Goal: Transaction & Acquisition: Obtain resource

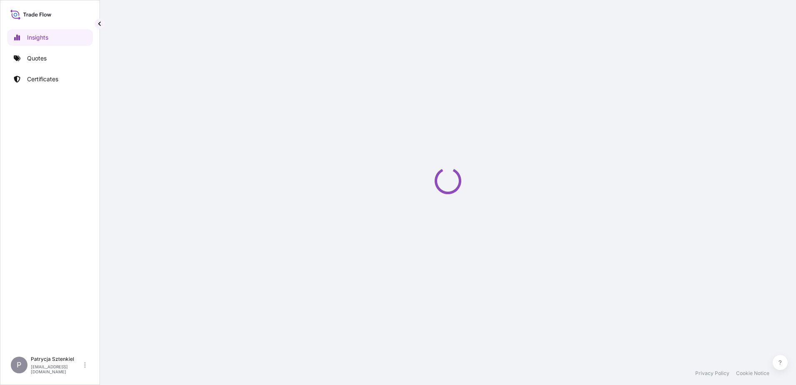
select select "2025"
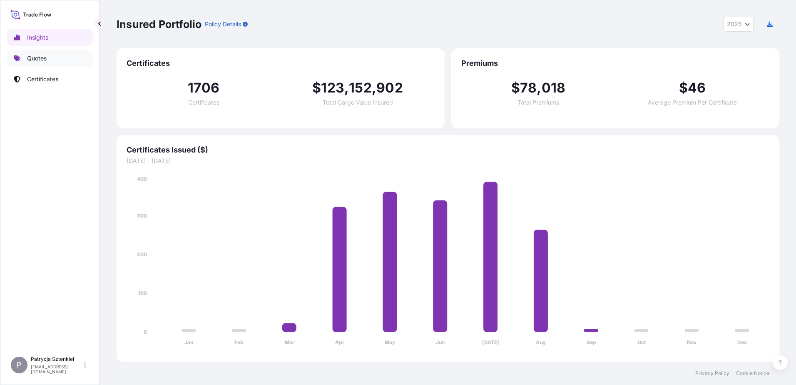
click at [51, 52] on link "Quotes" at bounding box center [50, 58] width 86 height 17
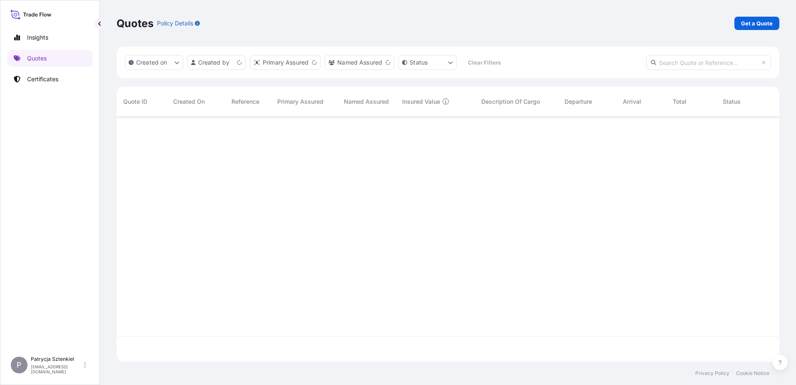
scroll to position [243, 657]
click at [753, 21] on p "Get a Quote" at bounding box center [757, 23] width 32 height 8
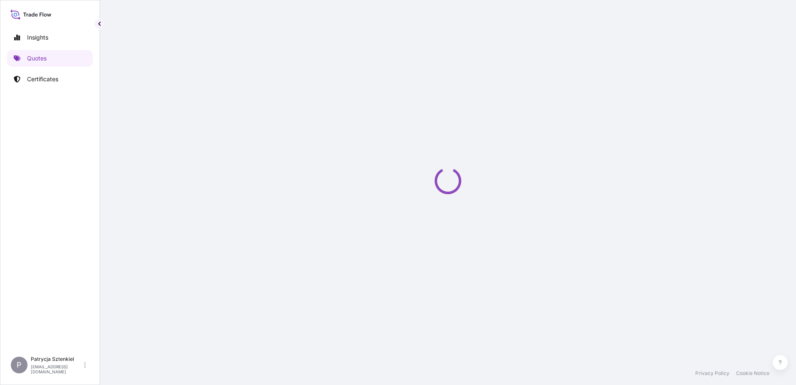
select select "Sea"
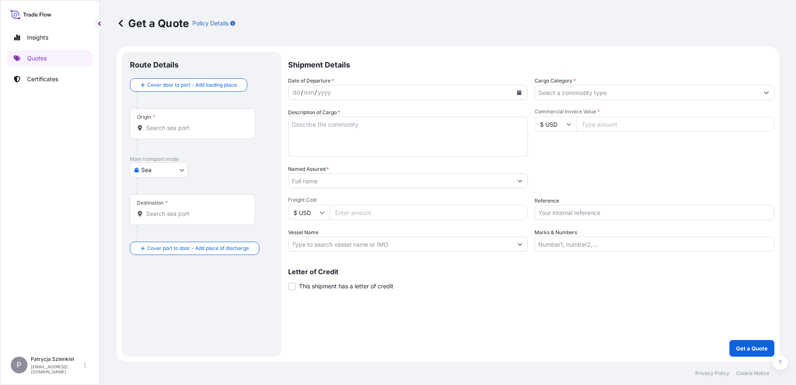
click at [34, 77] on p "Certificates" at bounding box center [42, 79] width 31 height 8
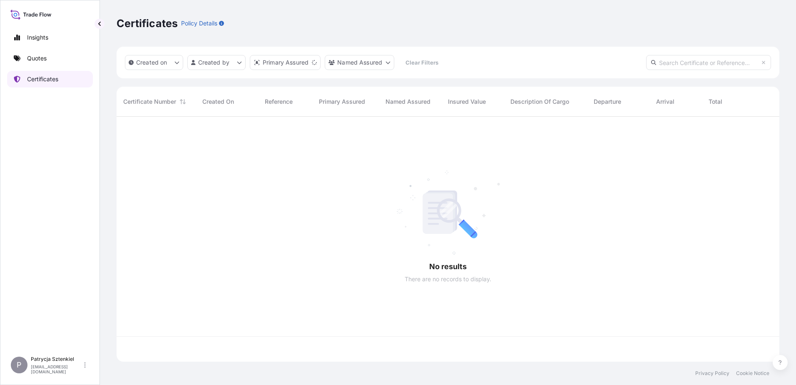
scroll to position [243, 657]
click at [663, 56] on input "text" at bounding box center [708, 62] width 125 height 15
paste input "Certificate [PHONE_NUMBER]"
drag, startPoint x: 689, startPoint y: 63, endPoint x: 523, endPoint y: 87, distance: 168.1
click at [526, 84] on div "Created on Created by Primary Assured Named Assured Clear Filters Certificate […" at bounding box center [448, 204] width 663 height 315
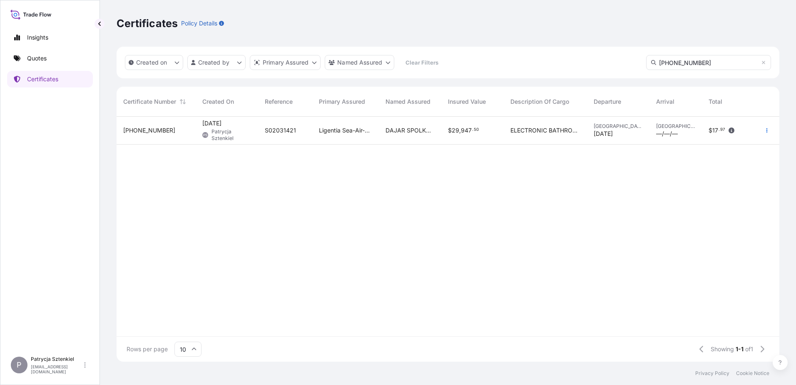
type input "[PHONE_NUMBER]"
click at [409, 129] on span "DAJAR SPOLKA Z O. O." at bounding box center [410, 130] width 49 height 8
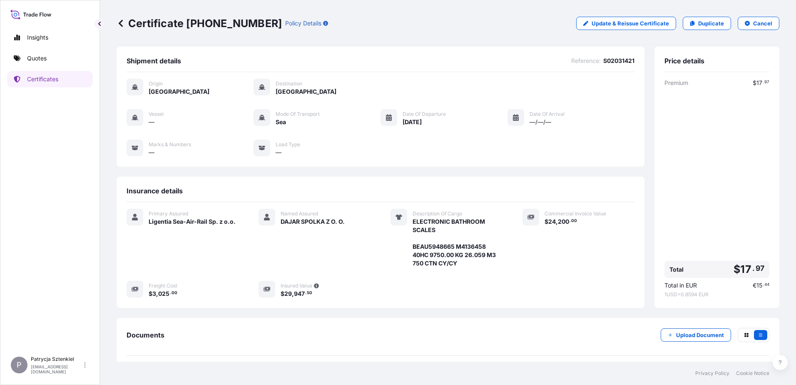
click at [619, 62] on span "S02031421" at bounding box center [618, 61] width 31 height 8
copy span "S02031421"
click at [618, 20] on p "Update & Reissue Certificate" at bounding box center [630, 23] width 77 height 8
select select "Sea"
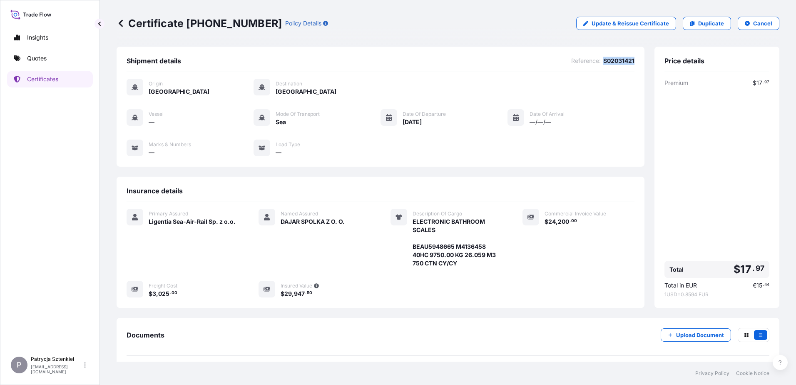
select select "31440"
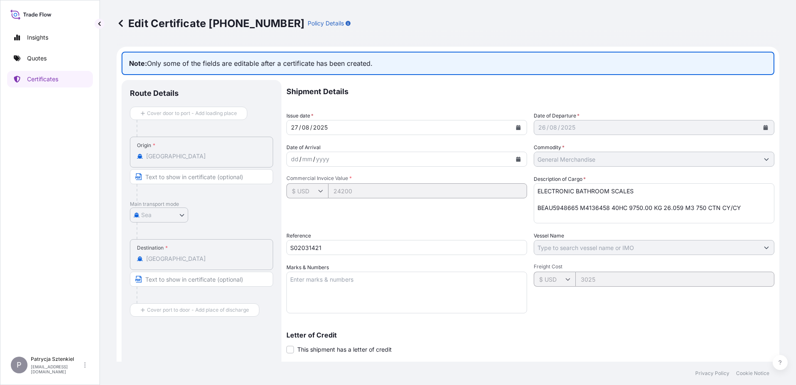
click at [426, 30] on div "Edit Certificate [PHONE_NUMBER] Policy Details" at bounding box center [448, 23] width 663 height 47
click at [555, 214] on textarea "ELECTRONIC BATHROOM SCALES BEAU5948665 M4136458 40HC 9750.00 KG 26.059 M3 750 C…" at bounding box center [654, 203] width 241 height 40
click at [751, 208] on textarea "ELECTRONIC BATHROOM SCALES BEAU5948665 M4136458 40HC 9750.00 KG 26.059 M3 750 C…" at bounding box center [654, 203] width 241 height 40
paste textarea "BEAU5948665 M4136458 40HC 3703.10 KG 15.66 M3 501 CTN CY/CY*"
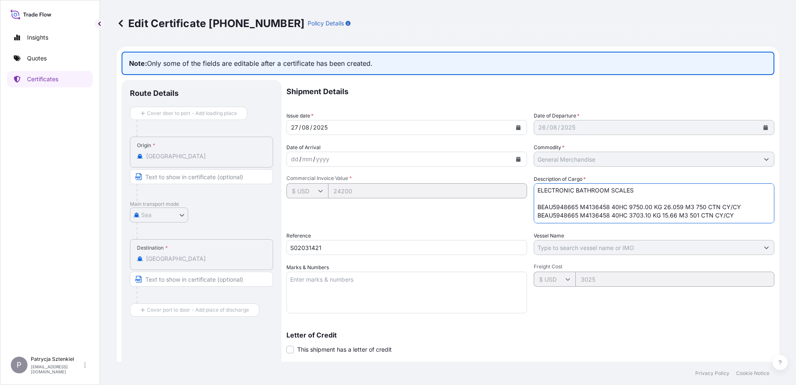
paste textarea "BEAU5948665 M4136458 40HC 2864.00 KG 16.73 M3 1001 CTN CY/CY"
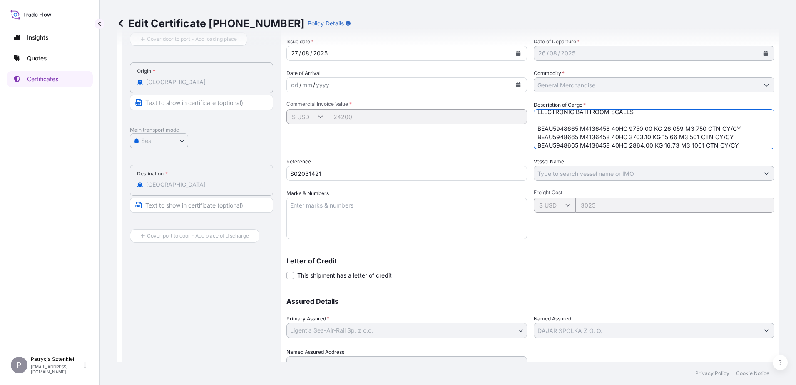
scroll to position [112, 0]
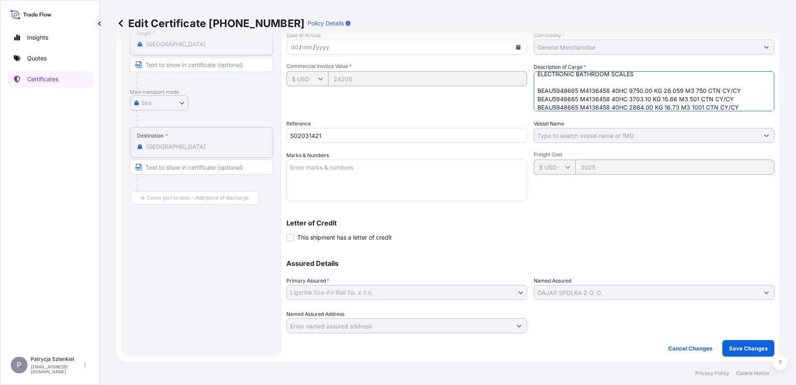
type textarea "ELECTRONIC BATHROOM SCALES BEAU5948665 M4136458 40HC 9750.00 KG 26.059 M3 750 C…"
click at [746, 346] on p "Save Changes" at bounding box center [748, 348] width 39 height 8
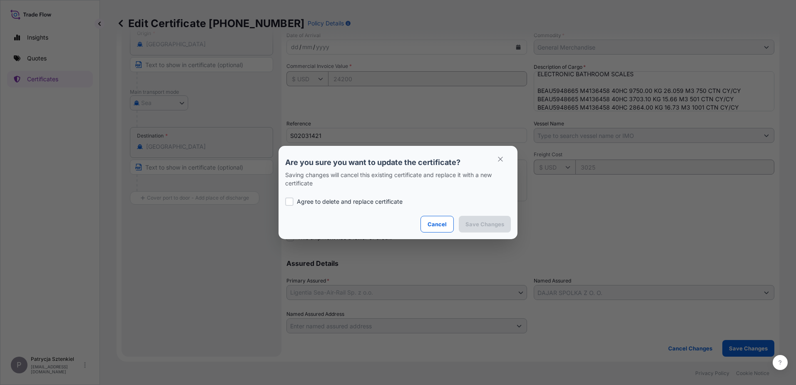
click at [302, 206] on div "Agree to delete and replace certificate" at bounding box center [398, 201] width 226 height 28
click at [318, 199] on p "Agree to delete and replace certificate" at bounding box center [350, 201] width 106 height 8
checkbox input "true"
click at [496, 222] on p "Save Changes" at bounding box center [484, 224] width 39 height 8
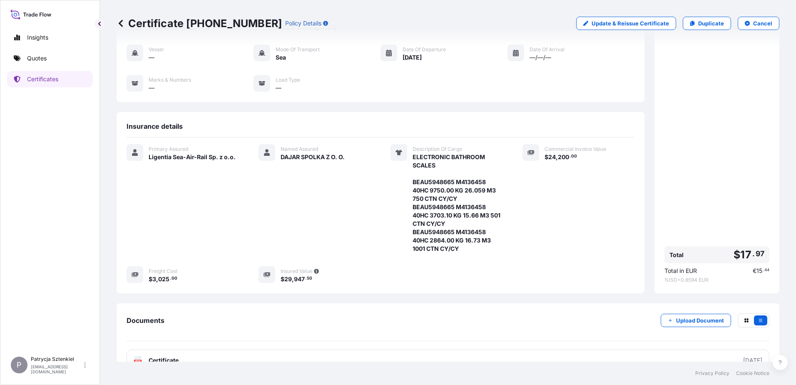
scroll to position [121, 0]
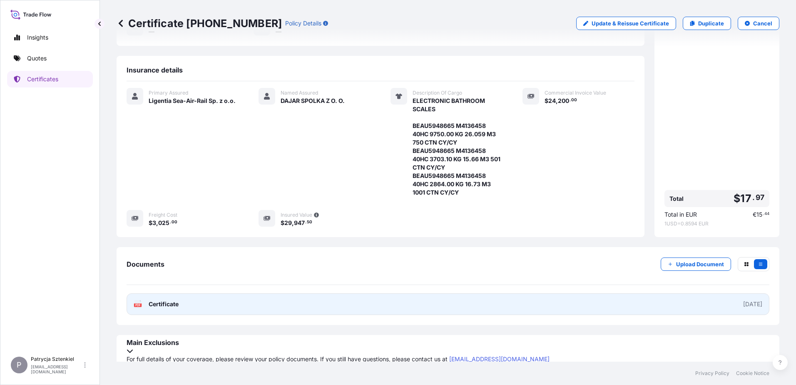
click at [643, 295] on link "PDF Certificate [DATE]" at bounding box center [448, 304] width 643 height 22
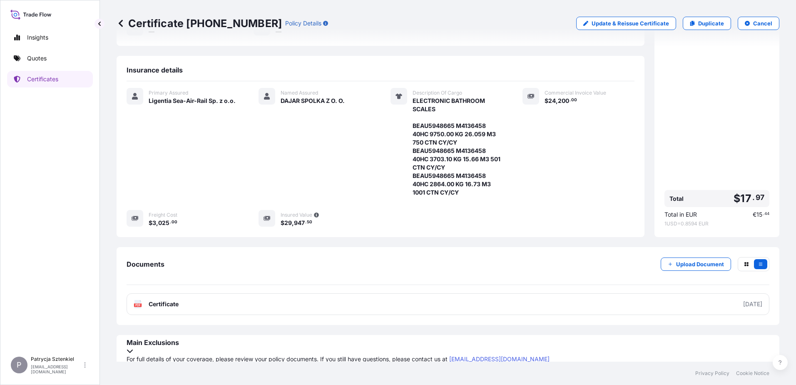
click at [144, 24] on p "Certificate [PHONE_NUMBER]" at bounding box center [199, 23] width 165 height 13
drag, startPoint x: 130, startPoint y: 22, endPoint x: 258, endPoint y: 31, distance: 127.7
click at [258, 31] on div "Certificate [PHONE_NUMBER] Policy Details Update & Reissue Certificate Duplicat…" at bounding box center [448, 23] width 663 height 47
copy p "Certificate [PHONE_NUMBER]"
click at [67, 57] on link "Quotes" at bounding box center [50, 58] width 86 height 17
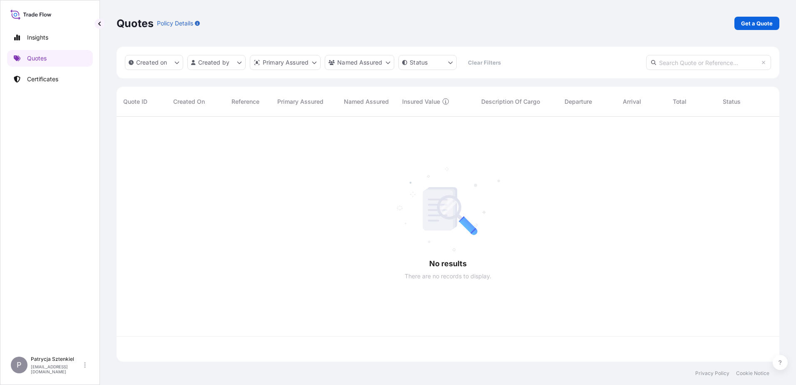
scroll to position [243, 657]
click at [734, 27] on div "Quotes Policy Details Get a Quote" at bounding box center [448, 23] width 663 height 13
click at [745, 26] on p "Get a Quote" at bounding box center [757, 23] width 32 height 8
select select "Sea"
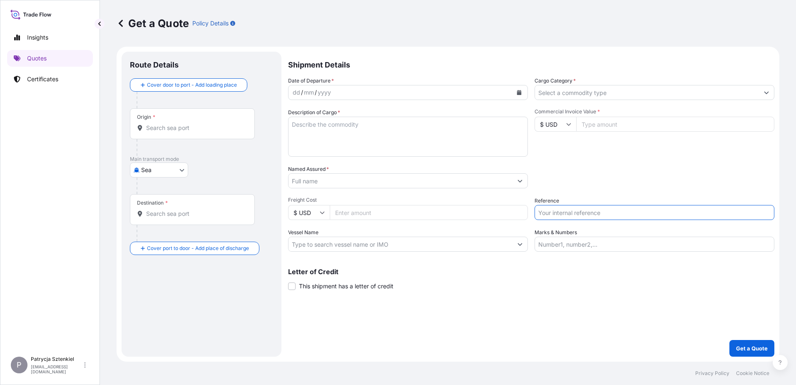
click at [548, 219] on input "Reference" at bounding box center [655, 212] width 240 height 15
paste input "S02034846"
type input "S02034846"
click at [355, 186] on input "Named Assured *" at bounding box center [401, 180] width 224 height 15
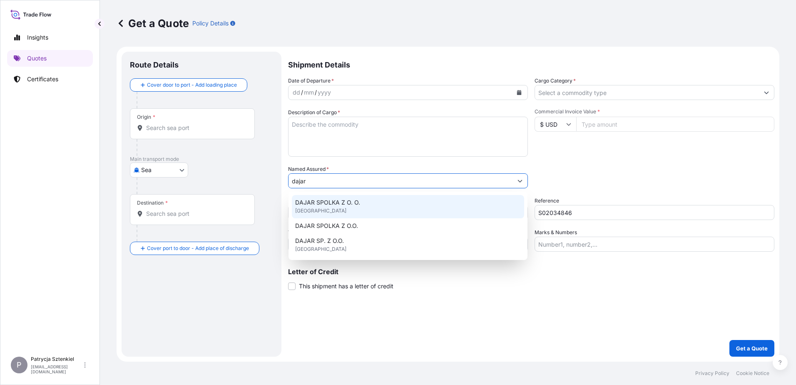
click at [405, 205] on div "DAJAR SPOLKA Z O. O. [GEOGRAPHIC_DATA]" at bounding box center [408, 206] width 232 height 23
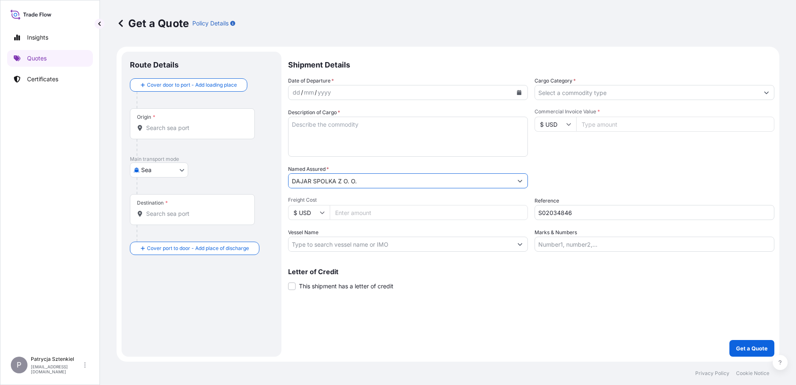
type input "DAJAR SPOLKA Z O. O."
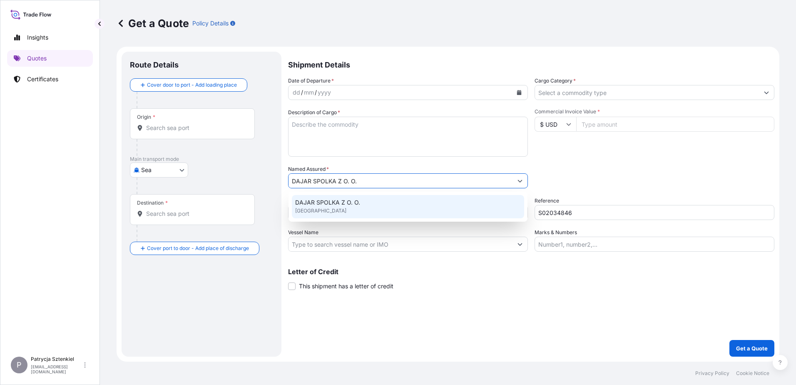
click at [377, 199] on div "DAJAR SPOLKA Z O. O. [GEOGRAPHIC_DATA]" at bounding box center [408, 206] width 232 height 23
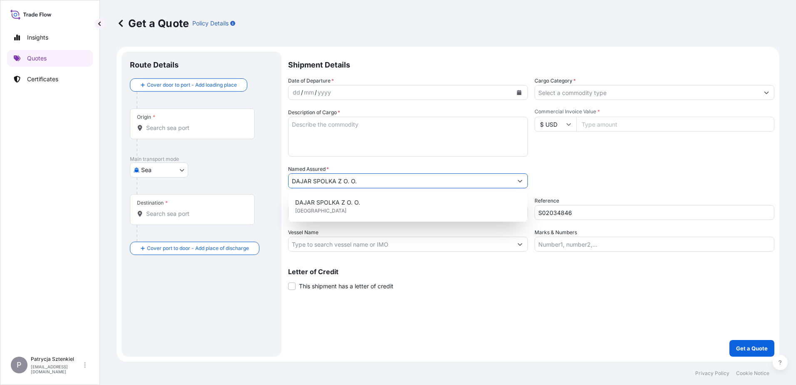
click at [167, 120] on div "Origin *" at bounding box center [192, 123] width 125 height 31
click at [167, 124] on input "Origin *" at bounding box center [195, 128] width 98 height 8
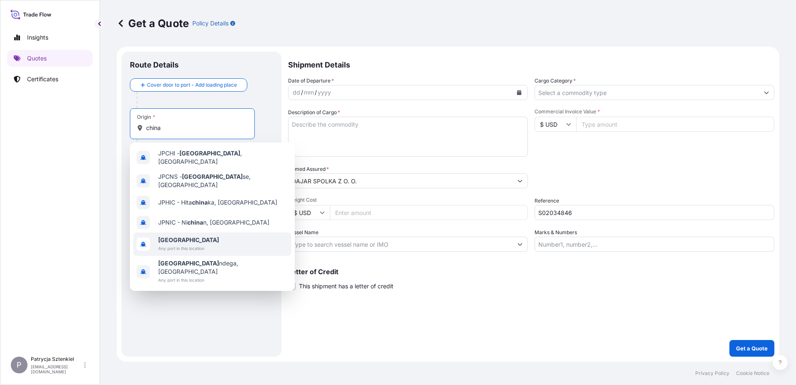
click at [169, 236] on b "[GEOGRAPHIC_DATA]" at bounding box center [188, 239] width 61 height 7
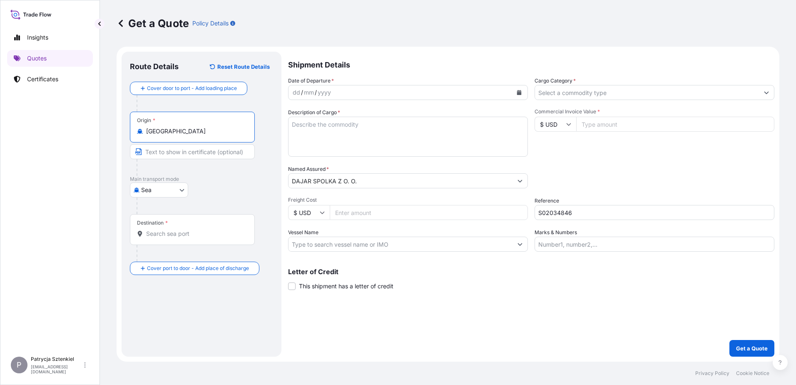
type input "[GEOGRAPHIC_DATA]"
click at [165, 222] on span "*" at bounding box center [166, 222] width 2 height 7
click at [165, 229] on input "Destination *" at bounding box center [195, 233] width 98 height 8
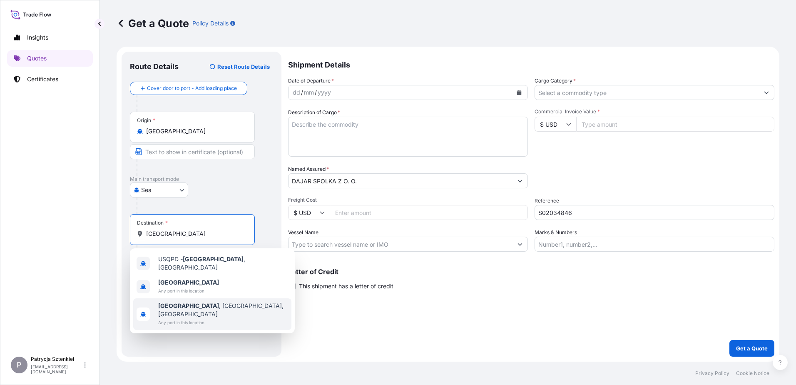
click at [159, 293] on div "[GEOGRAPHIC_DATA] Any port in this location" at bounding box center [212, 286] width 158 height 23
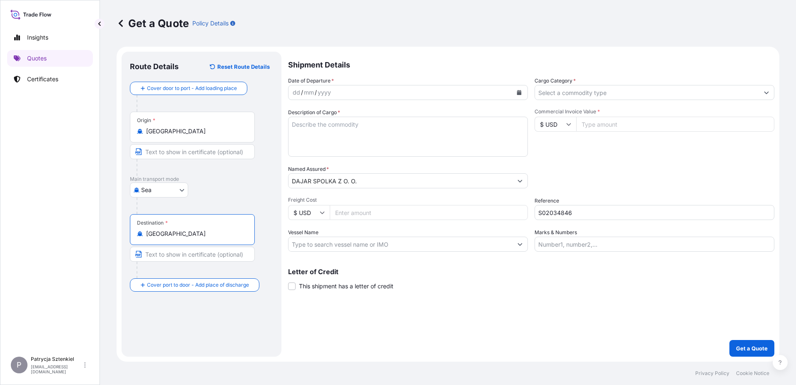
type input "[GEOGRAPHIC_DATA]"
click at [517, 95] on button "Calendar" at bounding box center [518, 92] width 13 height 13
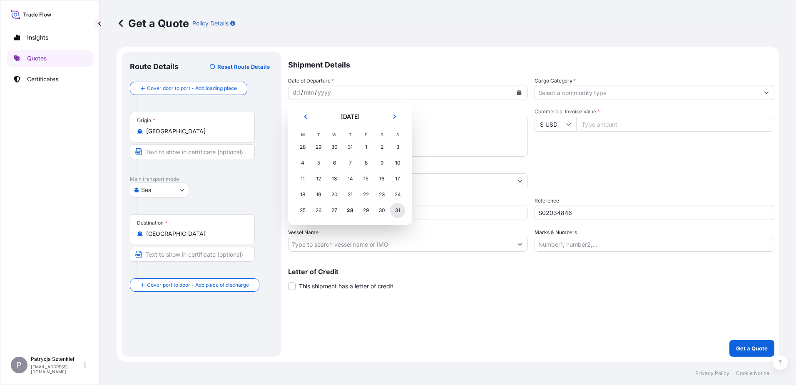
click at [402, 208] on div "31" at bounding box center [397, 210] width 15 height 15
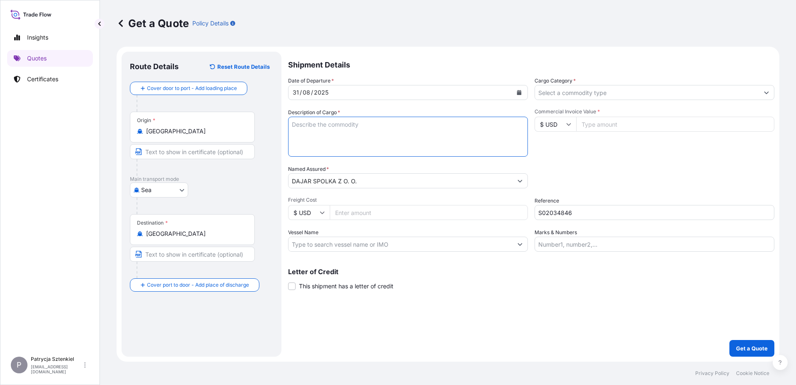
click at [324, 124] on textarea "Description of Cargo *" at bounding box center [408, 137] width 240 height 40
paste textarea "SOAP DISPENSER SINK CADDY WITH BAMBOO BOARD SET OF 5 COOKIE MOULDS"
paste textarea "CMAU4318611 M1819853 40HC 9791.50 KG 65.737 M3 5505 CTN CY/CY* 2335 CTN 6304.50…"
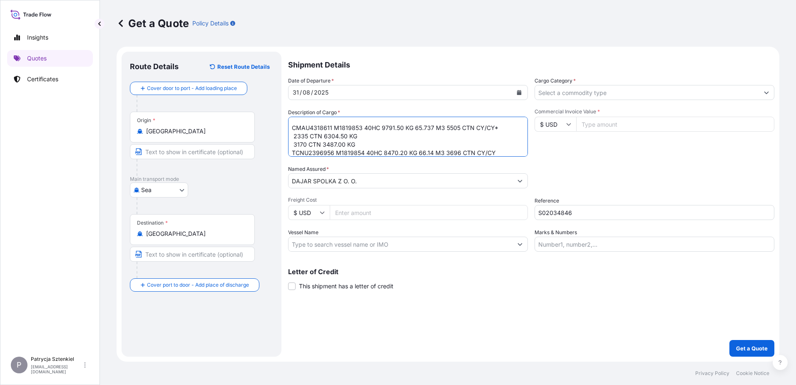
drag, startPoint x: 354, startPoint y: 143, endPoint x: 295, endPoint y: 137, distance: 59.4
click at [295, 137] on textarea "SOAP DISPENSER SINK CADDY WITH BAMBOO BOARD SET OF 5 COOKIE MOULDS CMAU4318611 …" at bounding box center [408, 137] width 240 height 40
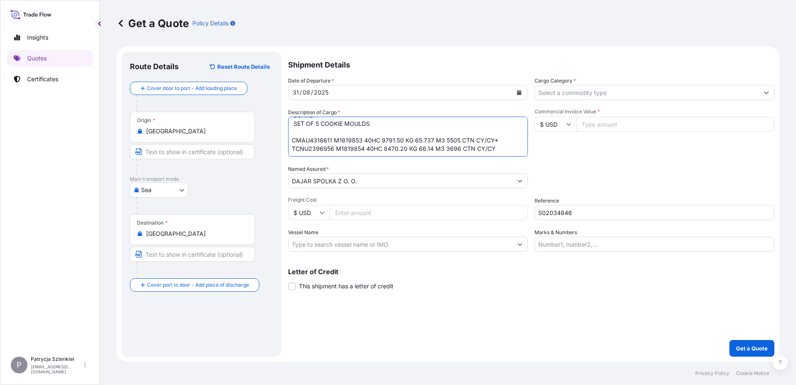
scroll to position [26, 0]
type textarea "SOAP DISPENSER SINK CADDY WITH BAMBOO BOARD SET OF 5 COOKIE MOULDS CMAU4318611 …"
click at [644, 85] on div "Cargo Category *" at bounding box center [655, 88] width 240 height 23
click at [617, 92] on input "Cargo Category *" at bounding box center [647, 92] width 224 height 15
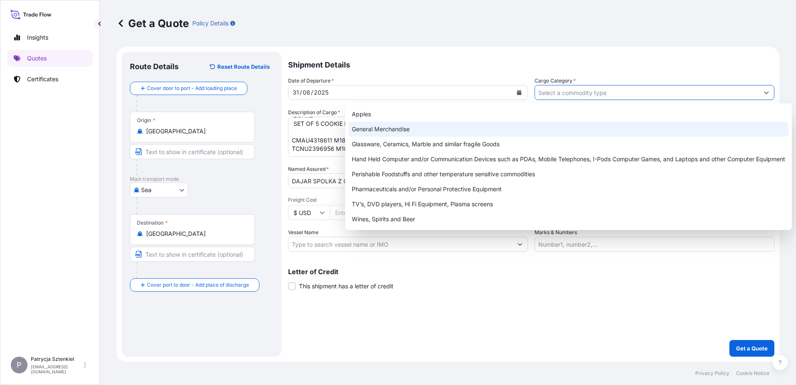
click at [448, 124] on div "General Merchandise" at bounding box center [568, 129] width 440 height 15
type input "General Merchandise"
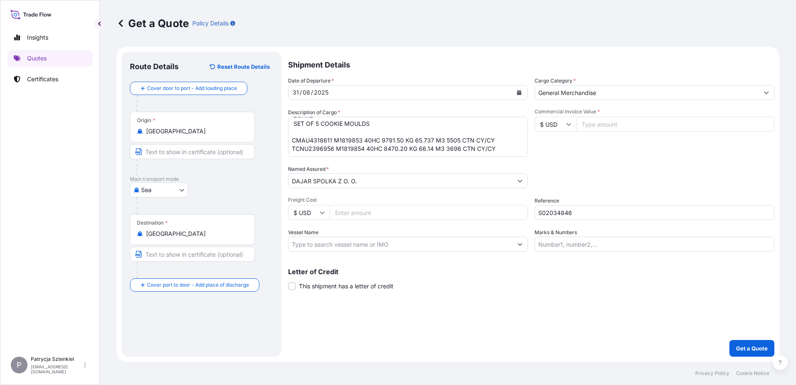
click at [637, 119] on input "Commercial Invoice Value *" at bounding box center [675, 124] width 198 height 15
paste input "60667.12"
type input "60667.12"
click at [392, 209] on input "Freight Cost" at bounding box center [429, 212] width 198 height 15
paste input "3025"
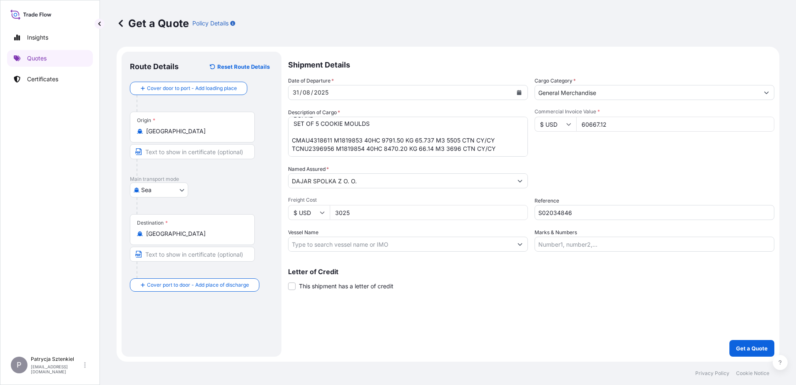
type input "3025"
drag, startPoint x: 452, startPoint y: 272, endPoint x: 458, endPoint y: 276, distance: 7.1
click at [455, 273] on p "Letter of Credit" at bounding box center [531, 271] width 486 height 7
click at [744, 353] on button "Get a Quote" at bounding box center [751, 348] width 45 height 17
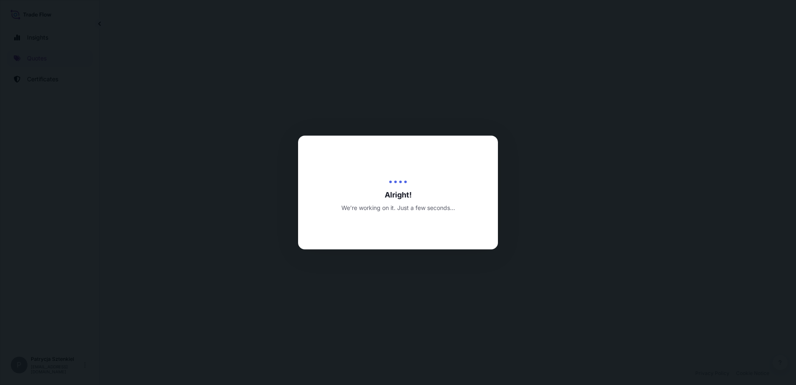
select select "Sea"
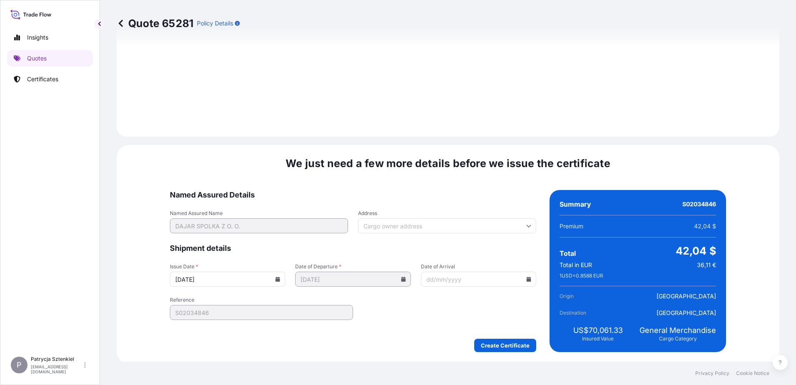
scroll to position [894, 0]
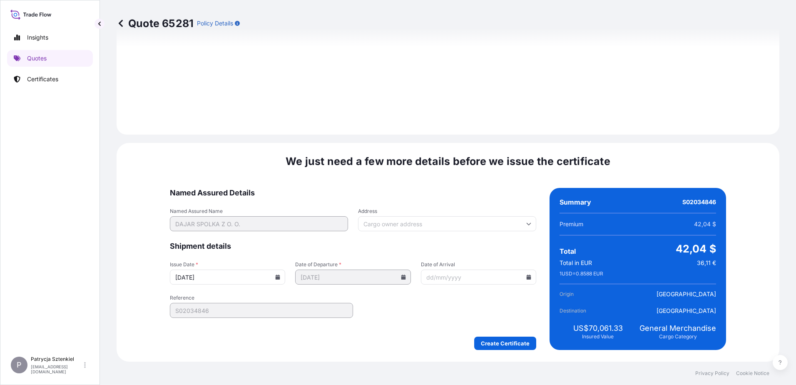
drag, startPoint x: 526, startPoint y: 331, endPoint x: 522, endPoint y: 333, distance: 4.3
click at [525, 331] on form "Named Assured Details Named Assured Name DAJAR SPOLKA Z O. O. Address Shipment …" at bounding box center [353, 269] width 366 height 162
click at [522, 333] on form "Named Assured Details Named Assured Name DAJAR SPOLKA Z O. O. Address Shipment …" at bounding box center [353, 269] width 366 height 162
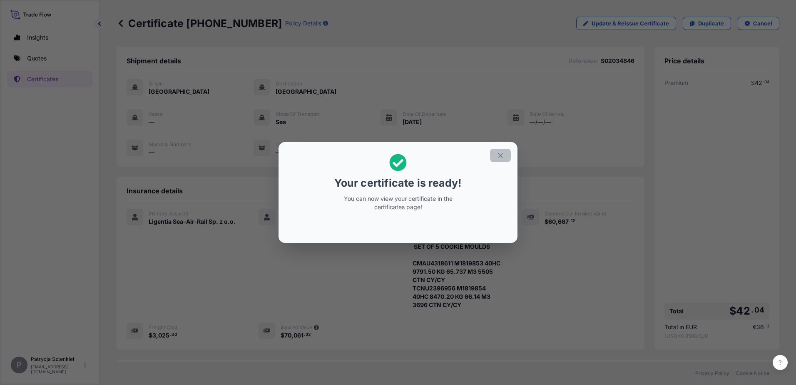
click at [496, 160] on button "button" at bounding box center [500, 155] width 21 height 13
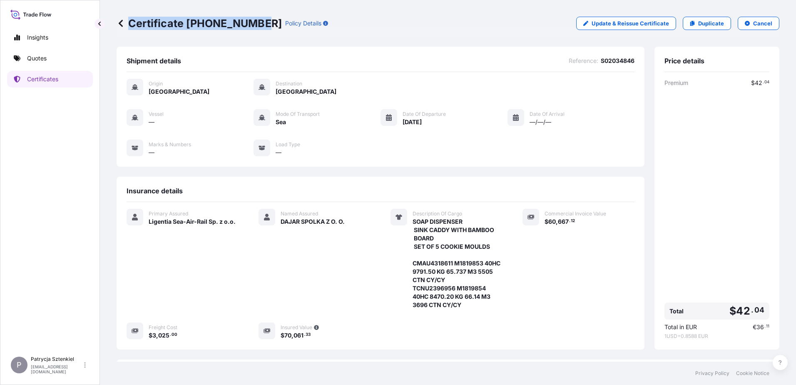
drag, startPoint x: 128, startPoint y: 24, endPoint x: 256, endPoint y: 39, distance: 128.7
click at [256, 39] on div "Certificate [PHONE_NUMBER] Policy Details Update & Reissue Certificate Duplicat…" at bounding box center [448, 23] width 663 height 47
copy p "Certificate [PHONE_NUMBER]"
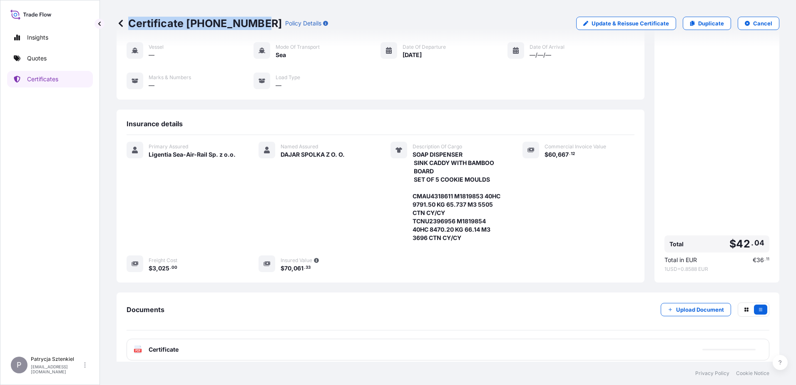
scroll to position [112, 0]
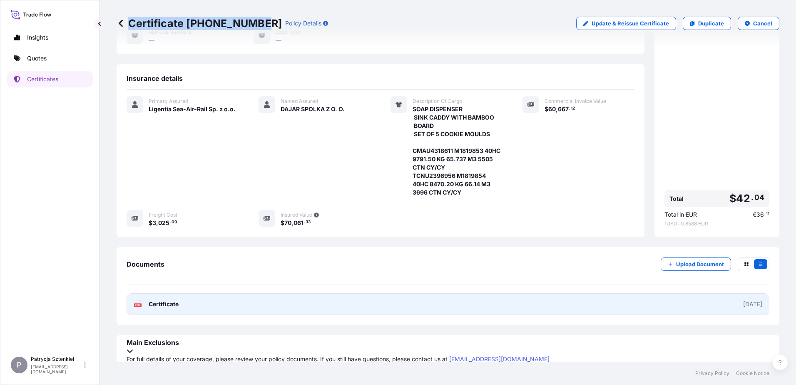
click at [190, 302] on link "PDF Certificate [DATE]" at bounding box center [448, 304] width 643 height 22
click at [296, 306] on link "PDF Certificate [DATE]" at bounding box center [448, 304] width 643 height 22
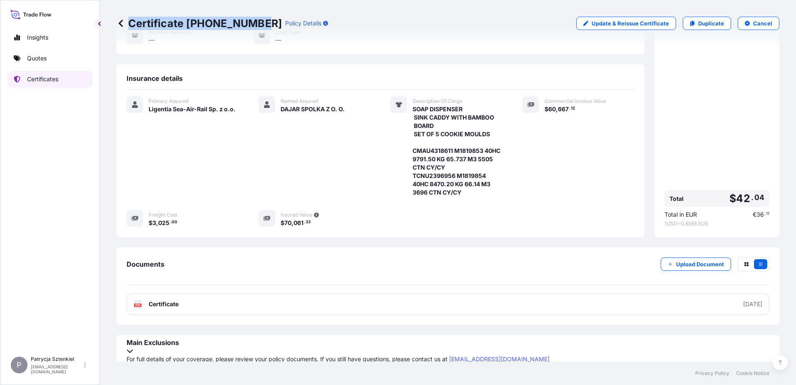
click at [45, 80] on p "Certificates" at bounding box center [42, 79] width 31 height 8
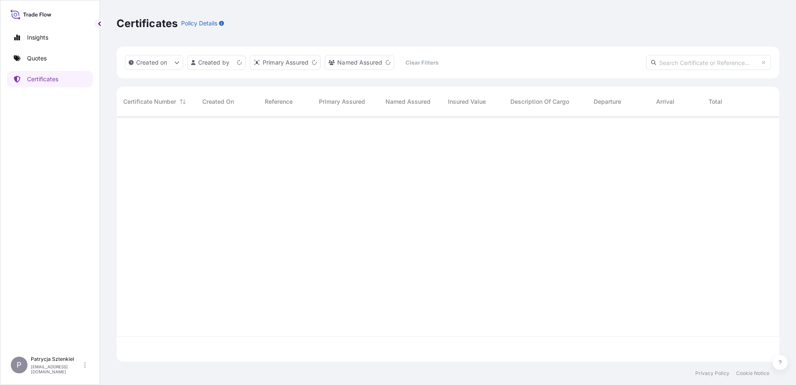
scroll to position [243, 657]
click at [41, 56] on p "Quotes" at bounding box center [37, 58] width 20 height 8
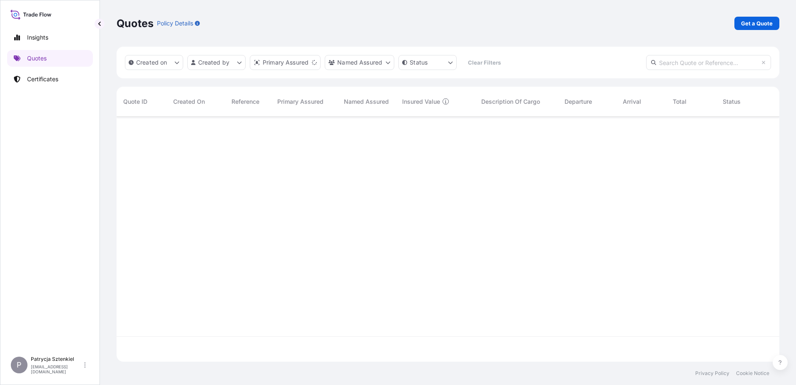
scroll to position [243, 657]
click at [759, 27] on link "Get a Quote" at bounding box center [756, 23] width 45 height 13
select select "Sea"
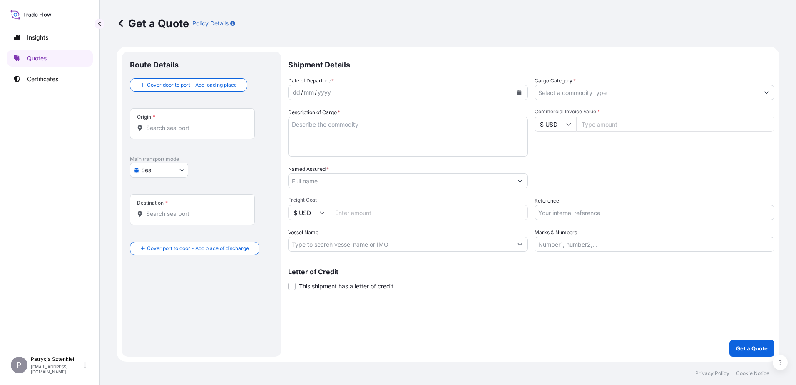
click at [556, 210] on input "Reference" at bounding box center [655, 212] width 240 height 15
paste input "S02029285"
type input "S02029285"
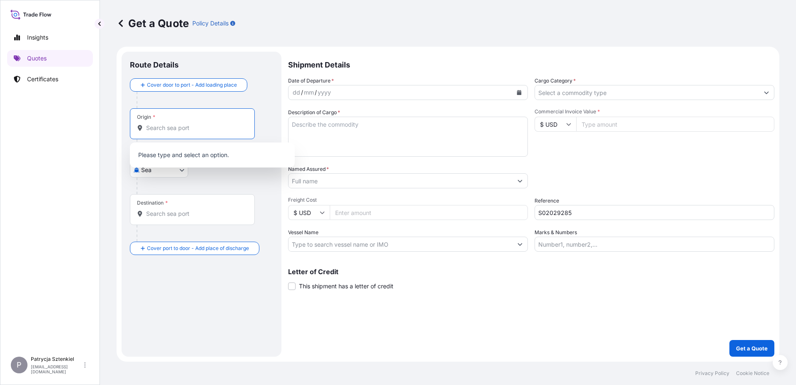
click at [175, 127] on input "Origin *" at bounding box center [195, 128] width 98 height 8
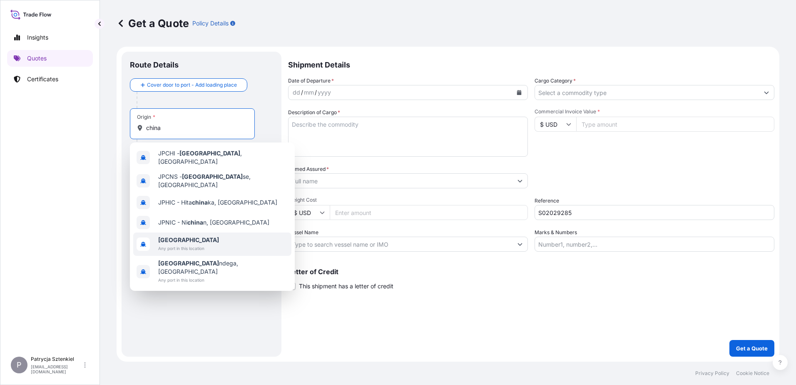
click at [155, 238] on div "[GEOGRAPHIC_DATA] Any port in this location" at bounding box center [212, 243] width 158 height 23
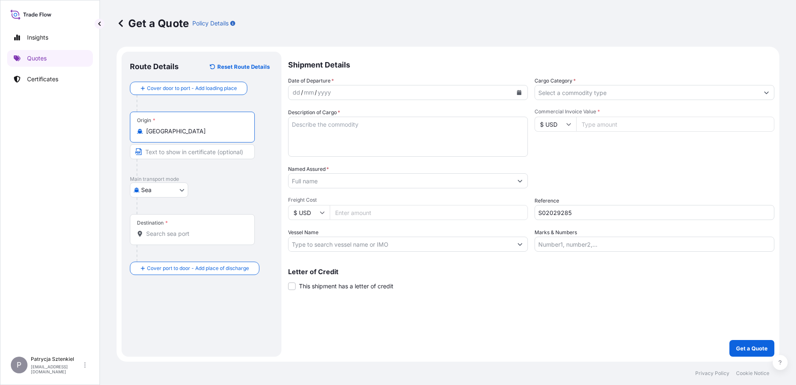
type input "[GEOGRAPHIC_DATA]"
click at [162, 230] on input "Destination *" at bounding box center [195, 233] width 98 height 8
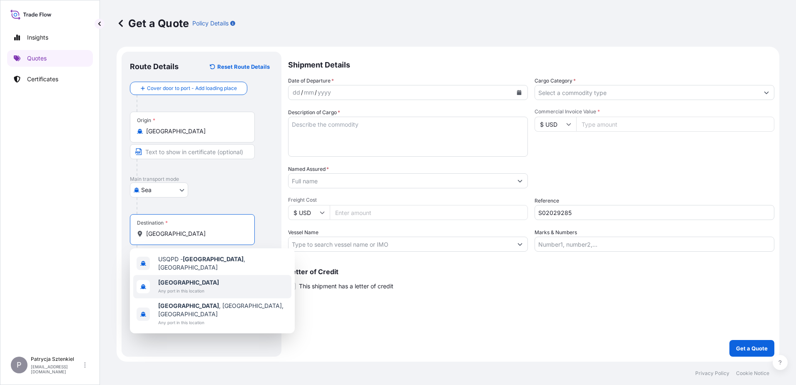
click at [177, 291] on span "Any port in this location" at bounding box center [188, 290] width 61 height 8
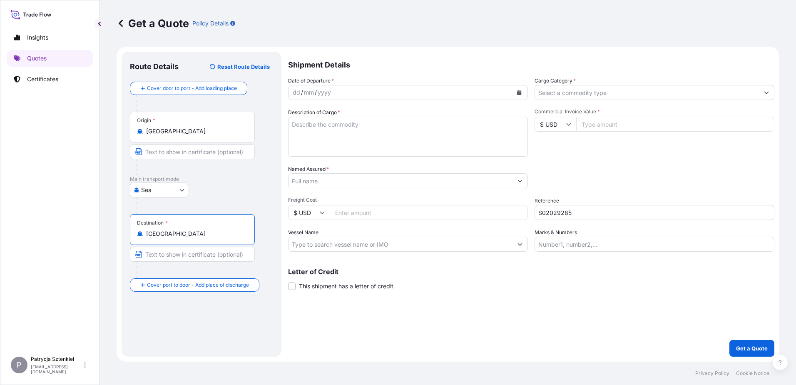
type input "[GEOGRAPHIC_DATA]"
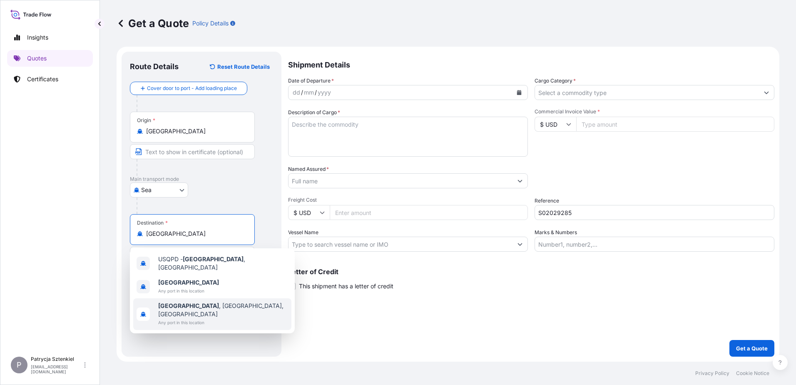
click at [170, 281] on b "[GEOGRAPHIC_DATA]" at bounding box center [188, 282] width 61 height 7
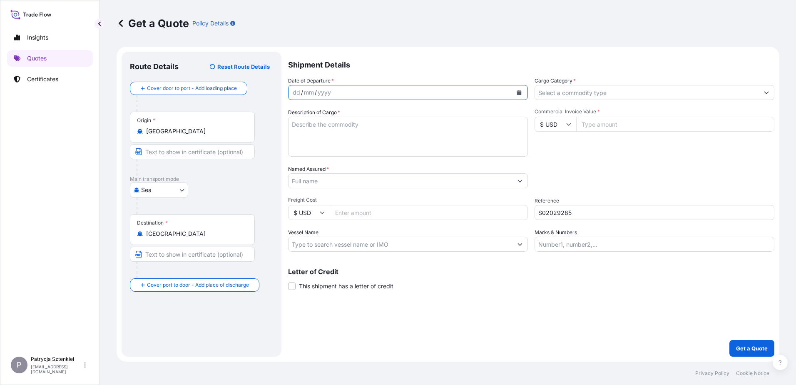
click at [521, 93] on icon "Calendar" at bounding box center [519, 92] width 5 height 5
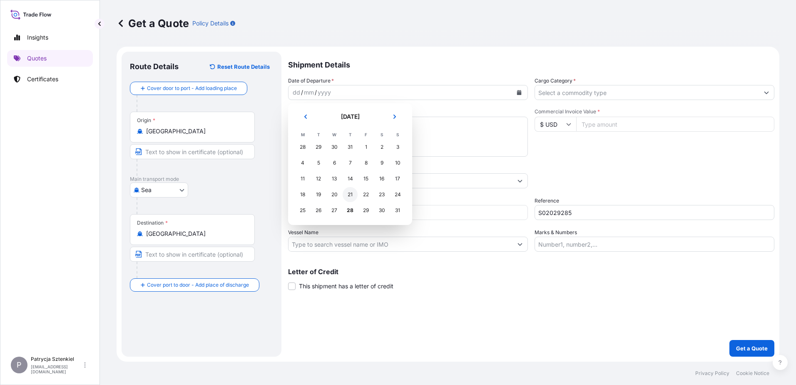
click at [350, 197] on div "21" at bounding box center [350, 194] width 15 height 15
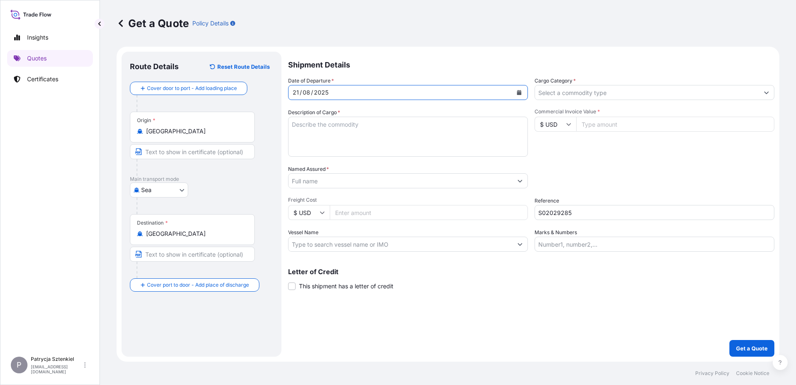
click at [331, 112] on label "Description of Cargo *" at bounding box center [314, 112] width 52 height 8
click at [331, 117] on textarea "Description of Cargo *" at bounding box center [408, 137] width 240 height 40
paste textarea "PEPPER MILL"
paste textarea "TXGU5805304 EMCVZH8944 40HC 14057.50 KG 50.94 M3 1558 CTN CY/CY"
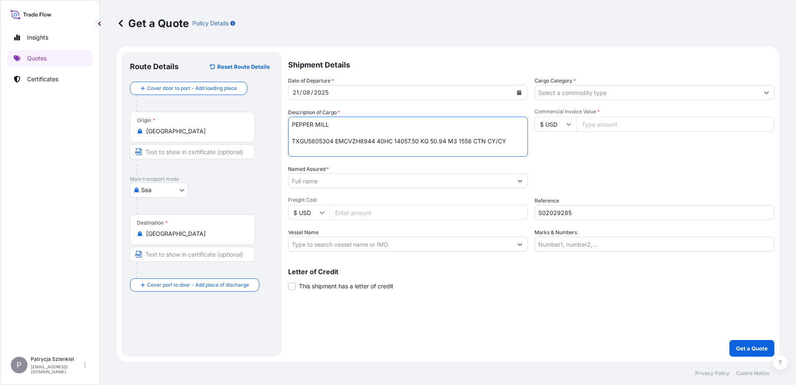
type textarea "PEPPER MILL TXGU5805304 EMCVZH8944 40HC 14057.50 KG 50.94 M3 1558 CTN CY/CY"
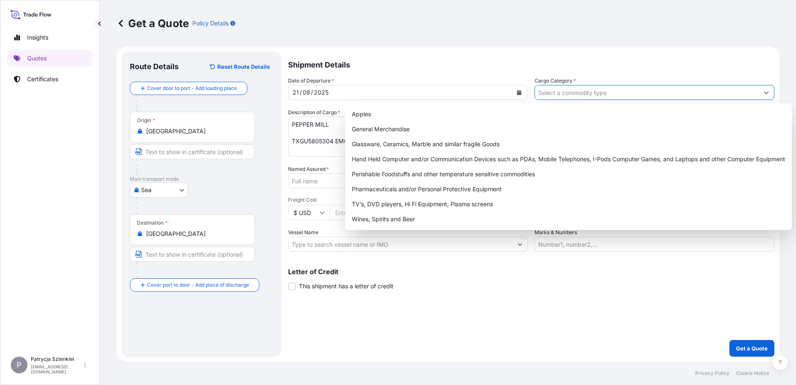
click at [572, 92] on input "Cargo Category *" at bounding box center [647, 92] width 224 height 15
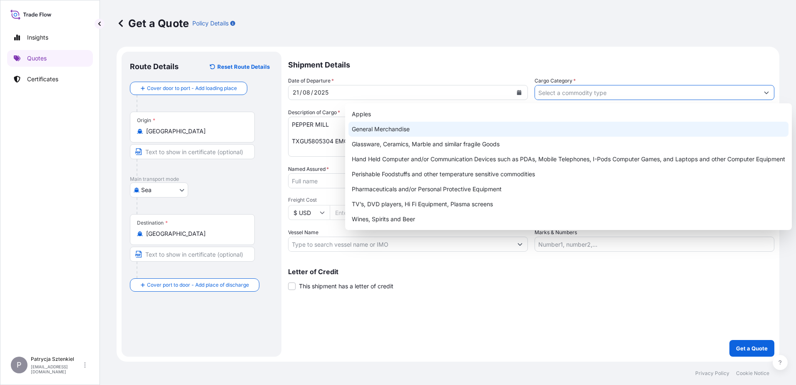
click at [397, 131] on div "General Merchandise" at bounding box center [568, 129] width 440 height 15
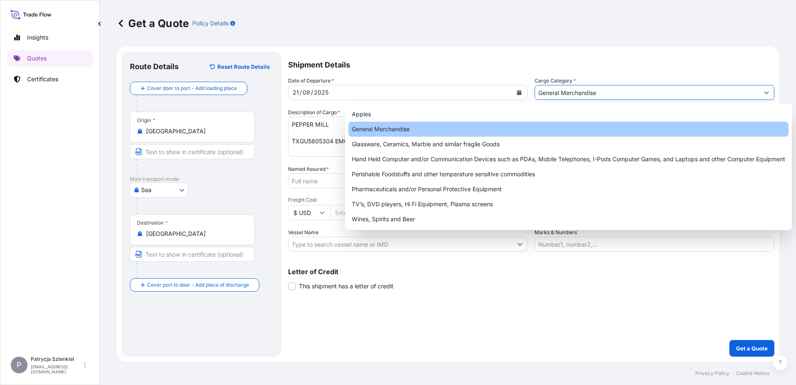
paste input "130556,20"
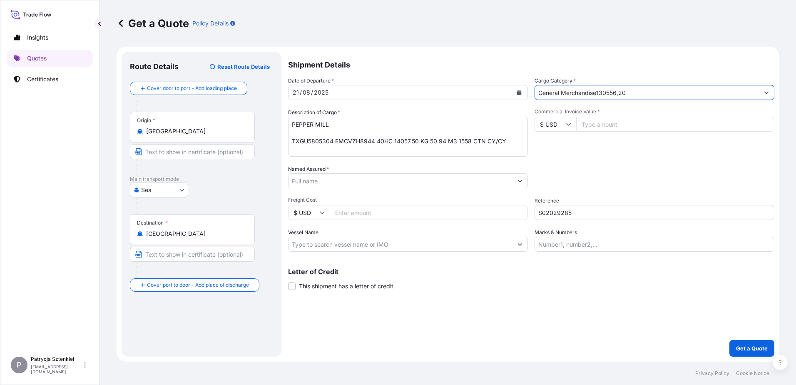
drag, startPoint x: 662, startPoint y: 89, endPoint x: 599, endPoint y: 91, distance: 62.5
click at [599, 91] on input "General Merchandise130556,20" at bounding box center [647, 92] width 224 height 15
type input "General Merchandise"
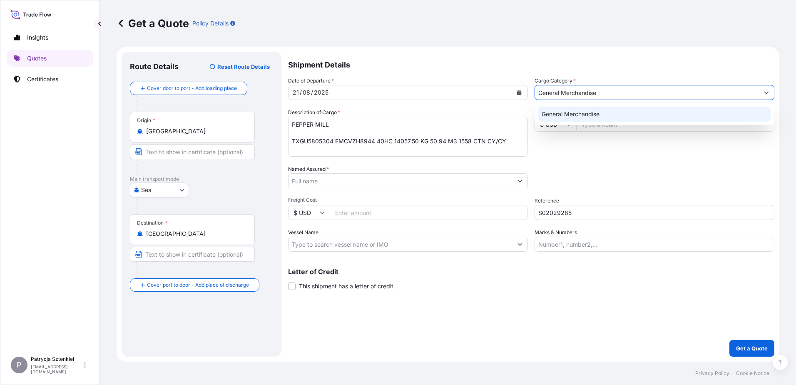
click at [617, 121] on div "General Merchandise" at bounding box center [654, 114] width 232 height 15
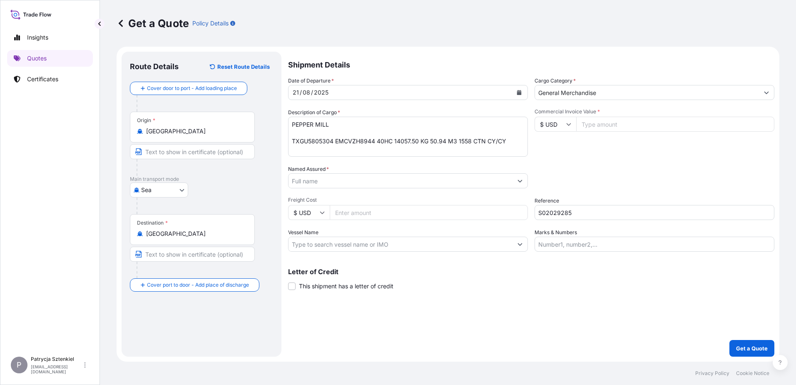
click at [605, 123] on input "Commercial Invoice Value *" at bounding box center [675, 124] width 198 height 15
paste input "130556.20"
type input "130556.20"
click at [356, 211] on input "Freight Cost" at bounding box center [429, 212] width 198 height 15
type input "6490"
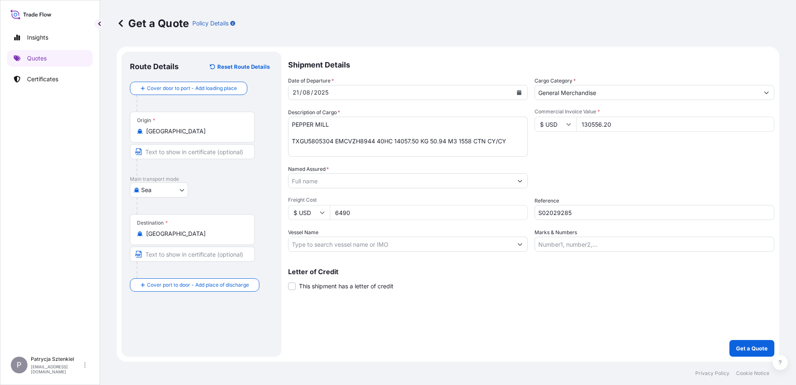
click at [428, 184] on input "Named Assured *" at bounding box center [401, 180] width 224 height 15
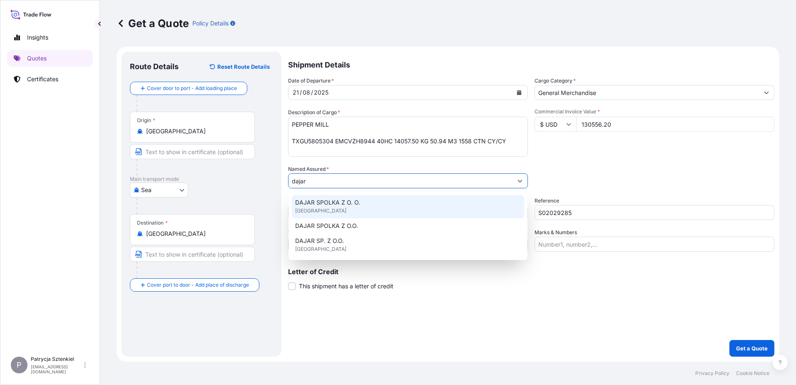
click at [379, 212] on div "DAJAR SPOLKA Z O. O. [GEOGRAPHIC_DATA]" at bounding box center [408, 206] width 232 height 23
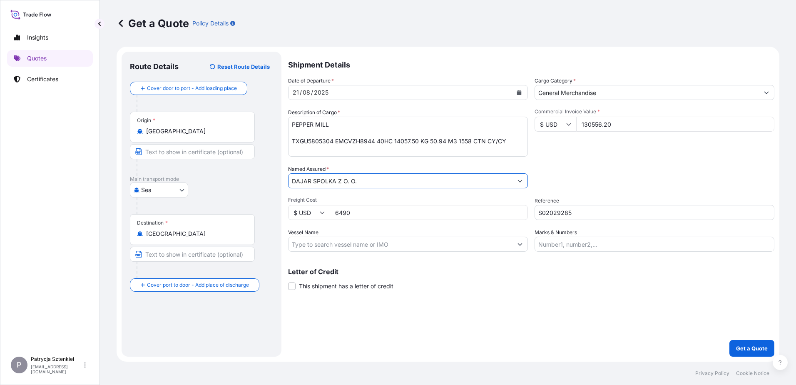
type input "DAJAR SPOLKA Z O. O."
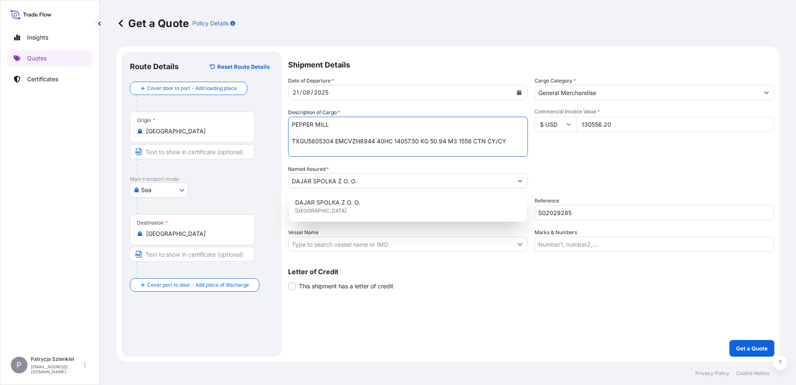
click at [371, 149] on textarea "PEPPER MILL TXGU5805304 EMCVZH8944 40HC 14057.50 KG 50.94 M3 1558 CTN CY/CY" at bounding box center [408, 137] width 240 height 40
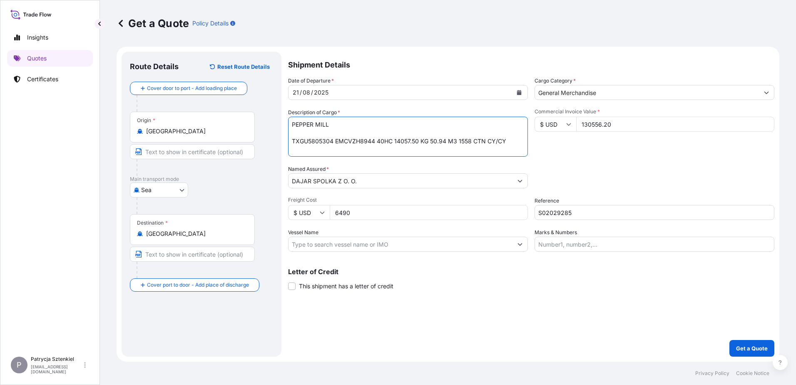
click at [291, 140] on textarea "PEPPER MILL TXGU5805304 EMCVZH8944 40HC 14057.50 KG 50.94 M3 1558 CTN CY/CY" at bounding box center [408, 137] width 240 height 40
click at [306, 144] on textarea "PEPPER MILL TXGU5805304 EMCVZH8944 40HC 14057.50 KG 50.94 M3 1558 CTN CY/CY" at bounding box center [408, 137] width 240 height 40
click at [515, 131] on textarea "PEPPER MILL TXGU5805304 EMCVZH8944 40HC 14057.50 KG 50.94 M3 1558 CTN CY/CY" at bounding box center [408, 137] width 240 height 40
paste textarea "YOGHURT CUP WITH SPOON"
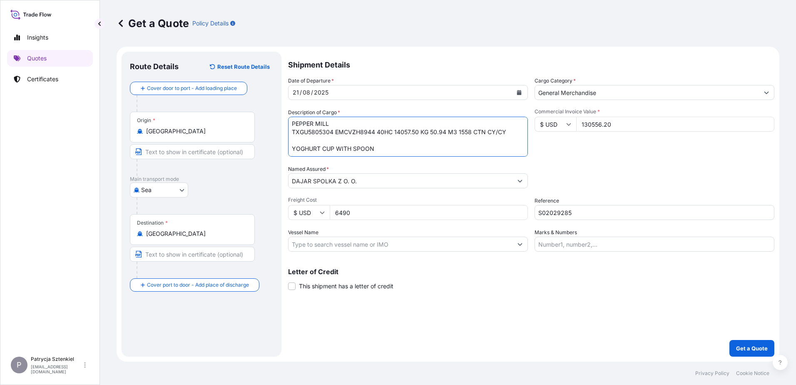
paste textarea "CAAU5509495 EMCVZH9094 40HC 1040.00 KG 11.829 M3 400 CTN CY/CY* 400 CTN 1040.00…"
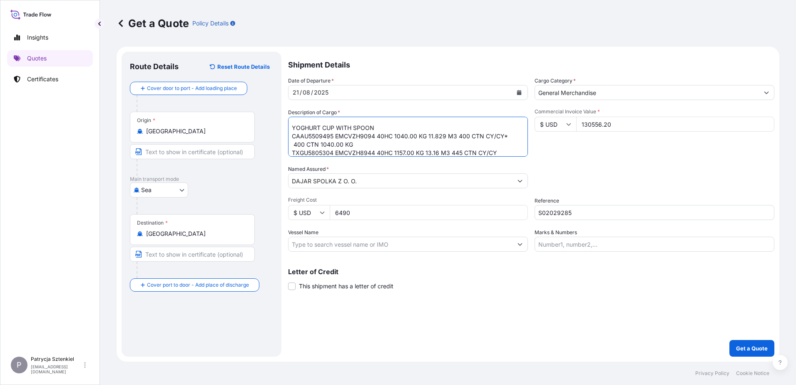
drag, startPoint x: 353, startPoint y: 142, endPoint x: 293, endPoint y: 144, distance: 60.0
click at [293, 144] on textarea "PEPPER MILL TXGU5805304 EMCVZH8944 40HC 14057.50 KG 50.94 M3 1558 CTN CY/CY YOG…" at bounding box center [408, 137] width 240 height 40
click at [508, 157] on div "Date of Departure * [DATE] Cargo Category * General Merchandise Description of …" at bounding box center [531, 164] width 486 height 175
click at [510, 152] on textarea "PEPPER MILL TXGU5805304 EMCVZH8944 40HC 14057.50 KG 50.94 M3 1558 CTN CY/CY YOG…" at bounding box center [408, 137] width 240 height 40
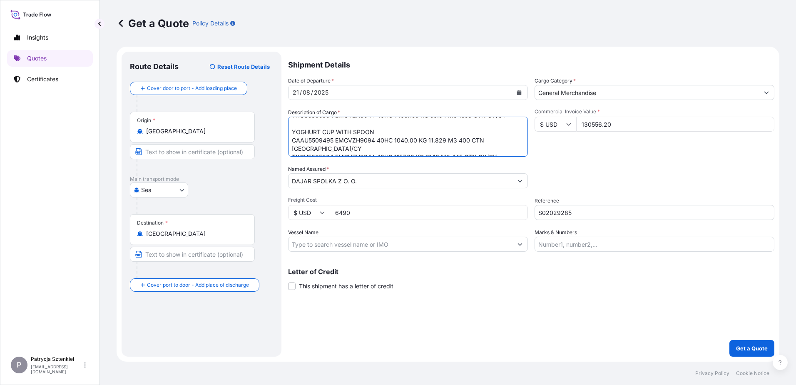
scroll to position [30, 0]
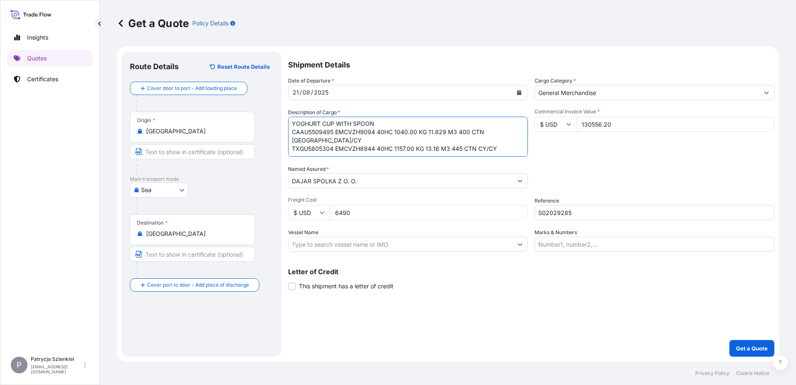
paste textarea "STAINLESS STEEL BOTTLE"
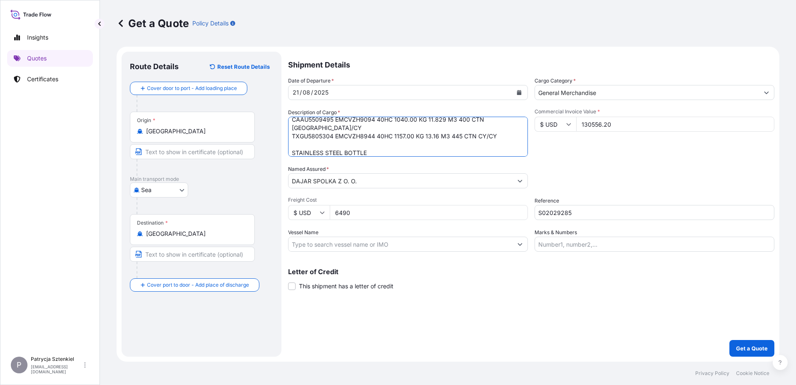
paste textarea "CAAU5509495 EMCVZH9094 40HC 9299.60 KG 48.58 M3 3470 CTN CY/CY"
type textarea "PEPPER MILL TXGU5805304 EMCVZH8944 40HC 14057.50 KG 50.94 M3 1558 CTN CY/CY YOG…"
click at [743, 347] on p "Get a Quote" at bounding box center [752, 348] width 32 height 8
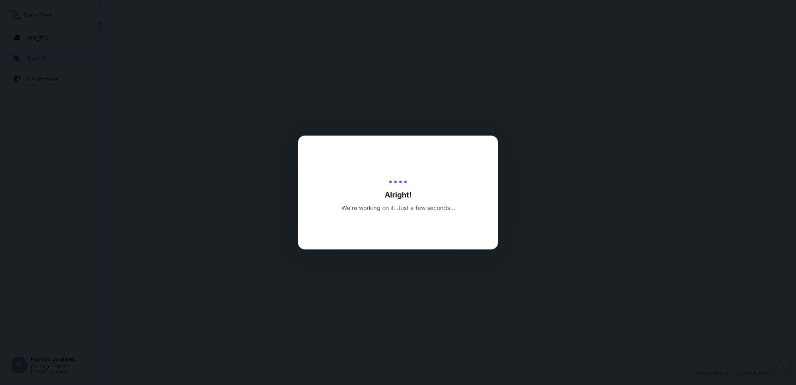
select select "Sea"
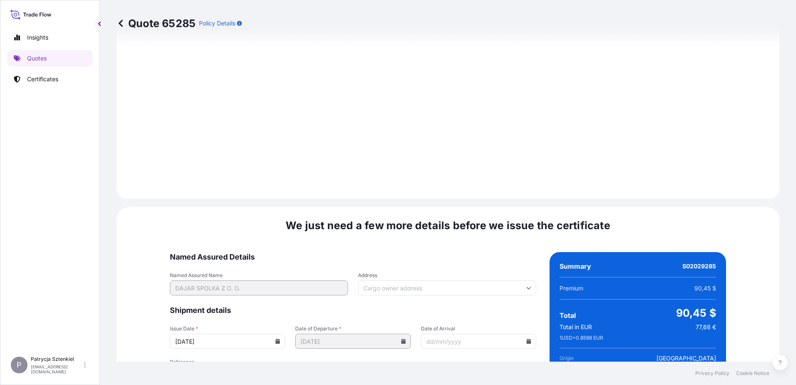
scroll to position [894, 0]
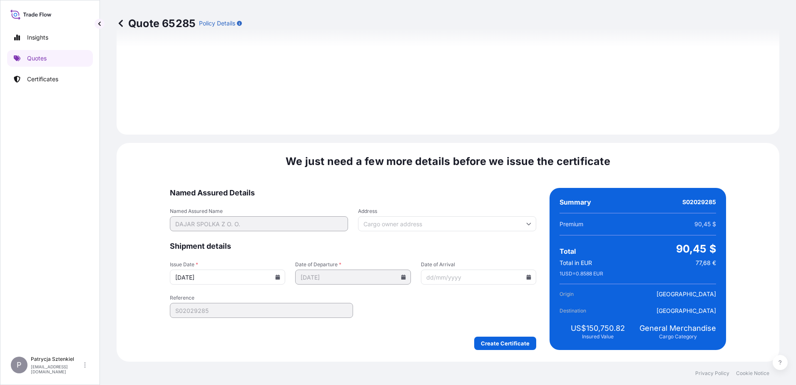
click at [501, 368] on footer "Privacy Policy Cookie Notice" at bounding box center [448, 372] width 696 height 23
click at [492, 354] on div "We just need a few more details before we issue the certificate Named Assured D…" at bounding box center [448, 252] width 663 height 219
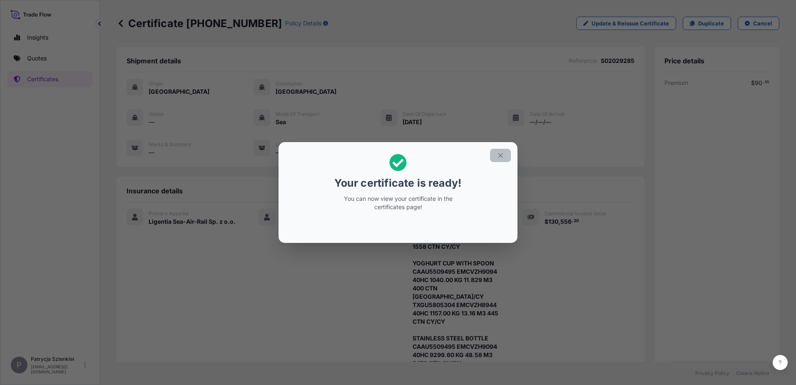
click at [500, 154] on icon "button" at bounding box center [500, 155] width 7 height 7
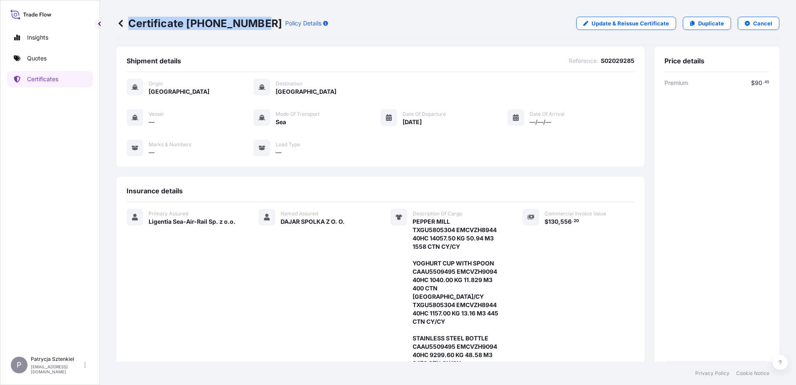
drag, startPoint x: 135, startPoint y: 25, endPoint x: 257, endPoint y: 32, distance: 121.8
click at [257, 32] on div "Certificate [PHONE_NUMBER] Policy Details Update & Reissue Certificate Duplicat…" at bounding box center [448, 23] width 663 height 47
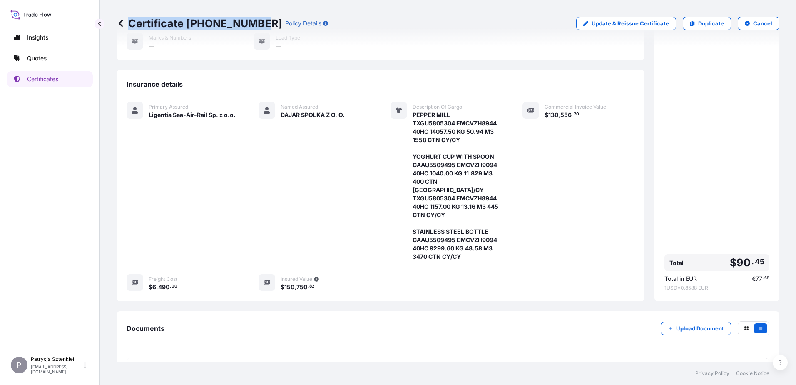
scroll to position [162, 0]
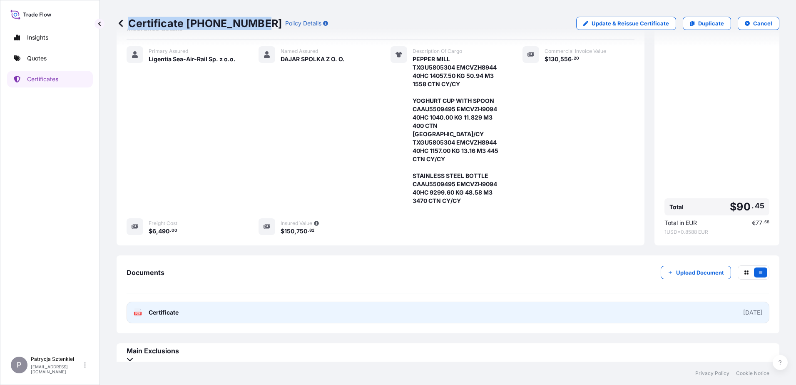
click at [400, 303] on link "PDF Certificate [DATE]" at bounding box center [448, 312] width 643 height 22
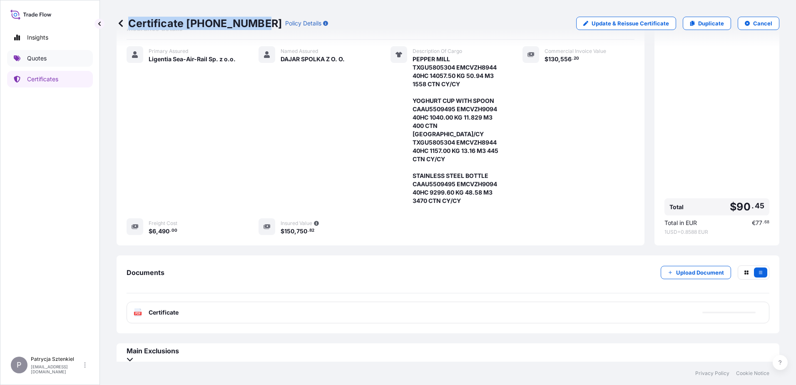
click at [46, 58] on p "Quotes" at bounding box center [37, 58] width 20 height 8
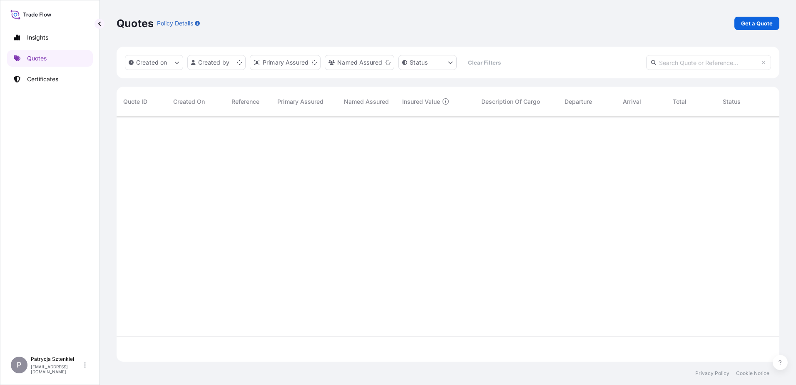
scroll to position [7, 7]
click at [744, 21] on p "Get a Quote" at bounding box center [757, 23] width 32 height 8
select select "Sea"
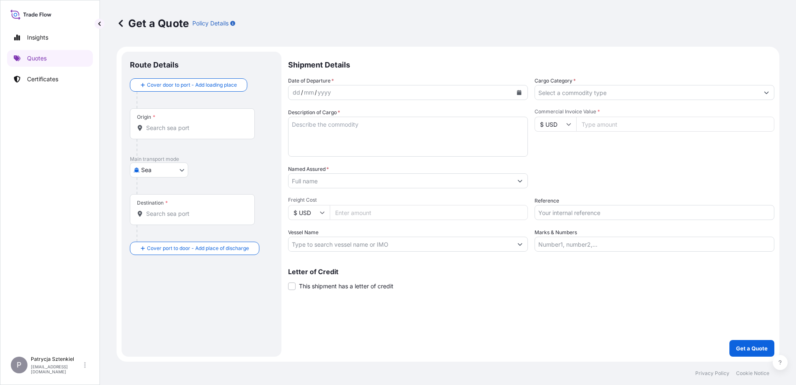
drag, startPoint x: 624, startPoint y: 195, endPoint x: 618, endPoint y: 205, distance: 11.4
click at [623, 198] on div "Date of Departure * dd / mm / yyyy Cargo Category * Description of Cargo * Comm…" at bounding box center [531, 164] width 486 height 175
click at [618, 205] on input "Reference" at bounding box center [655, 212] width 240 height 15
paste input "S02032658"
type input "S02032658"
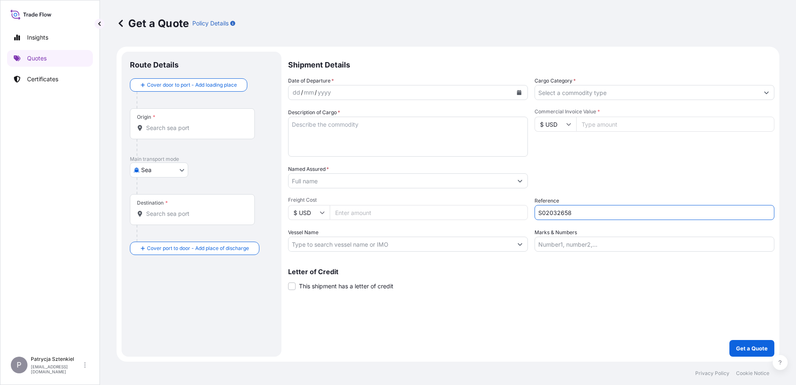
click at [356, 183] on input "Named Assured *" at bounding box center [401, 180] width 224 height 15
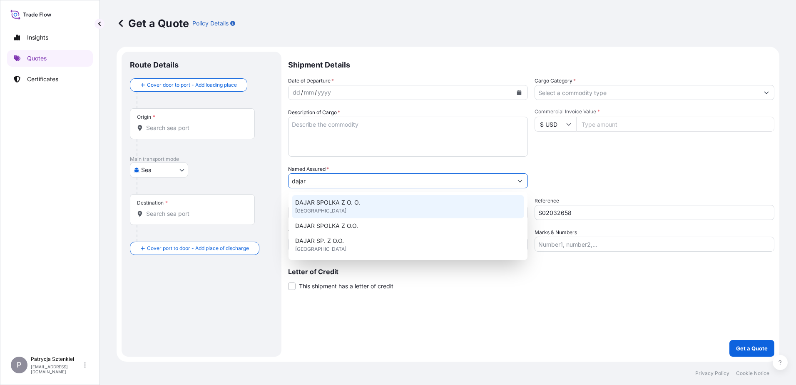
click at [391, 206] on div "DAJAR SPOLKA Z O. O. [GEOGRAPHIC_DATA]" at bounding box center [408, 206] width 232 height 23
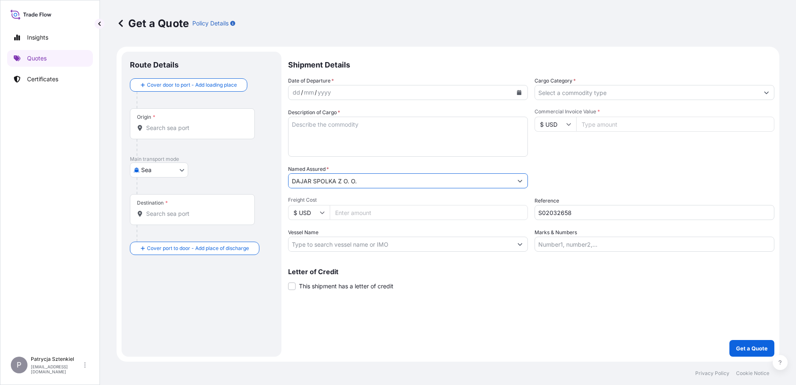
type input "DAJAR SPOLKA Z O. O."
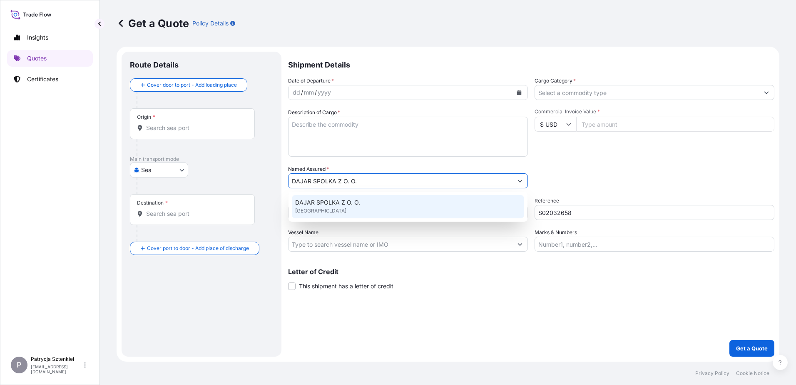
click at [340, 199] on span "DAJAR SPOLKA Z O. O." at bounding box center [327, 202] width 65 height 8
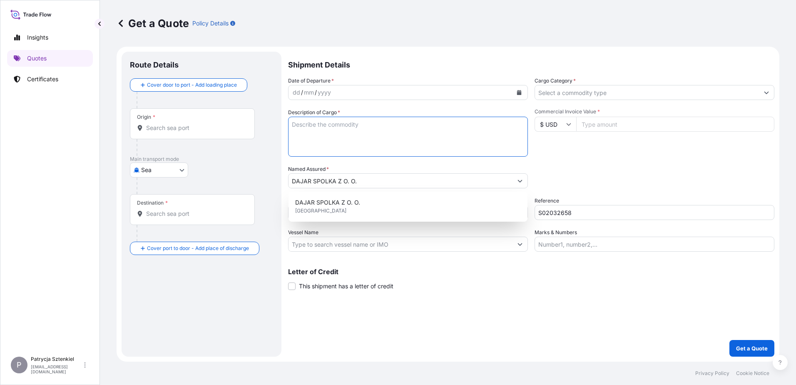
click at [341, 121] on textarea "Description of Cargo *" at bounding box center [408, 137] width 240 height 40
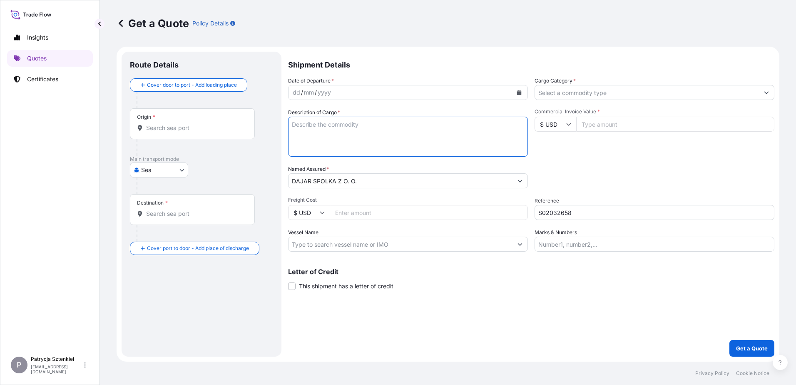
paste textarea "Machine Made Glassware (Kitchen and Tableware) - 7013.49.99.00.00 Machine Made …"
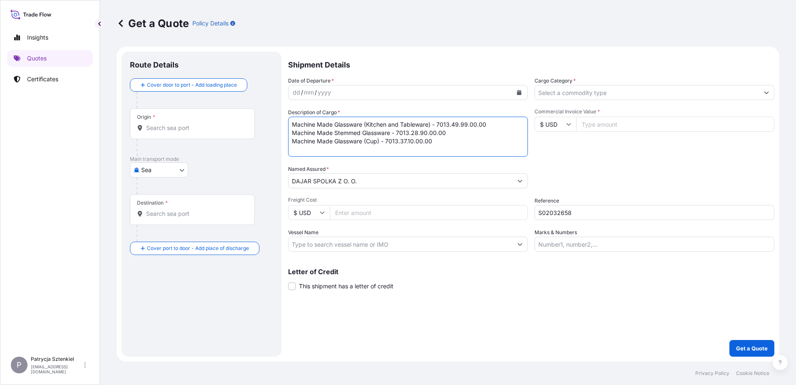
scroll to position [5, 0]
click at [378, 148] on textarea "Machine Made Glassware (Kitchen and Tableware) - 7013.49.99.00.00 Machine Made …" at bounding box center [408, 137] width 240 height 40
click at [377, 151] on textarea "Machine Made Glassware (Kitchen and Tableware) - 7013.49.99.00.00 Machine Made …" at bounding box center [408, 137] width 240 height 40
paste textarea "MEDU4894359"
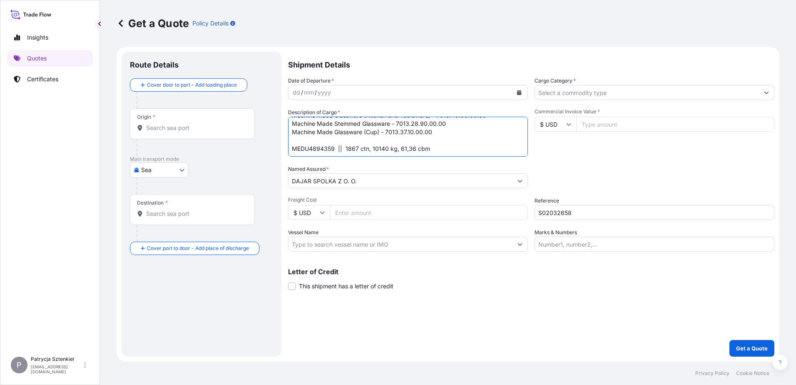
type textarea "Machine Made Glassware (Kitchen and Tableware) - 7013.49.99.00.00 Machine Made …"
click at [164, 115] on div "Origin *" at bounding box center [192, 123] width 125 height 31
click at [164, 124] on input "Origin *" at bounding box center [195, 128] width 98 height 8
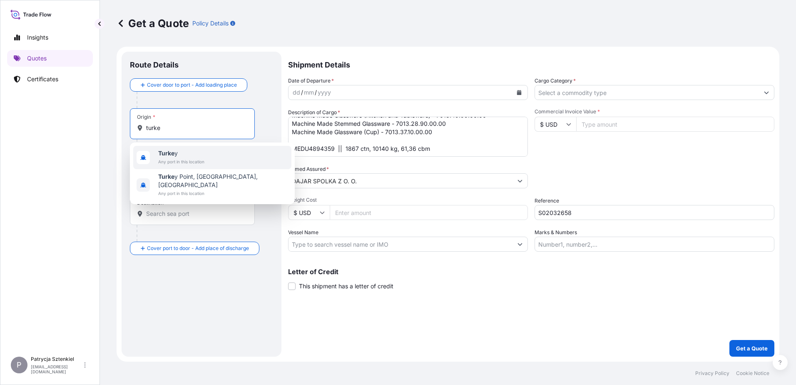
click at [199, 162] on span "Any port in this location" at bounding box center [181, 161] width 46 height 8
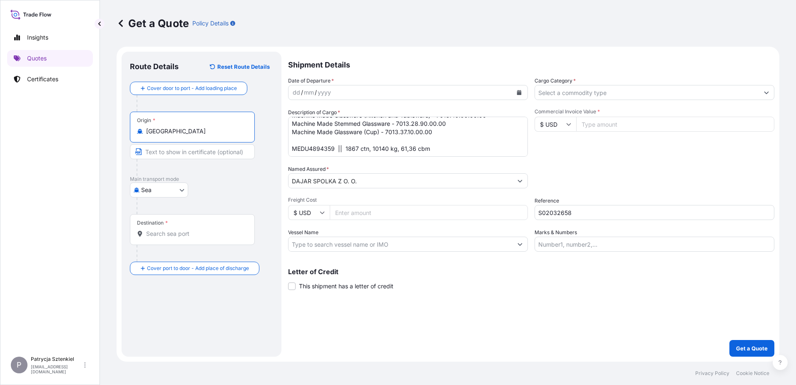
type input "[GEOGRAPHIC_DATA]"
click at [170, 226] on div "Destination *" at bounding box center [192, 229] width 125 height 31
click at [170, 229] on input "Destination *" at bounding box center [195, 233] width 98 height 8
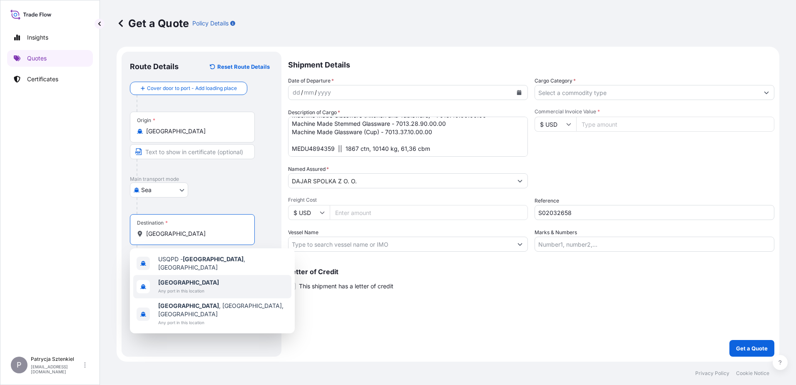
click at [183, 278] on span "[GEOGRAPHIC_DATA]" at bounding box center [188, 282] width 61 height 8
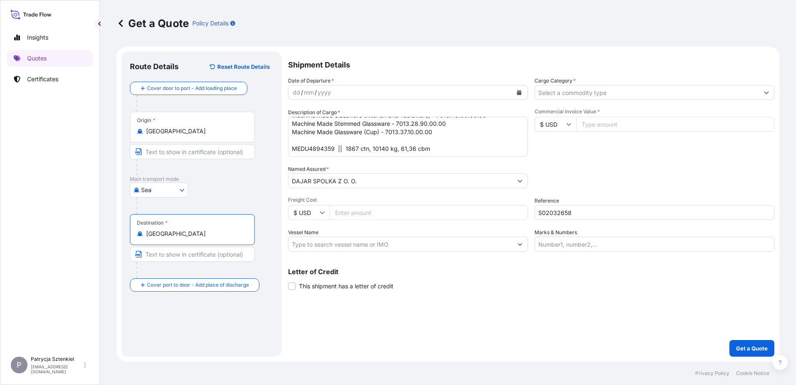
type input "[GEOGRAPHIC_DATA]"
click at [523, 90] on button "Calendar" at bounding box center [518, 92] width 13 height 13
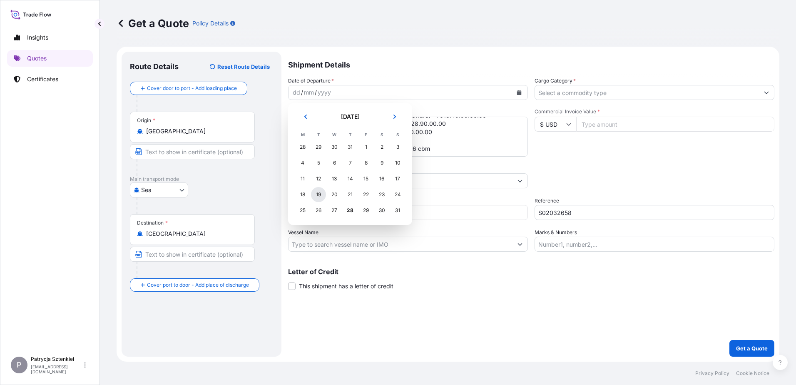
click at [321, 194] on div "19" at bounding box center [318, 194] width 15 height 15
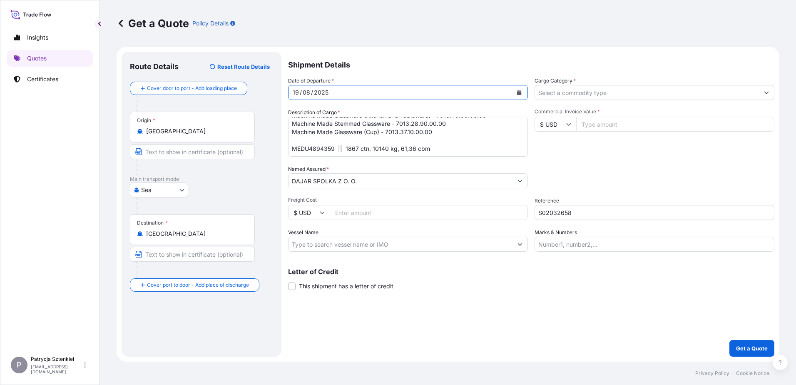
click at [583, 96] on input "Cargo Category *" at bounding box center [647, 92] width 224 height 15
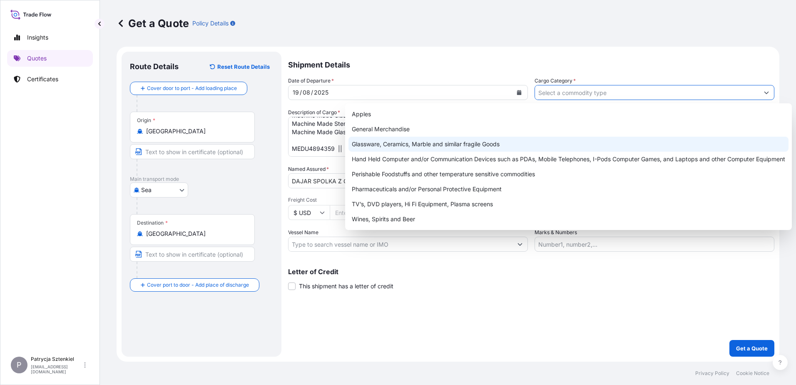
click at [403, 147] on div "Glassware, Ceramics, Marble and similar fragile Goods" at bounding box center [568, 144] width 440 height 15
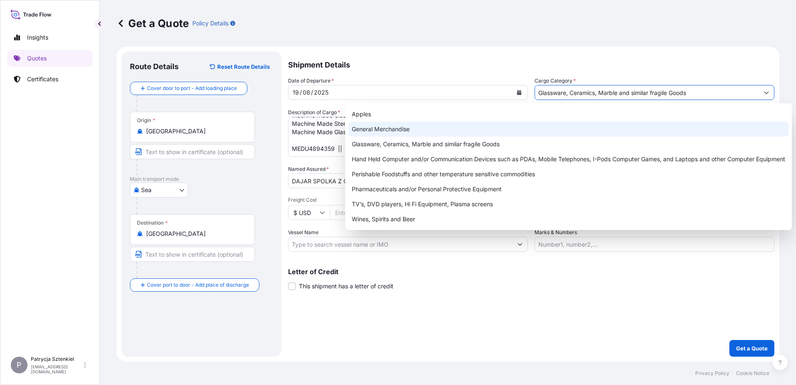
click at [569, 130] on div "General Merchandise" at bounding box center [568, 129] width 440 height 15
type input "General Merchandise"
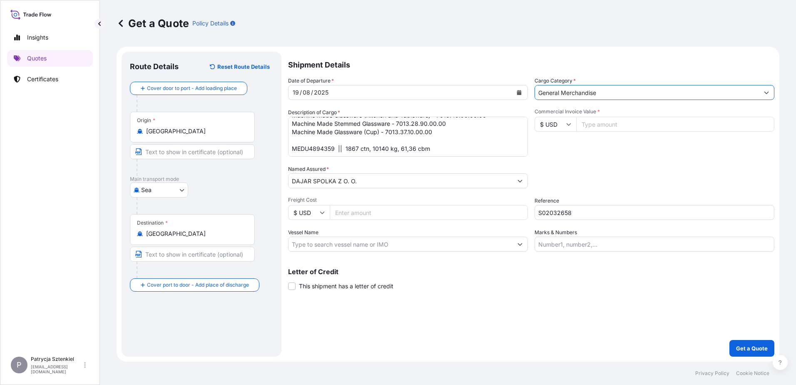
click at [571, 124] on icon at bounding box center [569, 124] width 5 height 2
click at [551, 149] on div "€ EUR" at bounding box center [555, 147] width 35 height 16
type input "€ EUR"
click at [608, 127] on input "Commercial Invoice Value *" at bounding box center [675, 124] width 198 height 15
paste input "21600"
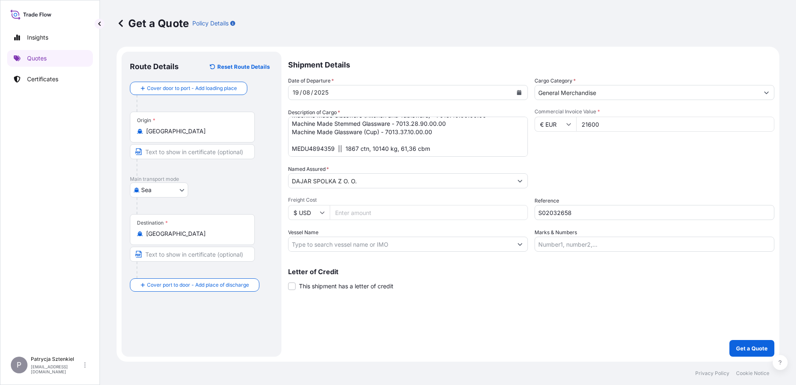
type input "21600"
click at [317, 214] on input "$ USD" at bounding box center [309, 212] width 42 height 15
click at [309, 239] on div "€ EUR" at bounding box center [308, 235] width 35 height 16
type input "€ EUR"
click at [381, 207] on input "Freight Cost" at bounding box center [429, 212] width 198 height 15
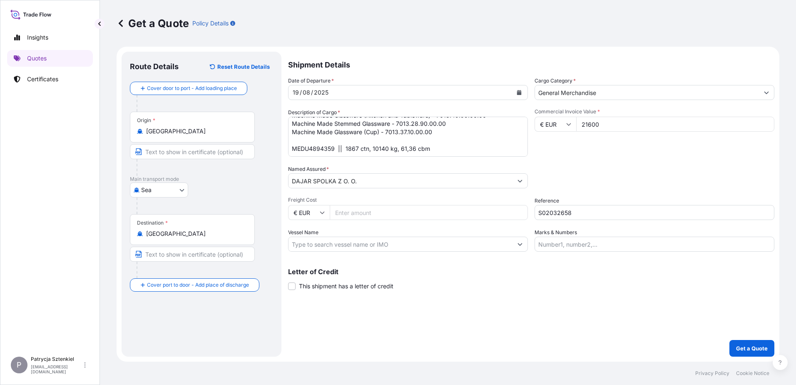
paste input "1145"
type input "1145"
click at [744, 343] on button "Get a Quote" at bounding box center [751, 348] width 45 height 17
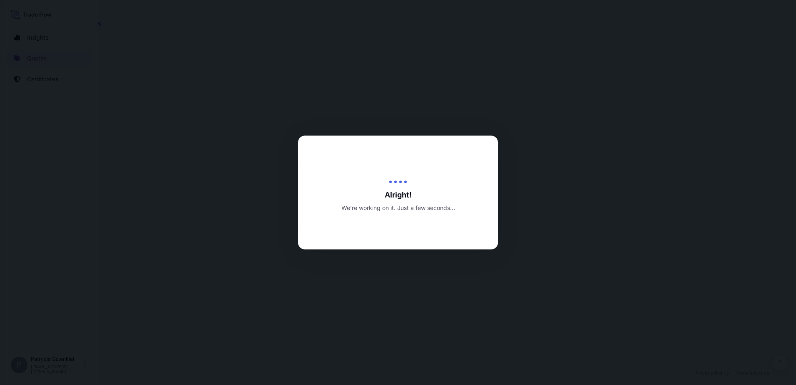
select select "Sea"
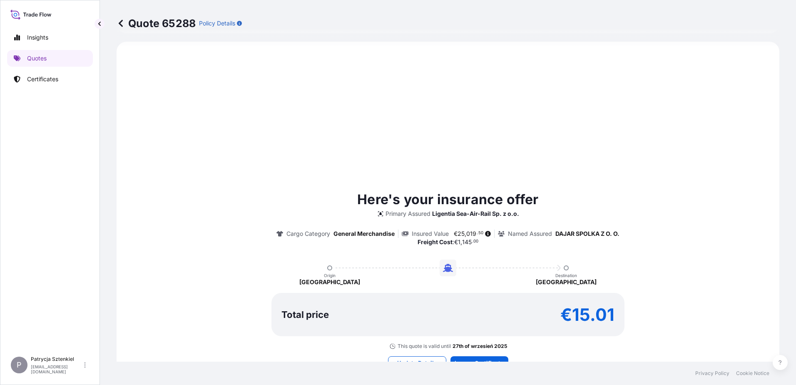
scroll to position [440, 0]
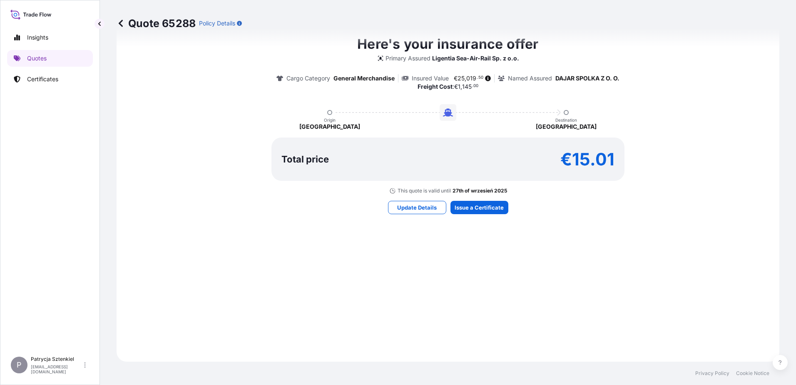
click at [463, 215] on div "Here's your insurance offer Primary Assured Ligentia Sea-Air-Rail Sp. z o.o. Ca…" at bounding box center [447, 124] width 639 height 452
click at [479, 216] on div "Here's your insurance offer Primary Assured Ligentia Sea-Air-Rail Sp. z o.o. Ca…" at bounding box center [447, 124] width 639 height 452
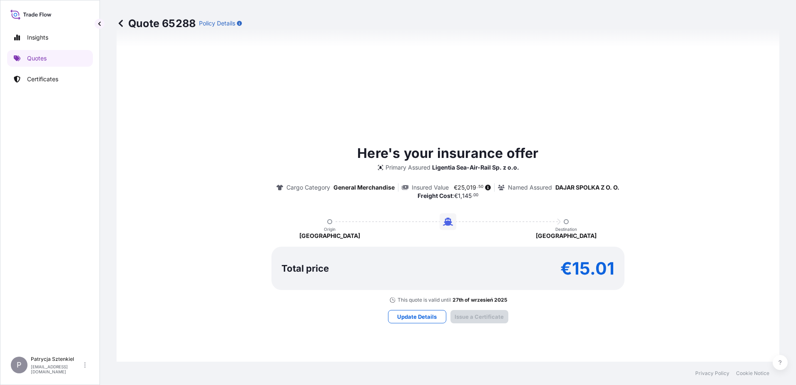
type input "[DATE]"
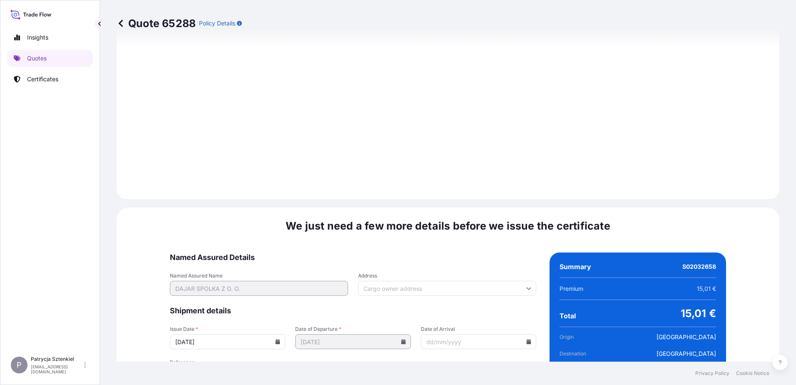
scroll to position [877, 0]
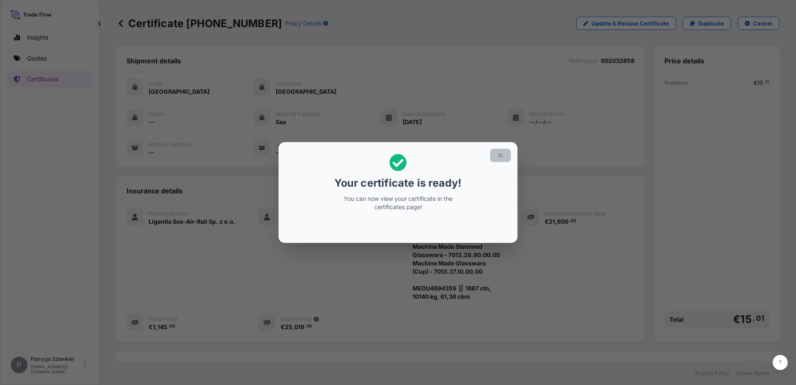
click at [498, 159] on button "button" at bounding box center [500, 155] width 21 height 13
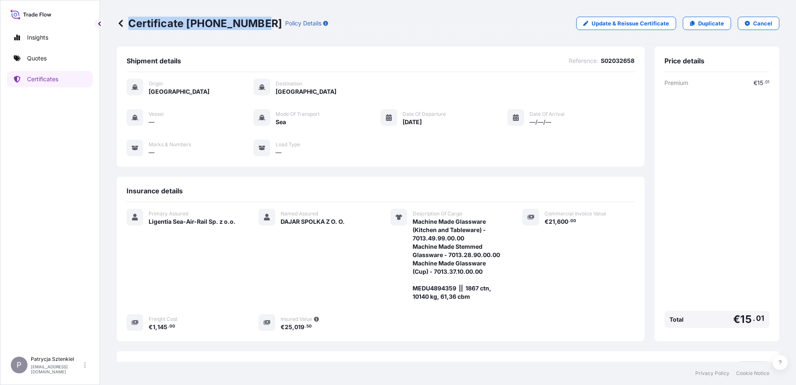
drag, startPoint x: 130, startPoint y: 22, endPoint x: 257, endPoint y: 32, distance: 127.4
click at [257, 32] on div "Certificate [PHONE_NUMBER] Policy Details Update & Reissue Certificate Duplicat…" at bounding box center [448, 23] width 663 height 47
copy p "Certificate [PHONE_NUMBER]"
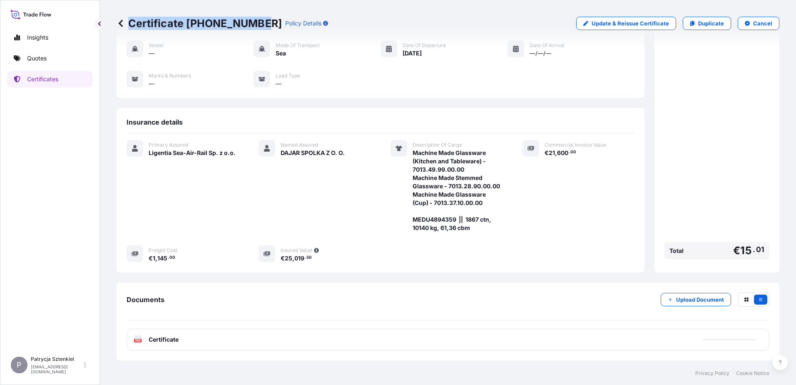
scroll to position [104, 0]
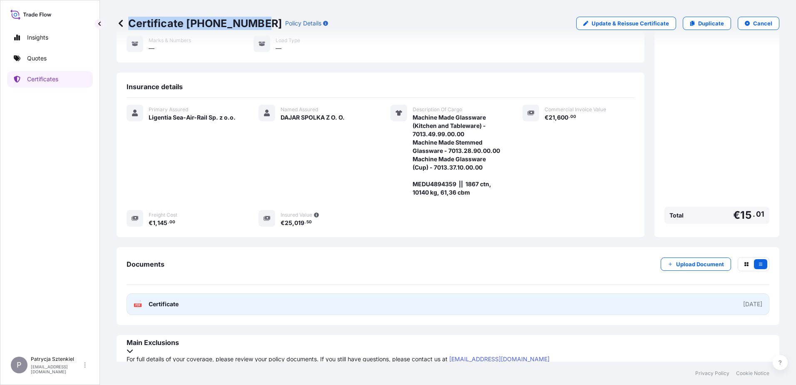
click at [298, 299] on link "PDF Certificate [DATE]" at bounding box center [448, 304] width 643 height 22
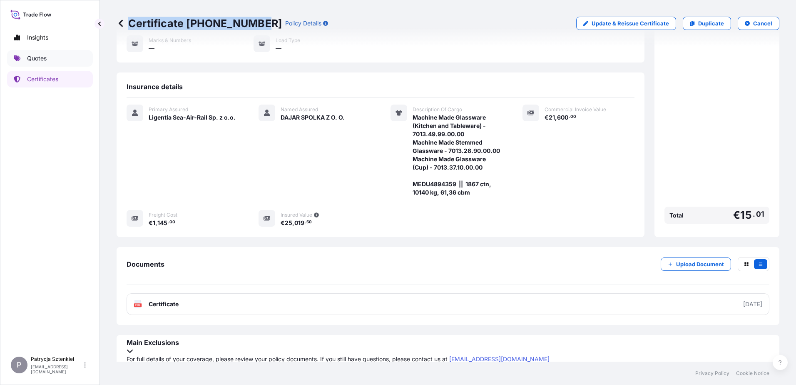
click at [35, 53] on link "Quotes" at bounding box center [50, 58] width 86 height 17
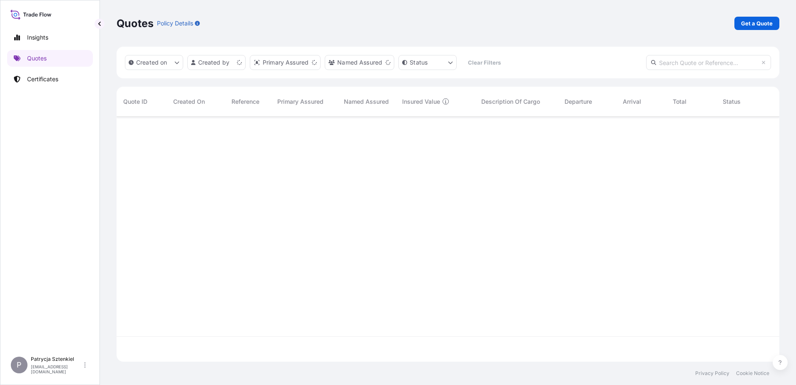
scroll to position [243, 657]
click at [742, 22] on p "Get a Quote" at bounding box center [757, 23] width 32 height 8
select select "Sea"
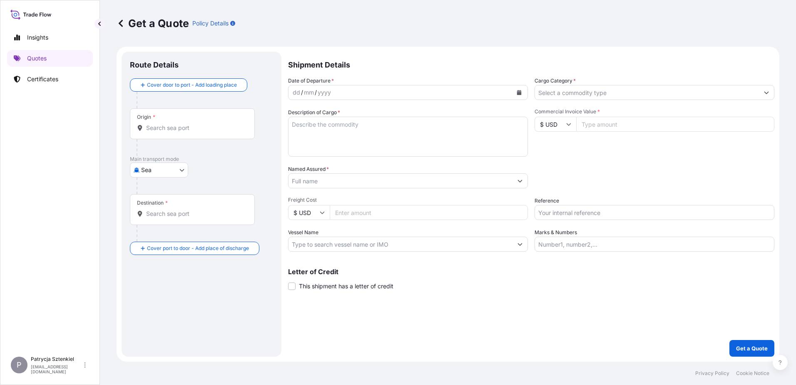
click at [568, 129] on input "$ USD" at bounding box center [556, 124] width 42 height 15
click at [550, 149] on div "€ EUR" at bounding box center [555, 147] width 35 height 16
type input "€ EUR"
click at [321, 218] on input "$ USD" at bounding box center [309, 212] width 42 height 15
click at [305, 237] on div "€ EUR" at bounding box center [308, 235] width 35 height 16
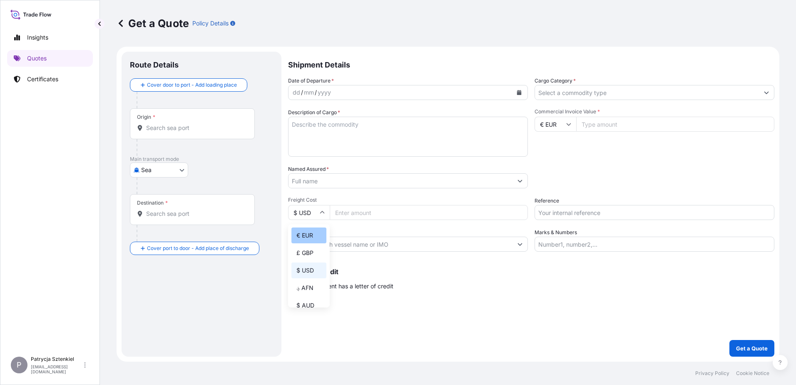
type input "€ EUR"
drag, startPoint x: 575, startPoint y: 208, endPoint x: 570, endPoint y: 208, distance: 5.0
click at [575, 208] on input "Reference" at bounding box center [655, 212] width 240 height 15
paste input "S02032706"
type input "S02032706"
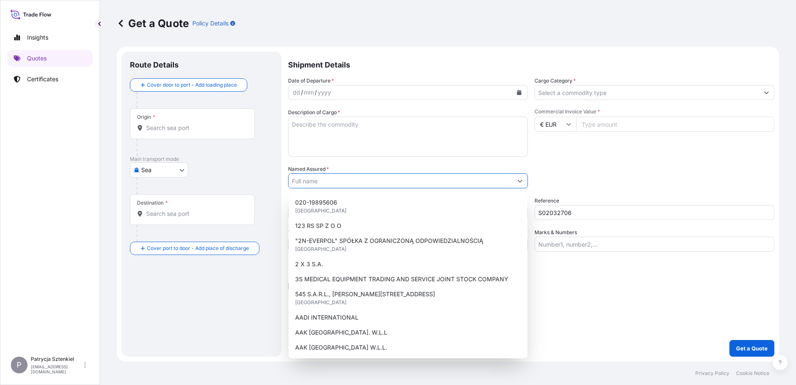
click at [353, 184] on input "Named Assured *" at bounding box center [401, 180] width 224 height 15
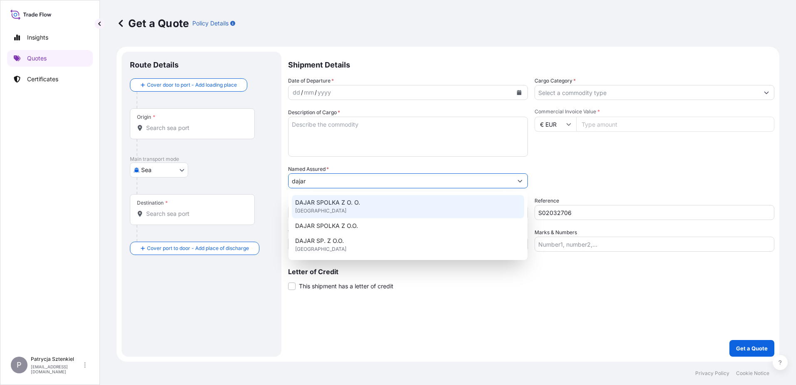
click at [337, 205] on span "DAJAR SPOLKA Z O. O." at bounding box center [327, 202] width 65 height 8
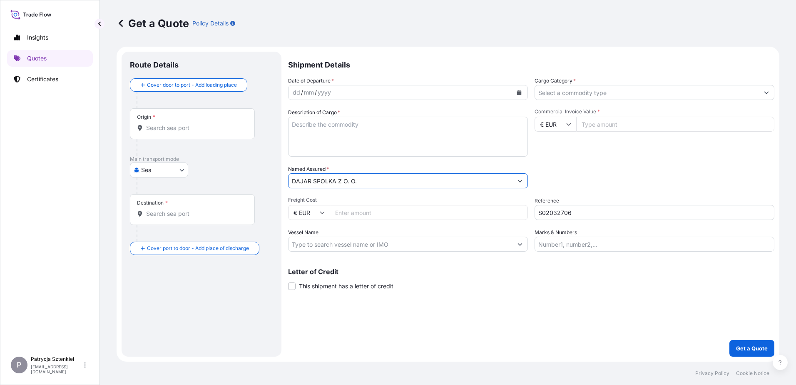
type input "DAJAR SPOLKA Z O. O."
click at [218, 128] on input "Origin *" at bounding box center [195, 128] width 98 height 8
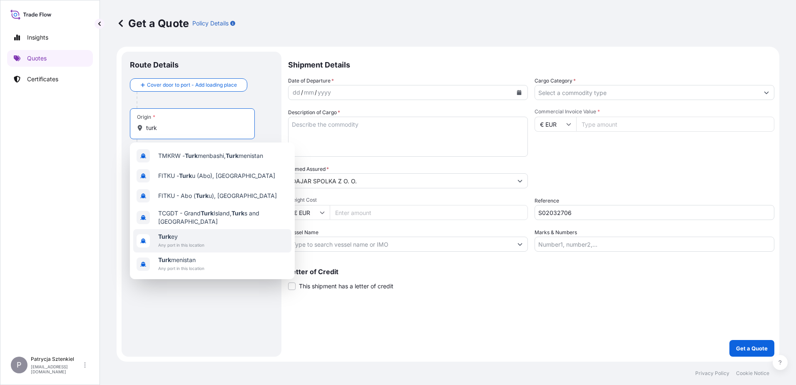
click at [186, 240] on span "Turk ey" at bounding box center [181, 236] width 46 height 8
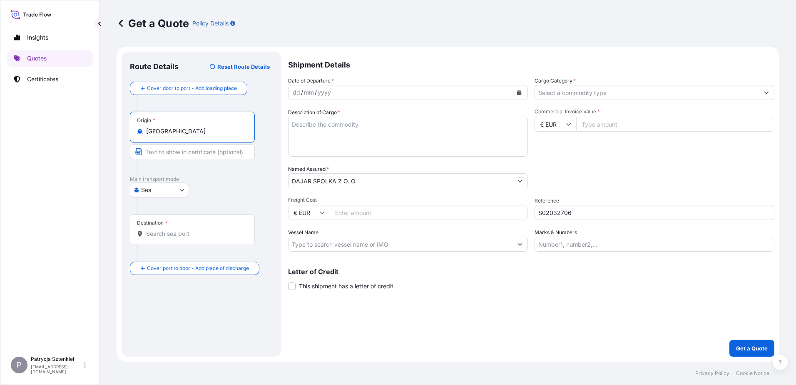
type input "[GEOGRAPHIC_DATA]"
click at [170, 236] on input "Destination *" at bounding box center [195, 233] width 98 height 8
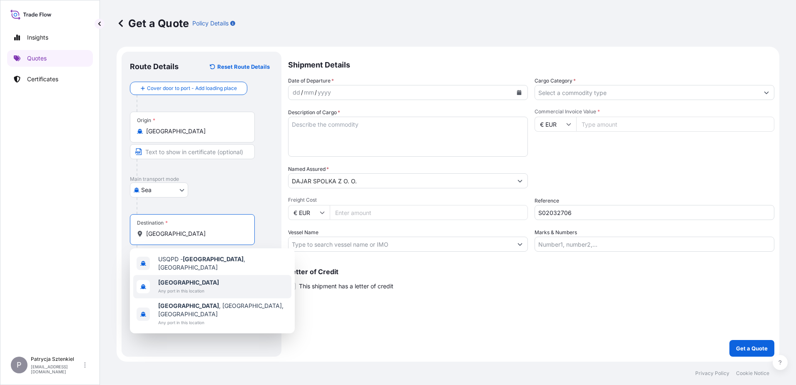
click at [164, 290] on span "Any port in this location" at bounding box center [188, 290] width 61 height 8
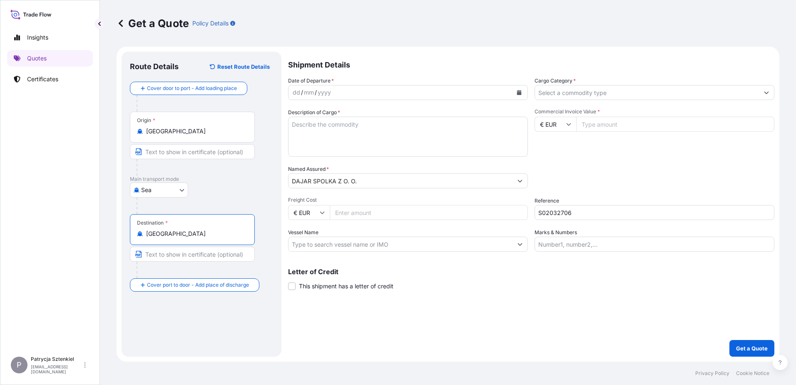
type input "[GEOGRAPHIC_DATA]"
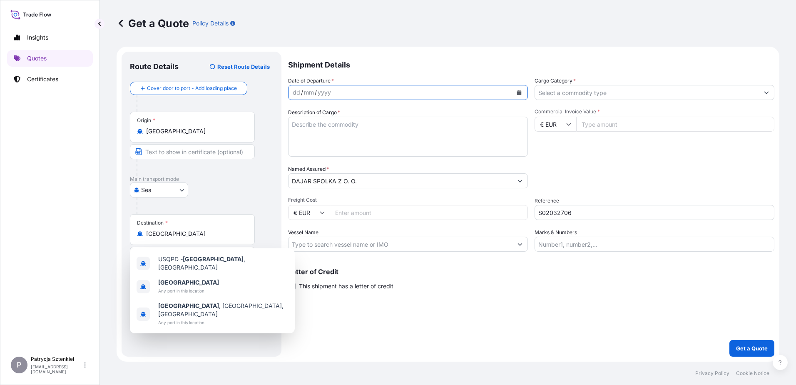
click at [520, 91] on icon "Calendar" at bounding box center [519, 92] width 5 height 5
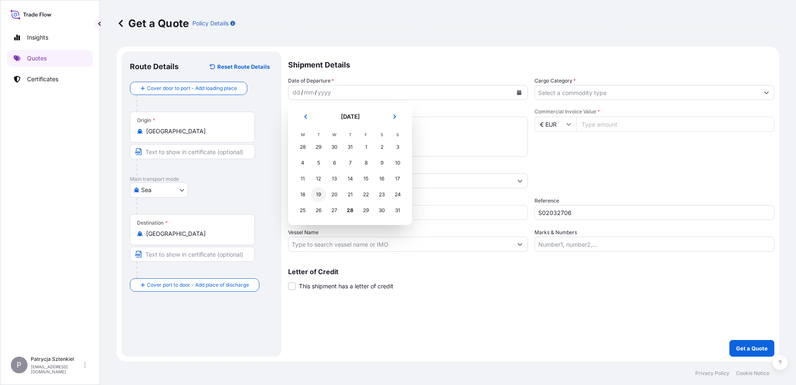
click at [321, 194] on div "19" at bounding box center [318, 194] width 15 height 15
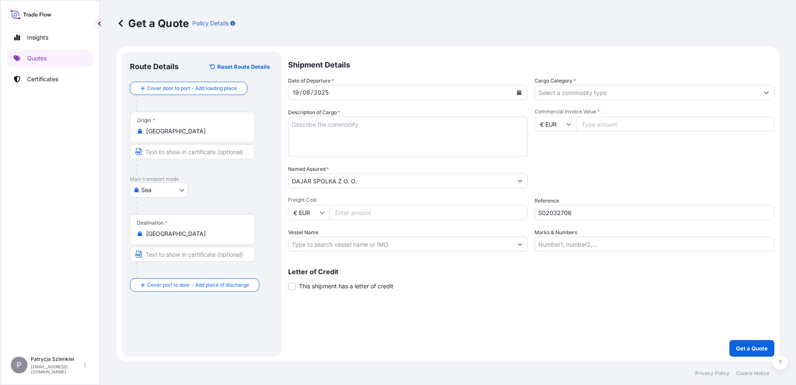
click at [323, 141] on textarea "Description of Cargo *" at bounding box center [408, 137] width 240 height 40
paste textarea "Machine Made Glassware (Kitchen and Tableware) - 7013.49.99.00.00 Glass Vase - …"
type textarea "Machine Made Glassware (Kitchen and Tableware) - 7013.49.99.00.00 Glass Vase - …"
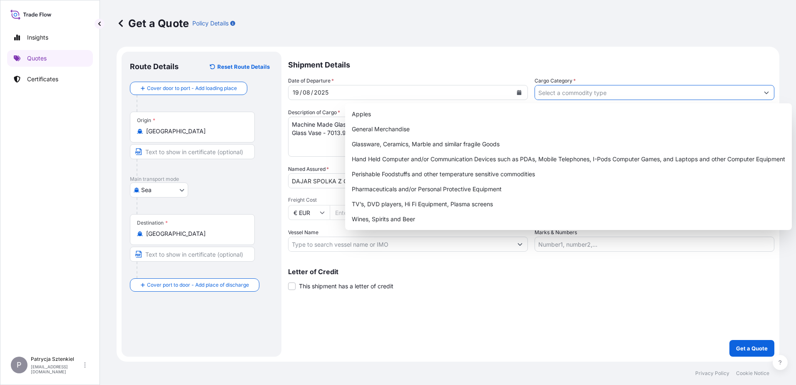
click at [588, 92] on input "Cargo Category *" at bounding box center [647, 92] width 224 height 15
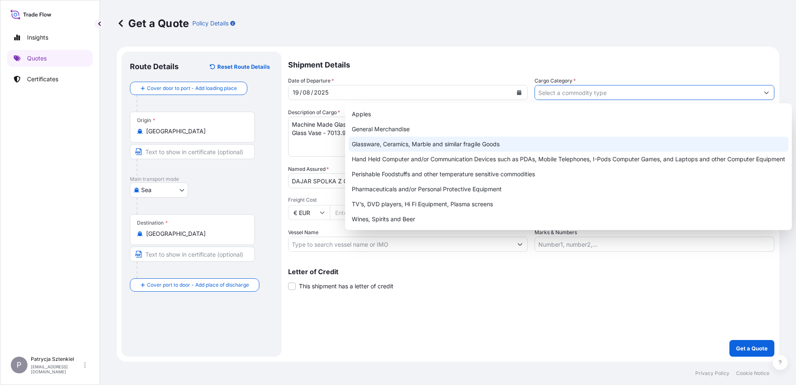
click at [471, 142] on div "Glassware, Ceramics, Marble and similar fragile Goods" at bounding box center [568, 144] width 440 height 15
type input "Glassware, Ceramics, Marble and similar fragile Goods"
click at [412, 146] on div "Glassware, Ceramics, Marble and similar fragile Goods" at bounding box center [568, 144] width 440 height 15
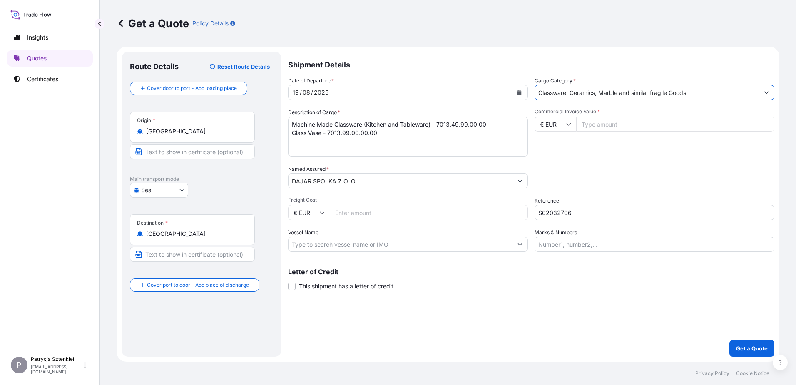
click at [435, 143] on textarea "Machine Made Glassware (Kitchen and Tableware) - 7013.49.99.00.00 Glass Vase - …" at bounding box center [408, 137] width 240 height 40
click at [387, 160] on div "Date of Departure * [DATE] Cargo Category * Glassware, Ceramics, Marble and sim…" at bounding box center [531, 164] width 486 height 175
click at [383, 151] on textarea "Machine Made Glassware (Kitchen and Tableware) - 7013.49.99.00.00 Glass Vase - …" at bounding box center [408, 137] width 240 height 40
paste textarea "UETU7988466"
type textarea "Machine Made Glassware (Kitchen and Tableware) - 7013.49.99.00.00 Glass Vase - …"
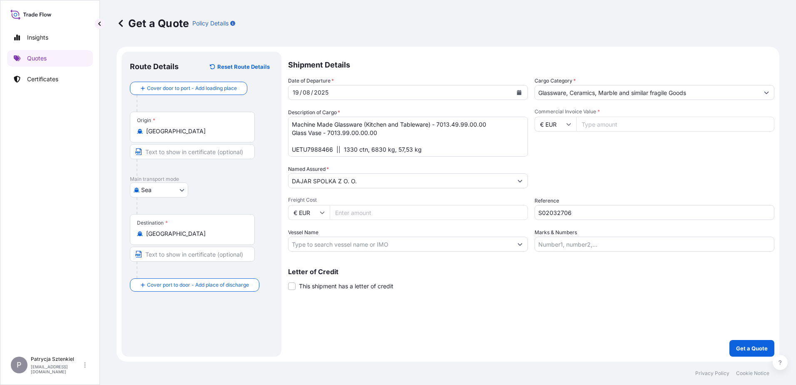
click at [607, 120] on input "Commercial Invoice Value *" at bounding box center [675, 124] width 198 height 15
paste input "18260"
type input "18260"
click at [337, 215] on input "Freight Cost" at bounding box center [429, 212] width 198 height 15
paste input "1145"
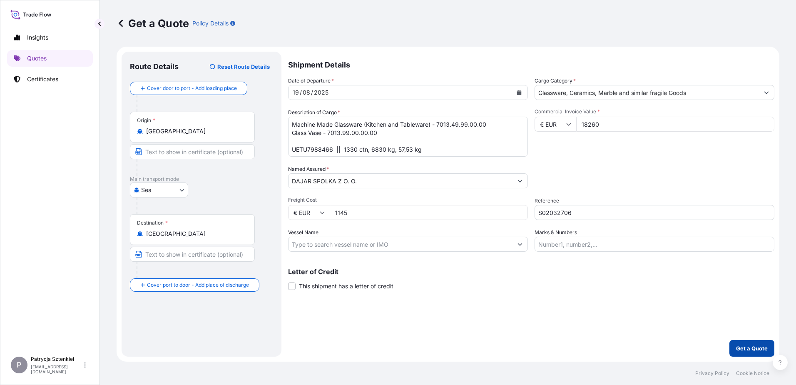
type input "1145"
click at [756, 341] on button "Get a Quote" at bounding box center [751, 348] width 45 height 17
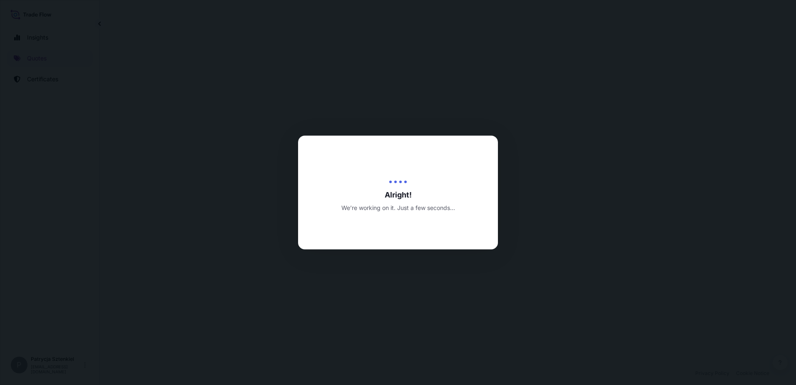
select select "Sea"
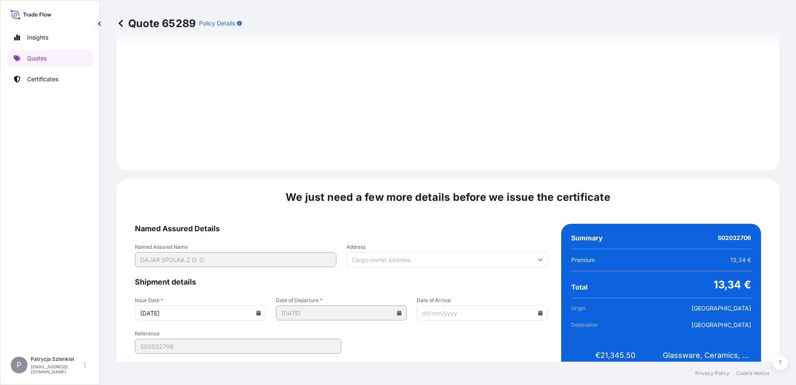
scroll to position [877, 0]
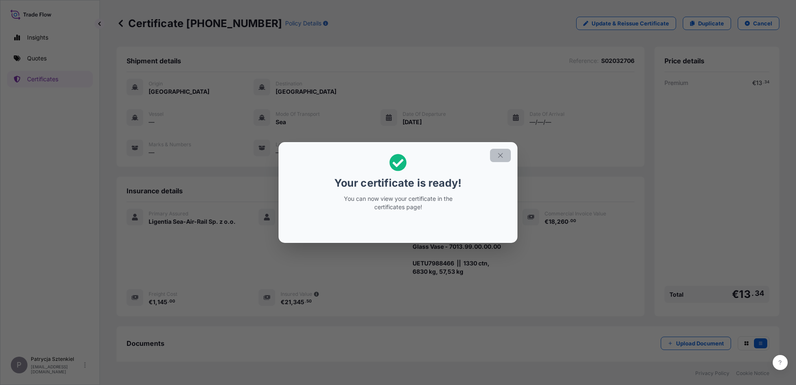
click at [496, 157] on button "button" at bounding box center [500, 155] width 21 height 13
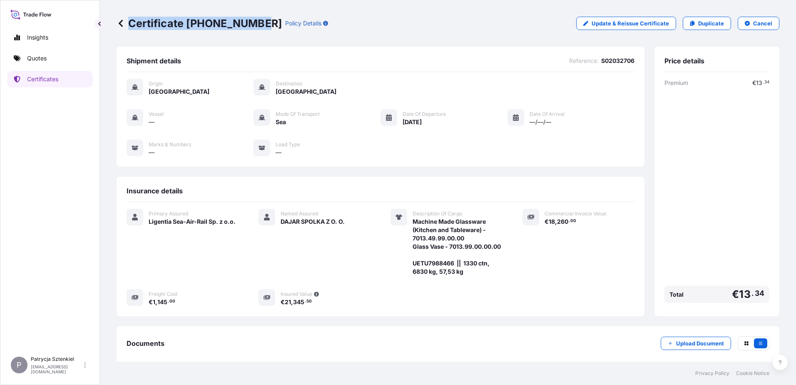
drag, startPoint x: 131, startPoint y: 24, endPoint x: 257, endPoint y: 30, distance: 126.3
click at [257, 30] on div "Certificate [PHONE_NUMBER] Policy Details Update & Reissue Certificate Duplicat…" at bounding box center [448, 23] width 663 height 47
copy p "Certificate [PHONE_NUMBER]"
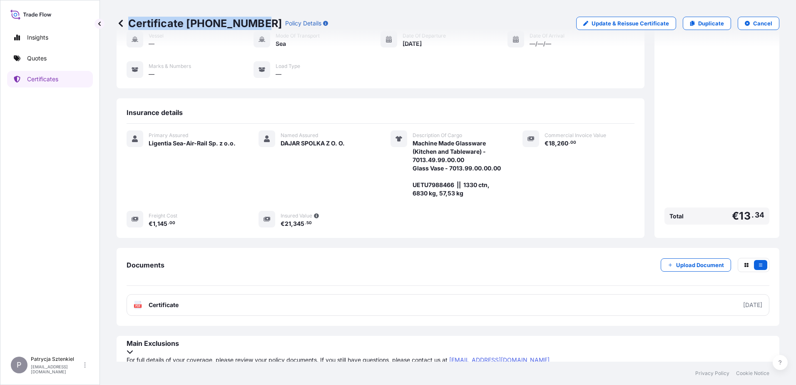
scroll to position [79, 0]
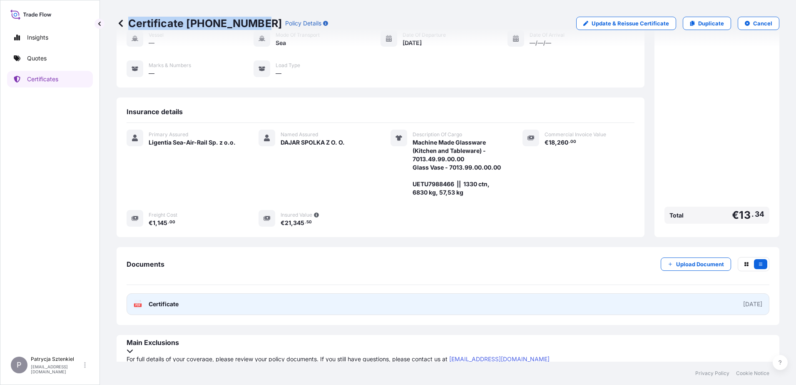
click at [219, 311] on link "PDF Certificate [DATE]" at bounding box center [448, 304] width 643 height 22
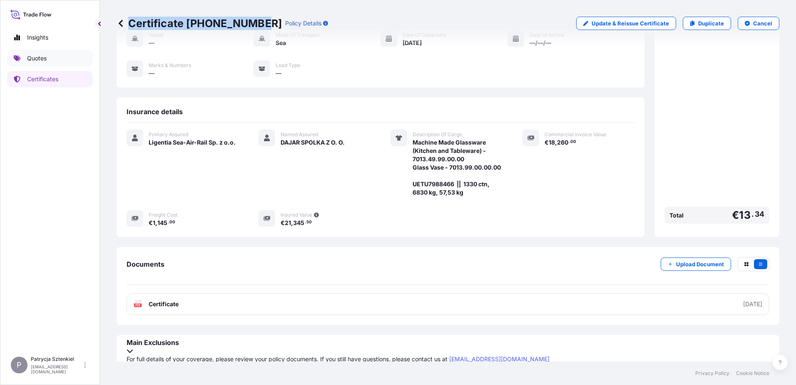
click at [40, 54] on link "Quotes" at bounding box center [50, 58] width 86 height 17
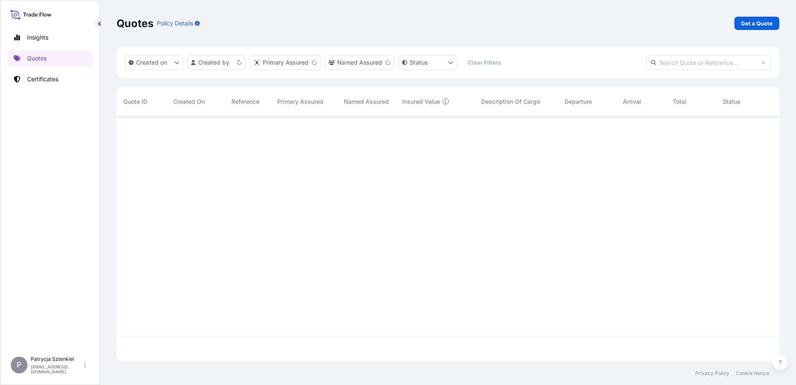
scroll to position [243, 657]
click at [766, 25] on p "Get a Quote" at bounding box center [757, 23] width 32 height 8
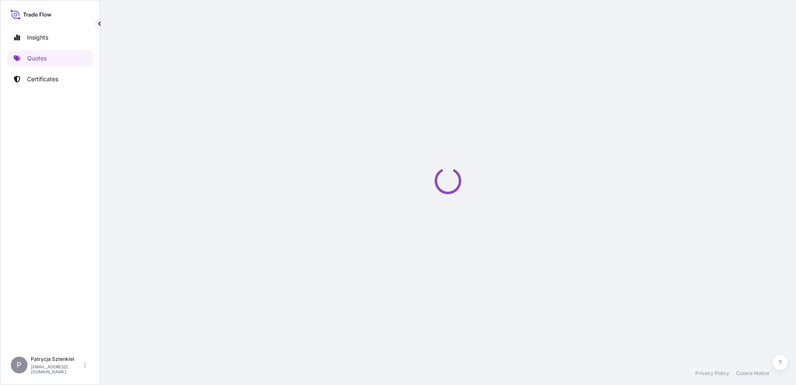
select select "Sea"
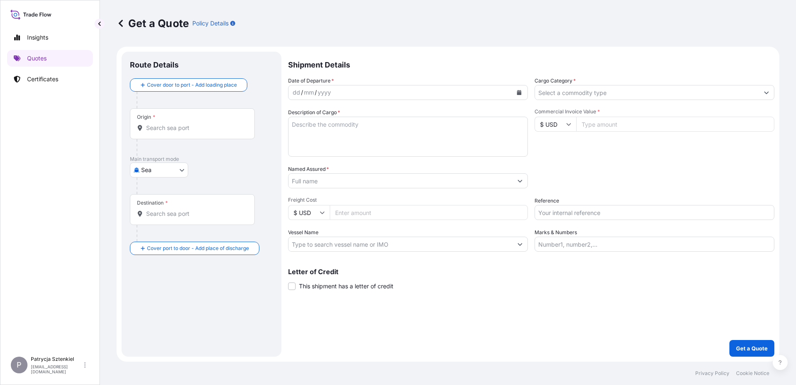
click at [586, 209] on input "Reference" at bounding box center [655, 212] width 240 height 15
paste input "S02020631"
type input "S02020631"
click at [376, 175] on input "Named Assured *" at bounding box center [401, 180] width 224 height 15
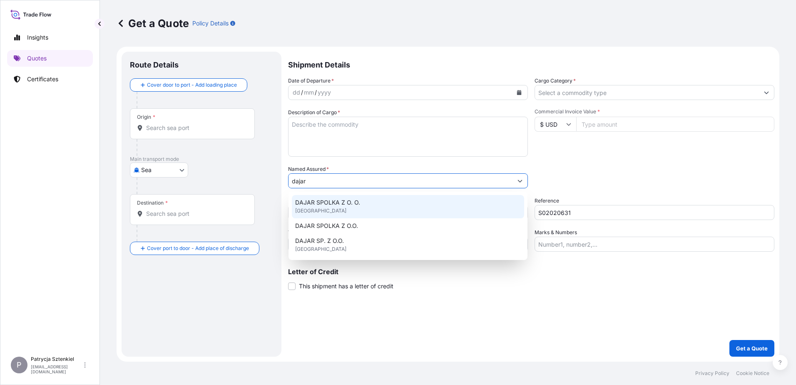
click at [383, 199] on div "DAJAR SPOLKA Z O. O. [GEOGRAPHIC_DATA]" at bounding box center [408, 206] width 232 height 23
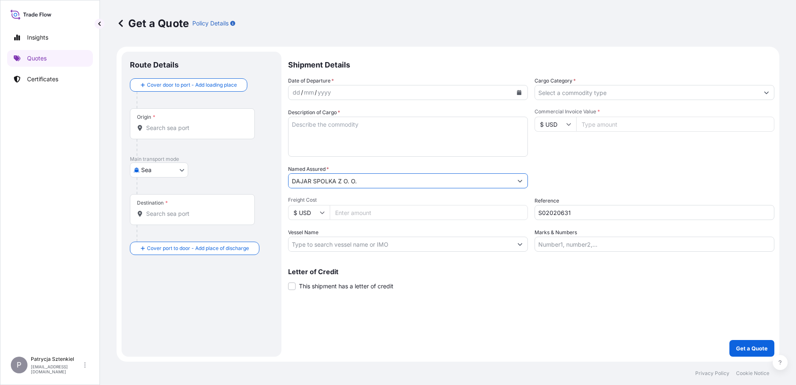
type input "DAJAR SPOLKA Z O. O."
click at [186, 119] on div "Origin *" at bounding box center [192, 123] width 125 height 31
click at [186, 124] on input "Origin *" at bounding box center [195, 128] width 98 height 8
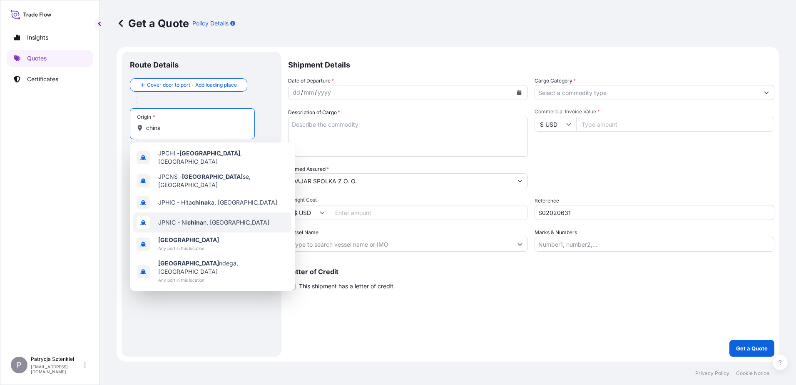
click at [173, 236] on b "[GEOGRAPHIC_DATA]" at bounding box center [188, 239] width 61 height 7
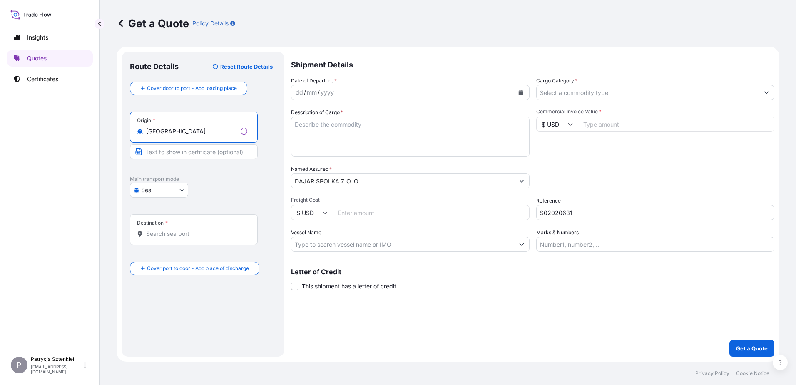
type input "[GEOGRAPHIC_DATA]"
click at [157, 225] on div "Destination *" at bounding box center [152, 222] width 31 height 7
click at [157, 229] on input "Destination *" at bounding box center [196, 233] width 101 height 8
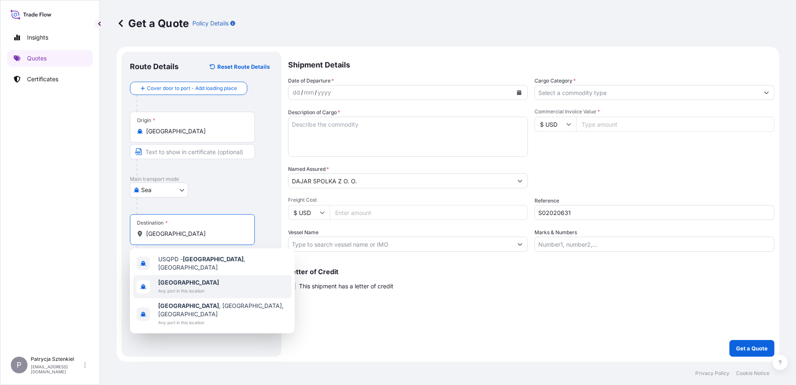
click at [223, 279] on div "[GEOGRAPHIC_DATA] Any port in this location" at bounding box center [212, 286] width 158 height 23
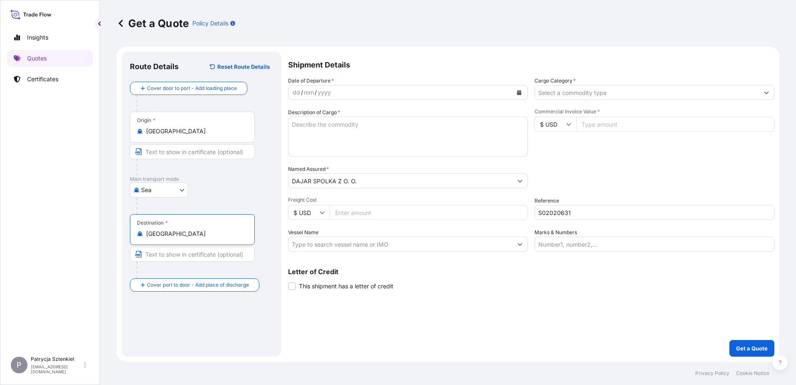
type input "[GEOGRAPHIC_DATA]"
click at [522, 94] on button "Calendar" at bounding box center [518, 92] width 13 height 13
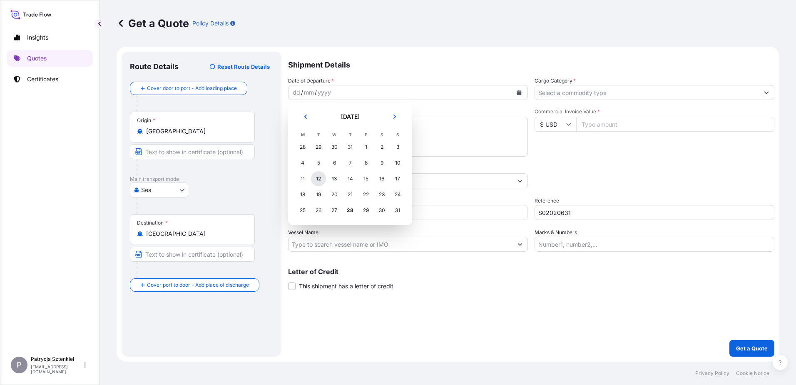
click at [315, 177] on div "12" at bounding box center [318, 178] width 15 height 15
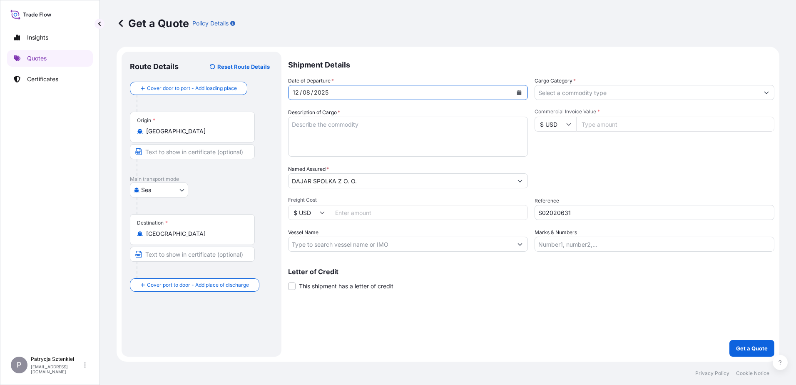
click at [374, 133] on textarea "Description of Cargo *" at bounding box center [408, 137] width 240 height 40
paste textarea "NEW BONE CHINA"
paste textarea "TIIU7107269 M4136603 40HC 5760.00 KG 18.00 M3 450 CTN CY/CY* 450 CTN 5760.00 KG…"
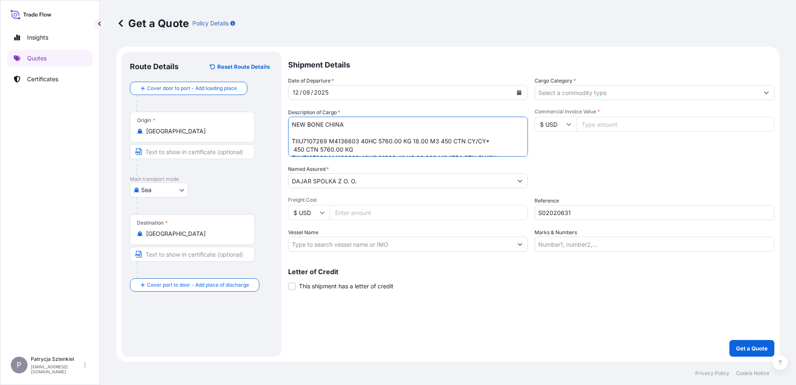
scroll to position [5, 0]
drag, startPoint x: 356, startPoint y: 145, endPoint x: 295, endPoint y: 144, distance: 61.2
click at [295, 144] on textarea "NEW BONE CHINA TIIU7107269 M4136603 40HC 5760.00 KG 18.00 M3 450 CTN CY/CY* 450…" at bounding box center [408, 137] width 240 height 40
type textarea "NEW BONE CHINA TIIU7107269 M4136603 40HC 5760.00 KG 18.00 M3 450 CTN CY/CY TIIU…"
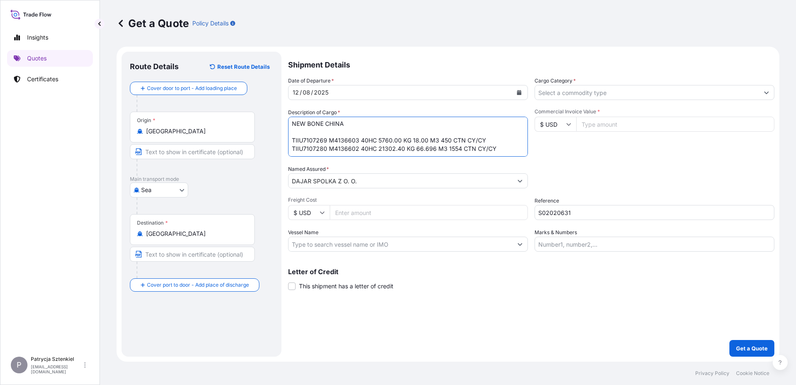
click at [607, 88] on input "Cargo Category *" at bounding box center [647, 92] width 224 height 15
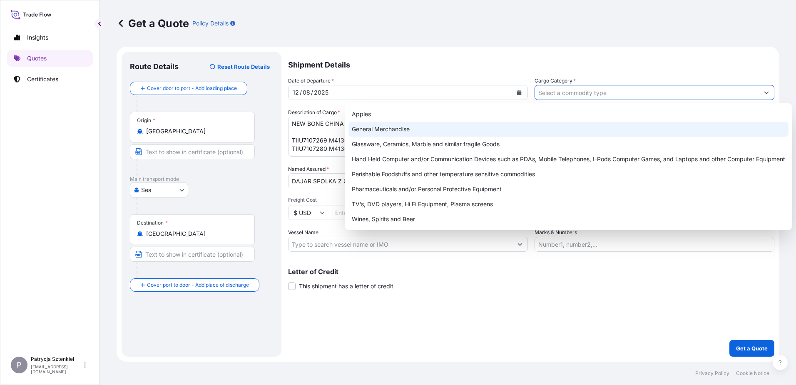
click at [552, 126] on div "General Merchandise" at bounding box center [568, 129] width 440 height 15
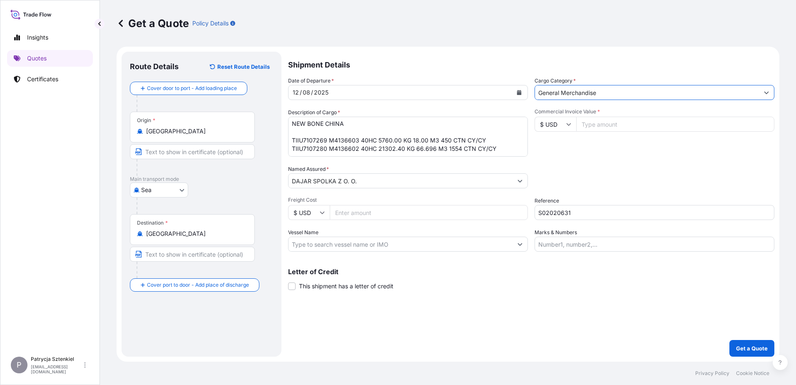
click at [572, 94] on input "General Merchandise" at bounding box center [647, 92] width 224 height 15
click at [647, 89] on input "General Merchandise" at bounding box center [647, 92] width 224 height 15
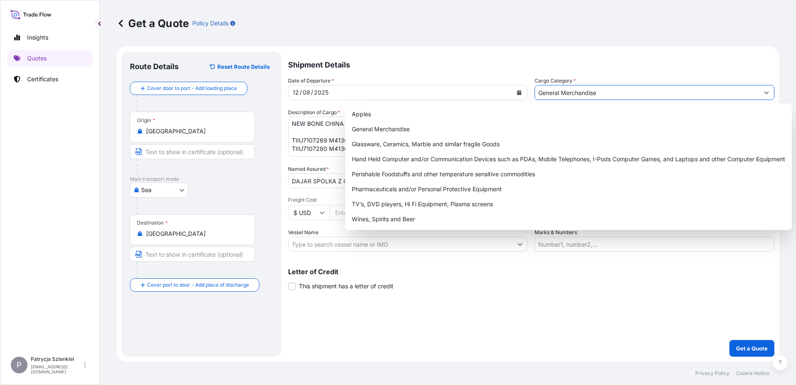
click at [768, 97] on button "Show suggestions" at bounding box center [766, 92] width 15 height 15
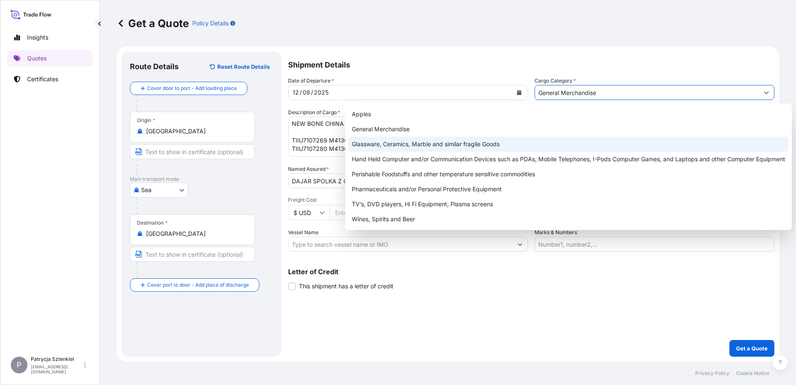
click at [534, 147] on div "Glassware, Ceramics, Marble and similar fragile Goods" at bounding box center [568, 144] width 440 height 15
type input "Glassware, Ceramics, Marble and similar fragile Goods"
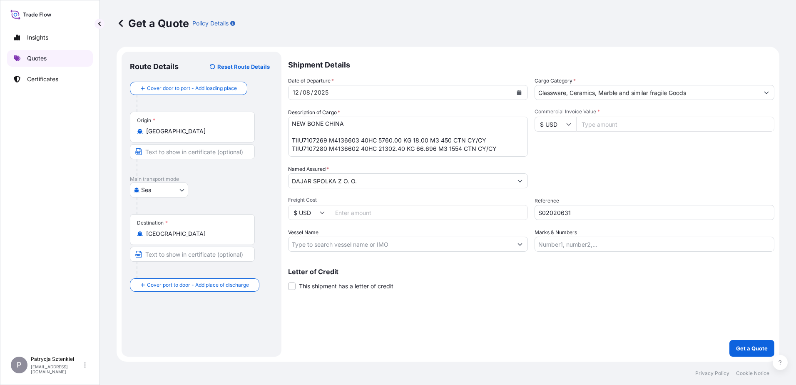
click at [69, 64] on link "Quotes" at bounding box center [50, 58] width 86 height 17
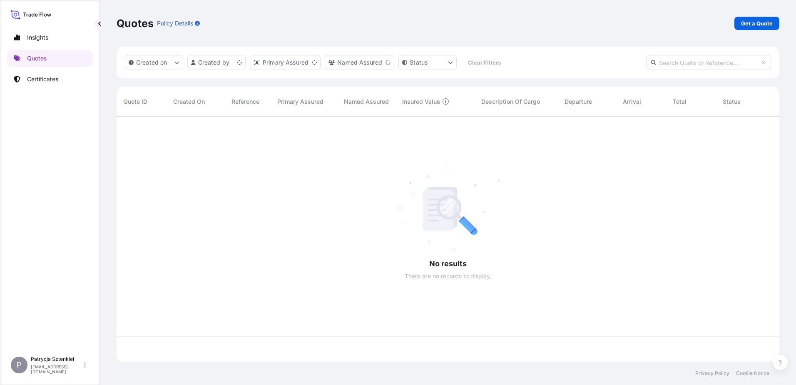
scroll to position [243, 657]
click at [764, 17] on link "Get a Quote" at bounding box center [756, 23] width 45 height 13
select select "Sea"
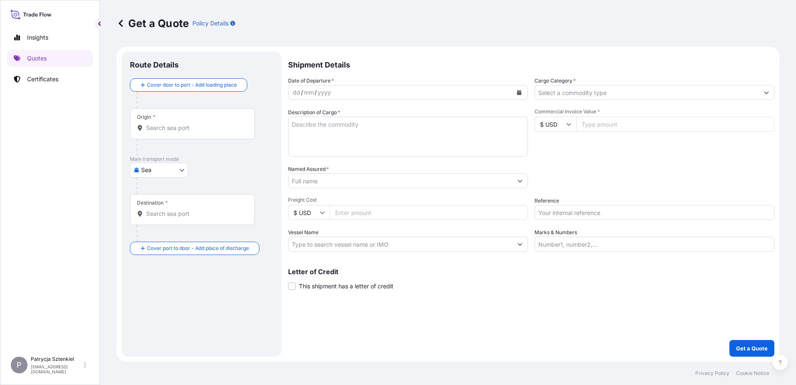
click at [545, 214] on input "Reference" at bounding box center [655, 212] width 240 height 15
paste input "S02029281"
type input "S02029281"
click at [563, 126] on input "$ USD" at bounding box center [556, 124] width 42 height 15
click at [552, 147] on div "€ EUR" at bounding box center [555, 147] width 35 height 16
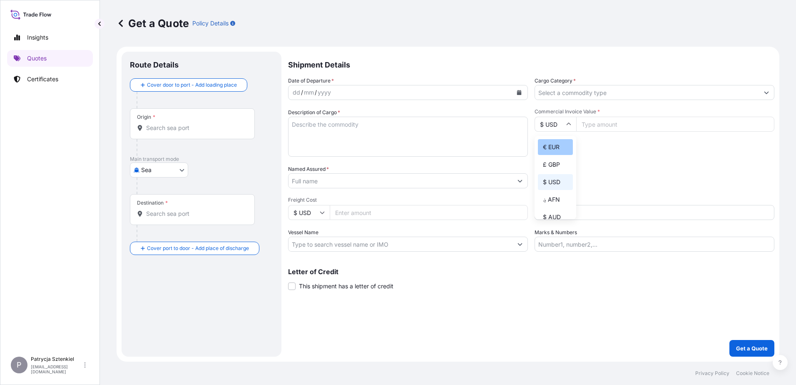
type input "€ EUR"
click at [694, 127] on input "Commercial Invoice Value *" at bounding box center [675, 124] width 198 height 15
type input "27400"
click at [392, 209] on input "Freight Cost" at bounding box center [429, 212] width 198 height 15
type input "2045"
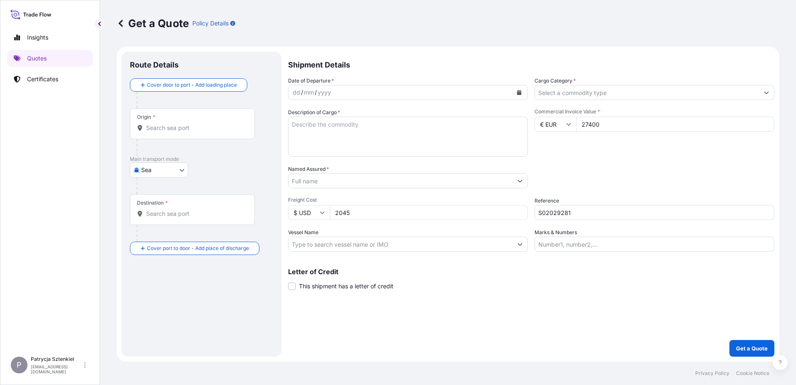
click at [158, 128] on input "Origin *" at bounding box center [195, 128] width 98 height 8
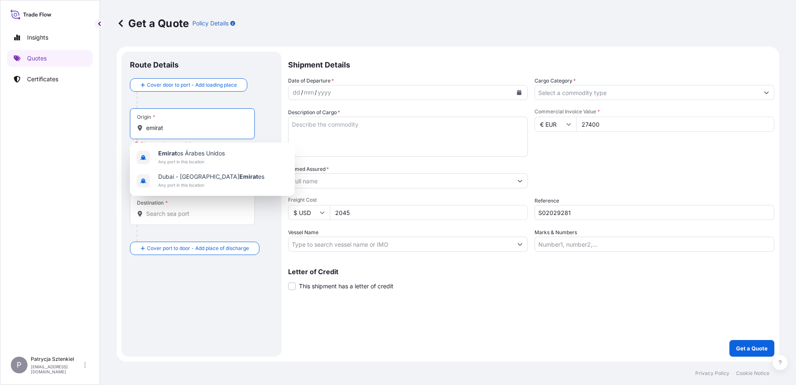
drag, startPoint x: 169, startPoint y: 129, endPoint x: 0, endPoint y: 124, distance: 169.5
click at [0, 126] on html "2 options available. Insights Quotes Certificates P Patrycja Sztenkiel [EMAIL_A…" at bounding box center [398, 192] width 796 height 385
drag, startPoint x: 171, startPoint y: 128, endPoint x: 0, endPoint y: 149, distance: 172.0
click at [0, 149] on html "2 options available. 1 option available. 0 options available. 2 options availab…" at bounding box center [398, 192] width 796 height 385
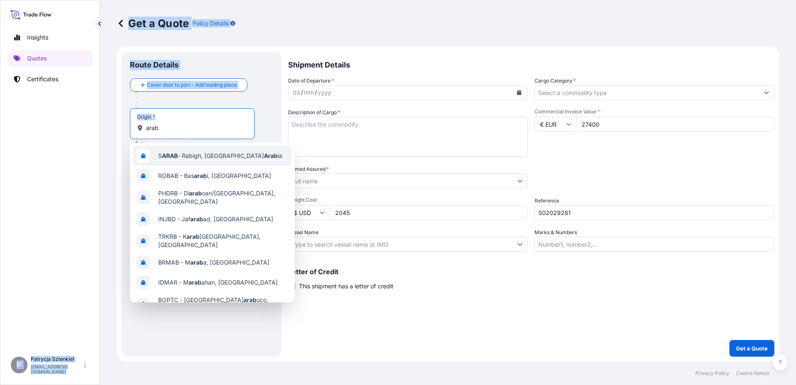
drag, startPoint x: 173, startPoint y: 119, endPoint x: 67, endPoint y: 118, distance: 105.3
click at [67, 118] on div "Insights Quotes Certificates P Patrycja Sztenkiel [EMAIL_ADDRESS][DOMAIN_NAME] …" at bounding box center [398, 192] width 796 height 385
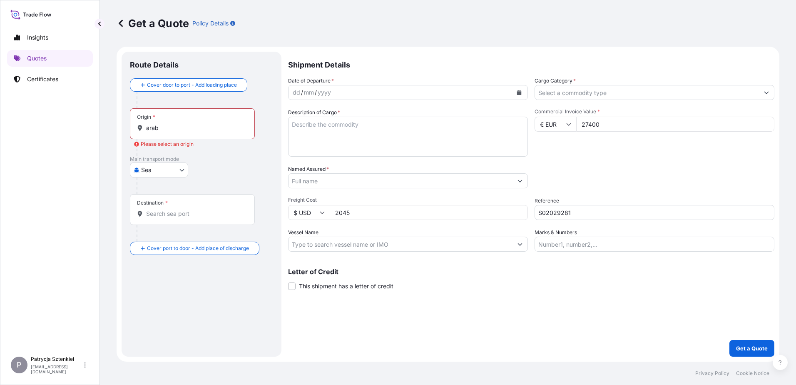
drag, startPoint x: 67, startPoint y: 118, endPoint x: 174, endPoint y: 119, distance: 106.2
click at [174, 115] on div "Origin * arab" at bounding box center [192, 123] width 125 height 31
click at [174, 124] on input "arab" at bounding box center [195, 128] width 98 height 8
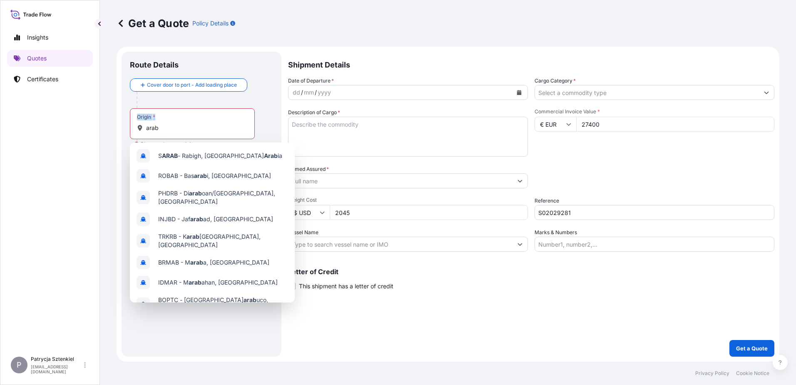
drag, startPoint x: 174, startPoint y: 121, endPoint x: 127, endPoint y: 118, distance: 47.2
click at [127, 118] on div "Route Details Cover door to port - Add loading place Place of loading Road / In…" at bounding box center [202, 204] width 160 height 305
drag, startPoint x: 127, startPoint y: 118, endPoint x: 167, endPoint y: 127, distance: 41.9
click at [167, 128] on input "arab" at bounding box center [195, 128] width 98 height 8
drag, startPoint x: 169, startPoint y: 129, endPoint x: 116, endPoint y: 122, distance: 53.2
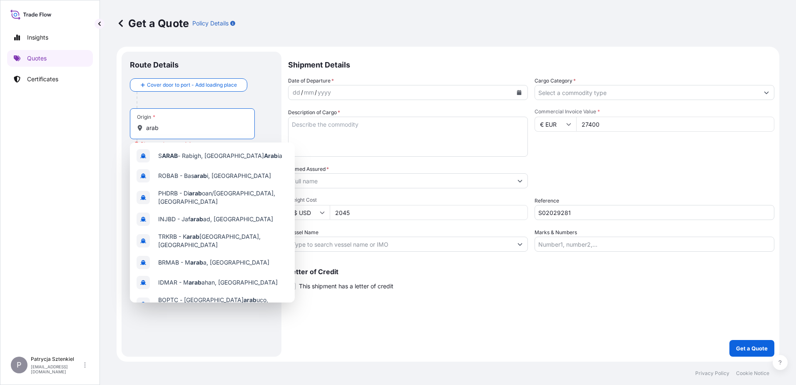
click at [121, 125] on form "Route Details Cover door to port - Add loading place Place of loading Road / In…" at bounding box center [448, 204] width 663 height 315
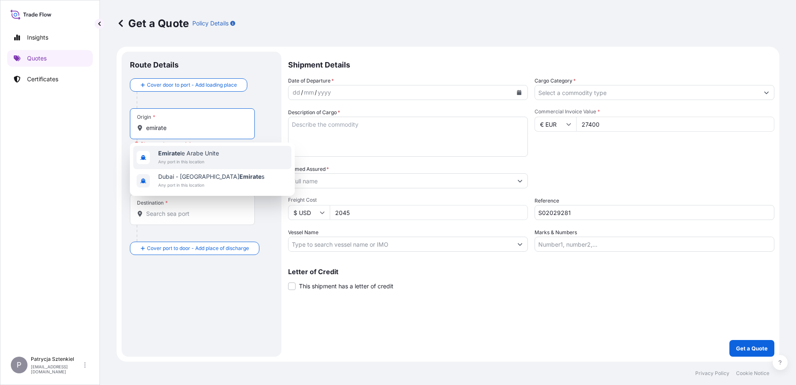
click at [210, 157] on span "Emirate le Arabe Unite" at bounding box center [188, 153] width 61 height 8
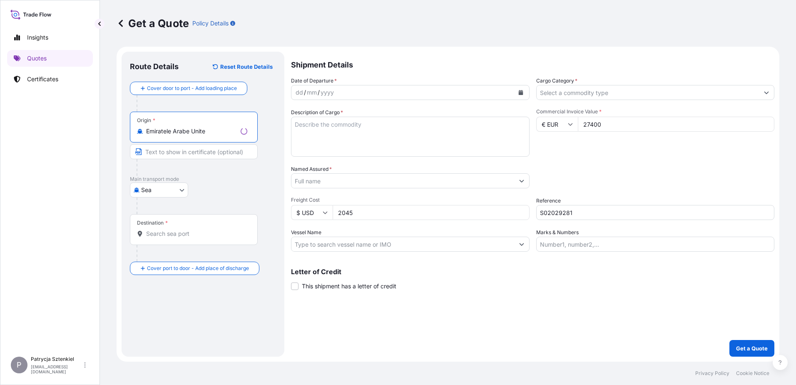
type input "Emiratele Arabe Unite"
click at [178, 228] on div "Destination *" at bounding box center [194, 229] width 128 height 31
click at [178, 229] on input "Destination *" at bounding box center [196, 233] width 101 height 8
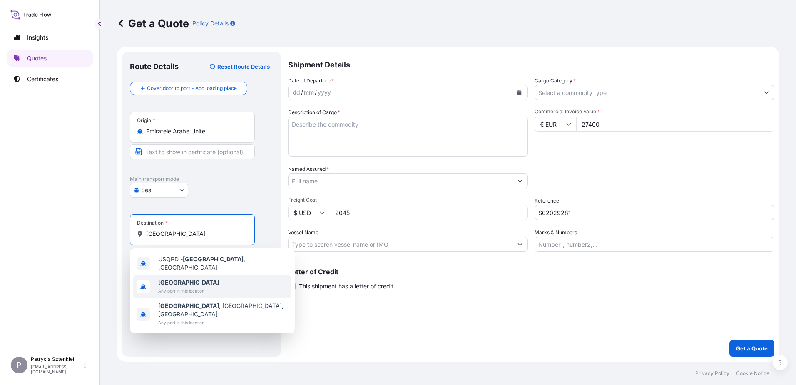
click at [149, 283] on div "Suggestions" at bounding box center [143, 286] width 13 height 13
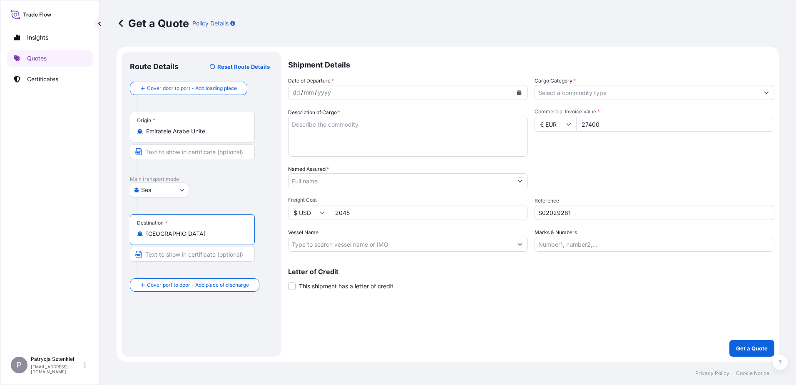
type input "[GEOGRAPHIC_DATA]"
click at [517, 94] on icon "Calendar" at bounding box center [519, 92] width 5 height 5
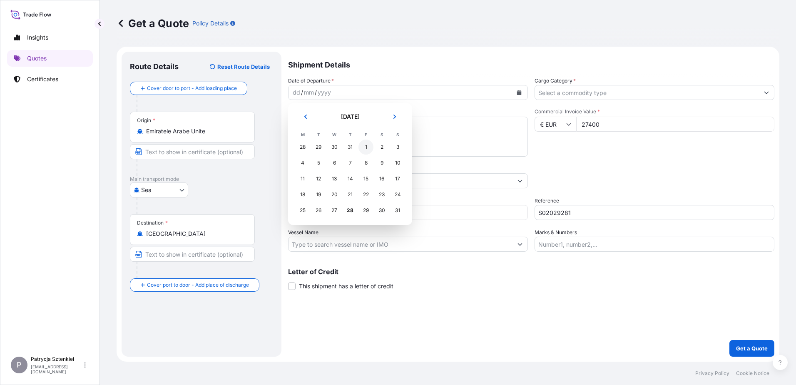
click at [367, 147] on div "1" at bounding box center [365, 146] width 15 height 15
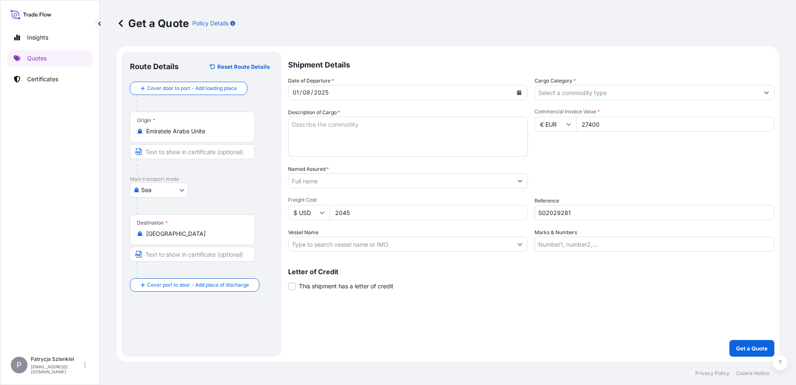
click at [381, 135] on textarea "Description of Cargo *" at bounding box center [408, 137] width 240 height 40
paste textarea "GLASSWARE"
click at [313, 143] on textarea "GLASSWARE" at bounding box center [408, 137] width 240 height 40
paste textarea "TRHU4812188"
type textarea "GLASSWARE TRHU4812188 || 1920 ctn, 18980 kg, 68,489 cbm"
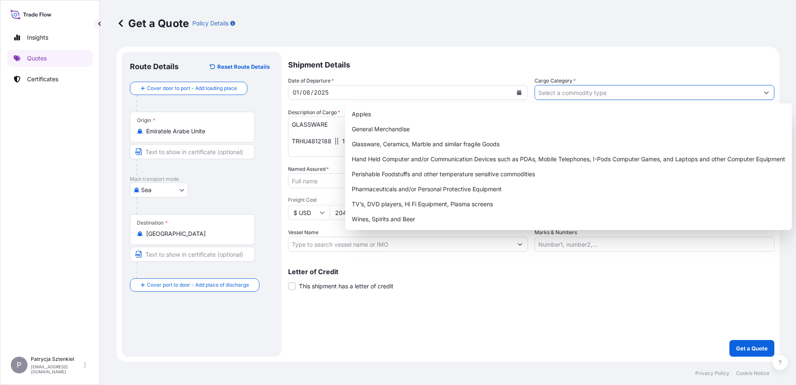
drag, startPoint x: 631, startPoint y: 93, endPoint x: 522, endPoint y: 134, distance: 116.6
click at [631, 93] on input "Cargo Category *" at bounding box center [647, 92] width 224 height 15
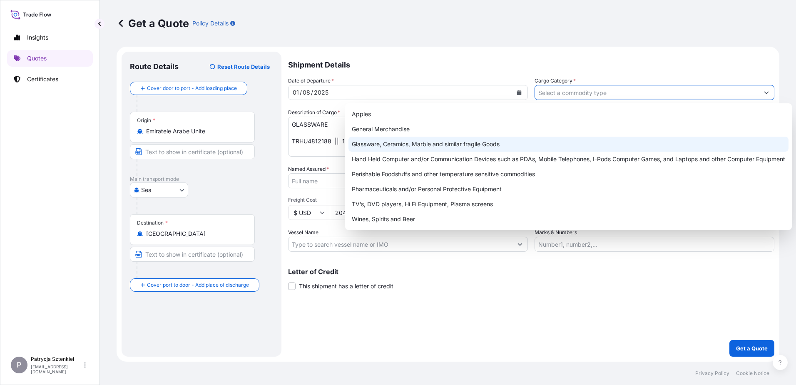
click at [436, 142] on div "Glassware, Ceramics, Marble and similar fragile Goods" at bounding box center [568, 144] width 440 height 15
type input "Glassware, Ceramics, Marble and similar fragile Goods"
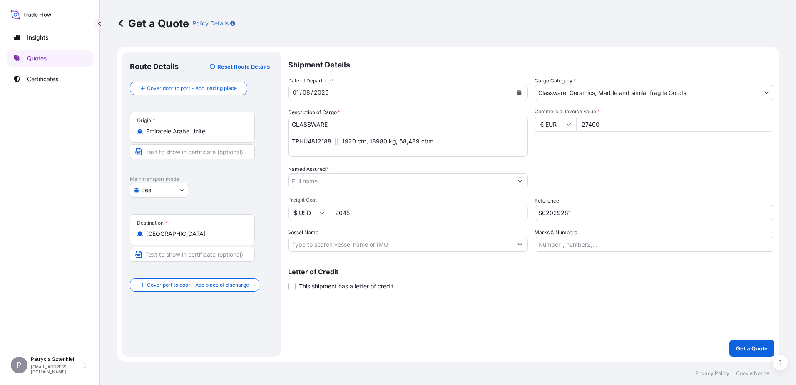
click at [312, 188] on div at bounding box center [408, 180] width 240 height 15
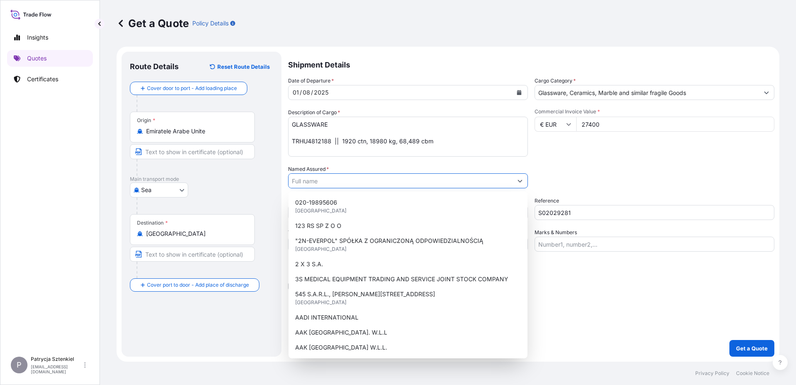
click at [313, 185] on input "Named Assured *" at bounding box center [401, 180] width 224 height 15
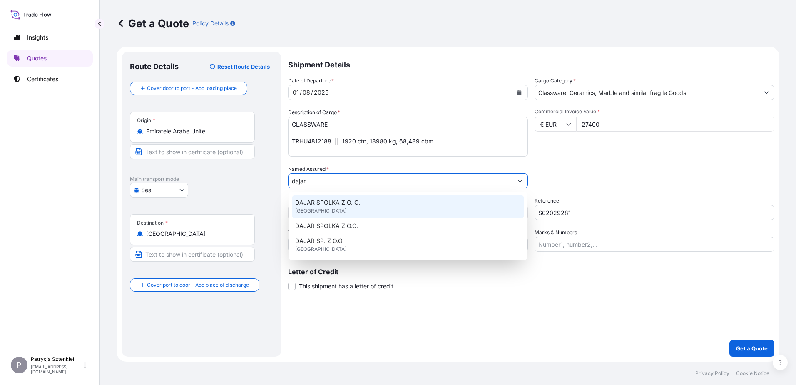
click at [358, 201] on span "DAJAR SPOLKA Z O. O." at bounding box center [327, 202] width 65 height 8
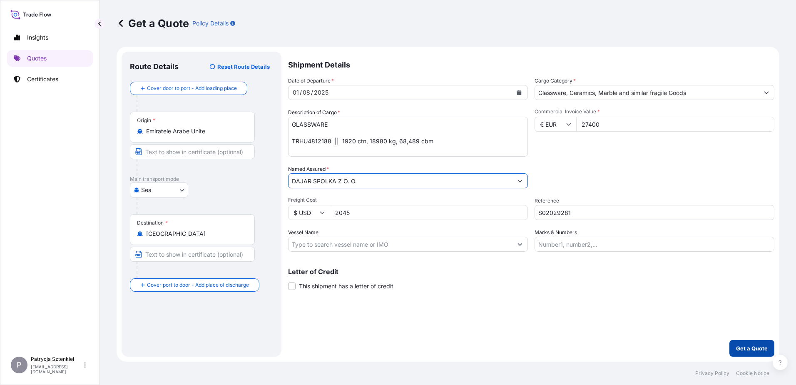
type input "DAJAR SPOLKA Z O. O."
click at [755, 346] on p "Get a Quote" at bounding box center [752, 348] width 32 height 8
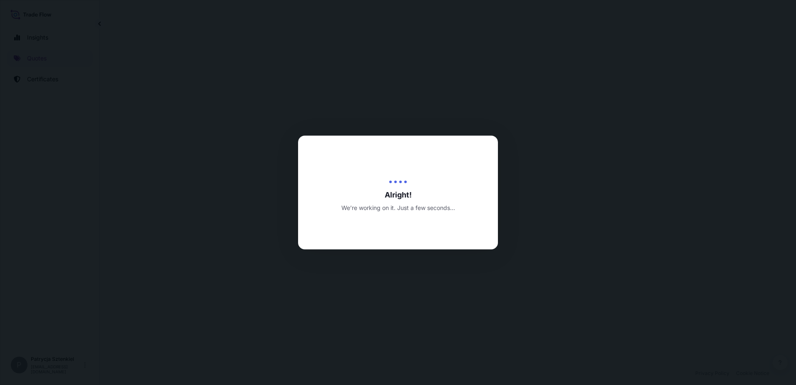
select select "Sea"
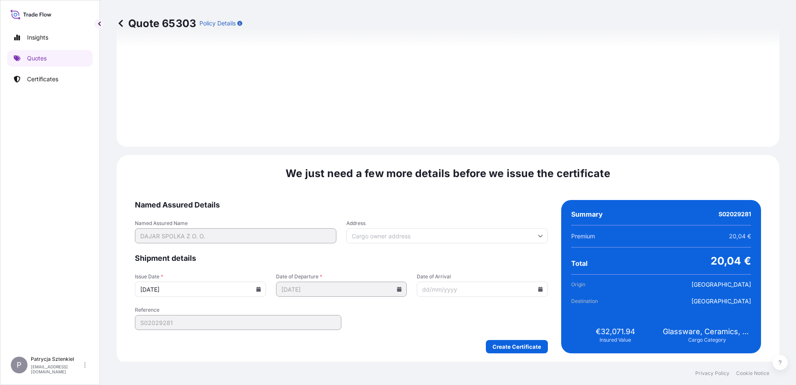
scroll to position [877, 0]
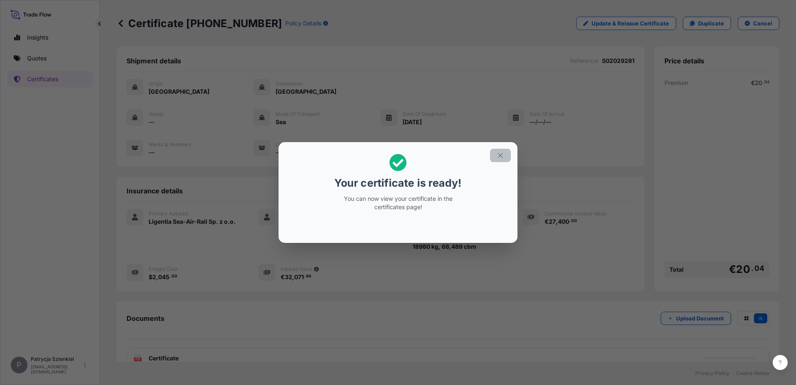
click at [503, 152] on icon "button" at bounding box center [500, 155] width 7 height 7
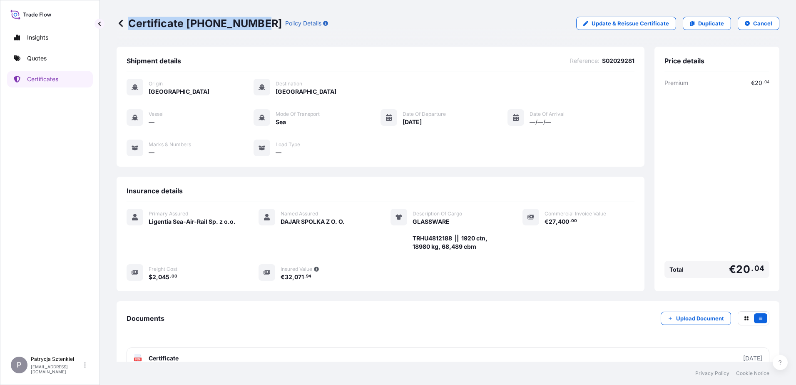
drag, startPoint x: 130, startPoint y: 21, endPoint x: 254, endPoint y: 27, distance: 124.7
click at [254, 27] on p "Certificate [PHONE_NUMBER]" at bounding box center [199, 23] width 165 height 13
copy p "Certificate [PHONE_NUMBER]"
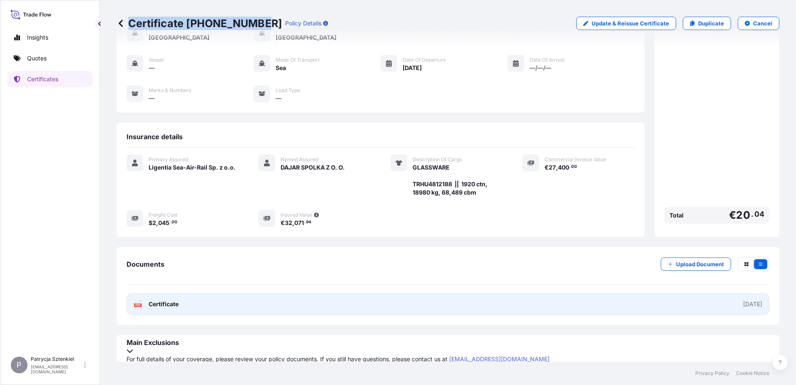
click at [218, 306] on link "PDF Certificate [DATE]" at bounding box center [448, 304] width 643 height 22
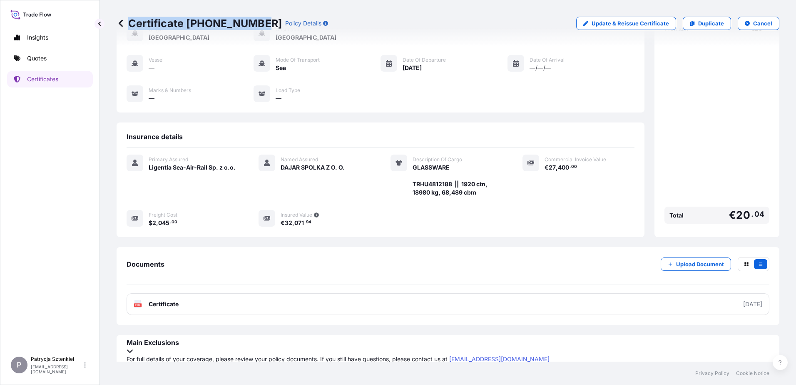
click at [45, 57] on p "Quotes" at bounding box center [37, 58] width 20 height 8
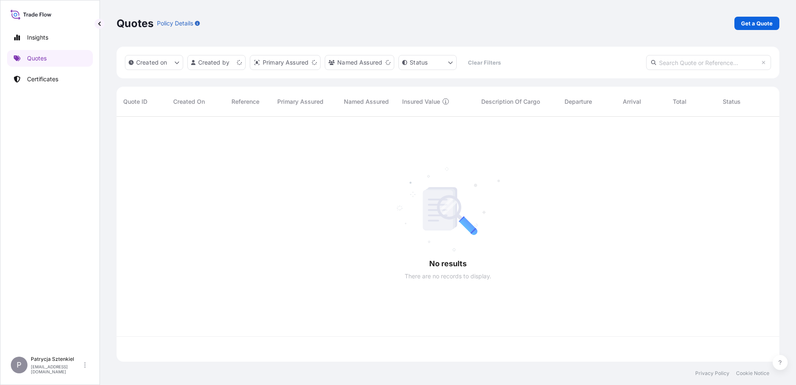
scroll to position [243, 657]
click at [741, 31] on div "Quotes Policy Details Get a Quote" at bounding box center [448, 23] width 663 height 47
click at [747, 24] on p "Get a Quote" at bounding box center [757, 23] width 32 height 8
select select "Sea"
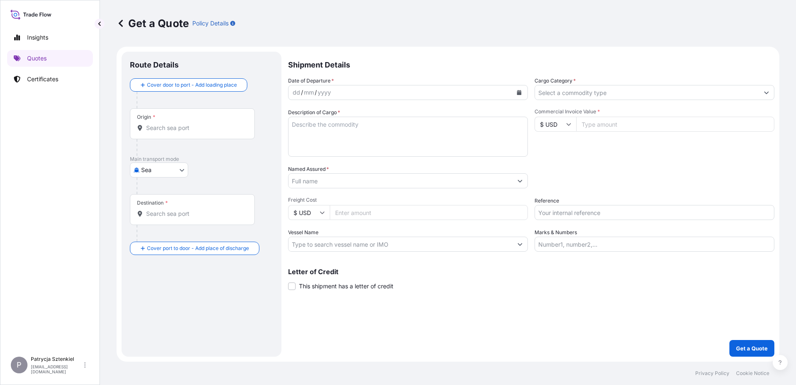
click at [623, 123] on input "Commercial Invoice Value *" at bounding box center [675, 124] width 198 height 15
type input "62430.55"
click at [373, 215] on input "Freight Cost" at bounding box center [429, 212] width 198 height 15
type input "2865"
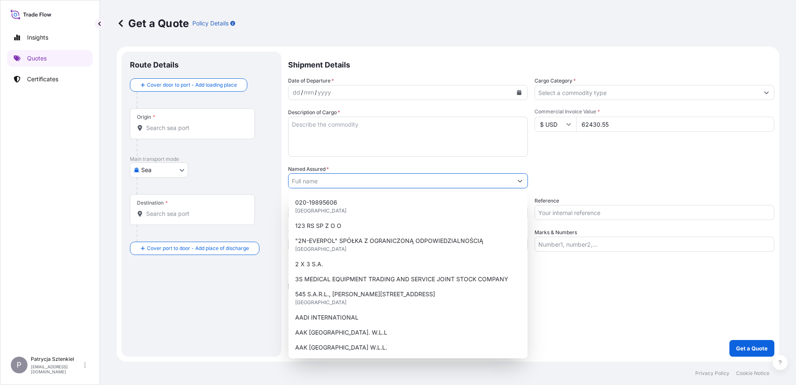
click at [317, 187] on input "Named Assured *" at bounding box center [401, 180] width 224 height 15
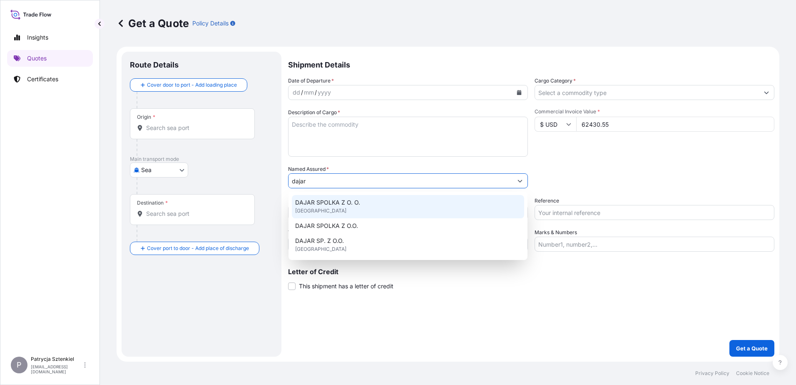
click at [386, 198] on div "DAJAR SPOLKA Z O. O. [GEOGRAPHIC_DATA]" at bounding box center [408, 206] width 232 height 23
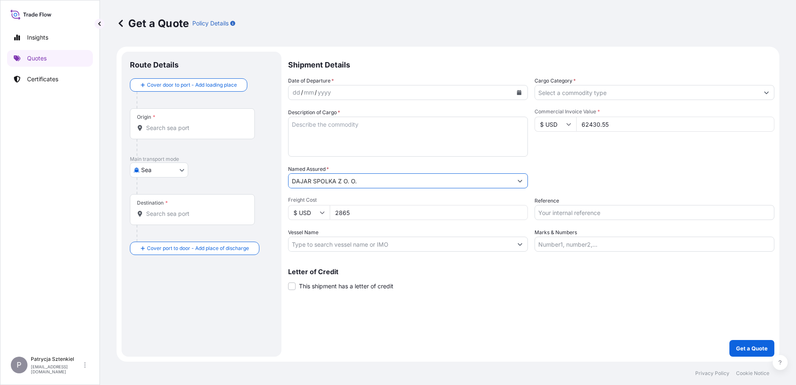
type input "DAJAR SPOLKA Z O. O."
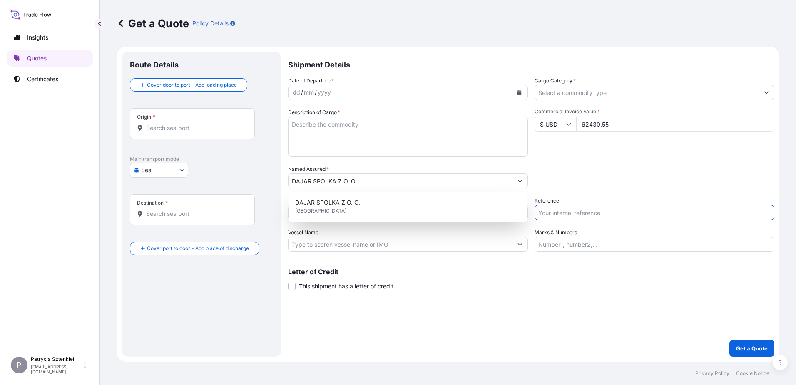
click at [607, 211] on input "Reference" at bounding box center [655, 212] width 240 height 15
paste input "S02031456"
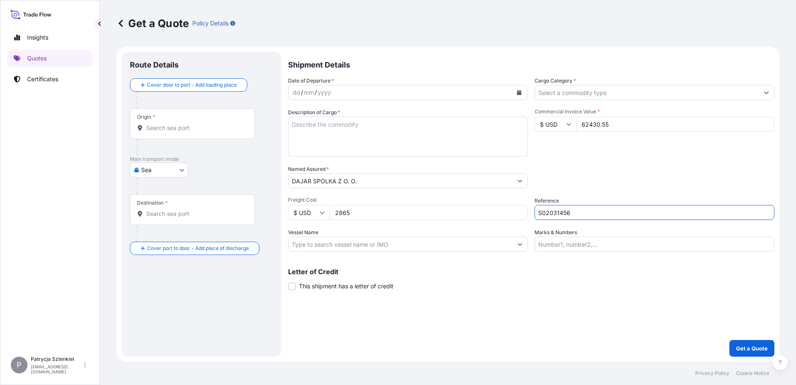
type input "S02031456"
click at [306, 119] on textarea "Description of Cargo *" at bounding box center [408, 137] width 240 height 40
paste textarea "BLOW MOLD TABLE"
paste textarea "SPARE PARTS * RING, SPRING AND PULL PIN"
click at [293, 139] on textarea "BLOW MOLD TABLE SPARE PARTS * RING, SPRING AND PULL PIN" at bounding box center [408, 137] width 240 height 40
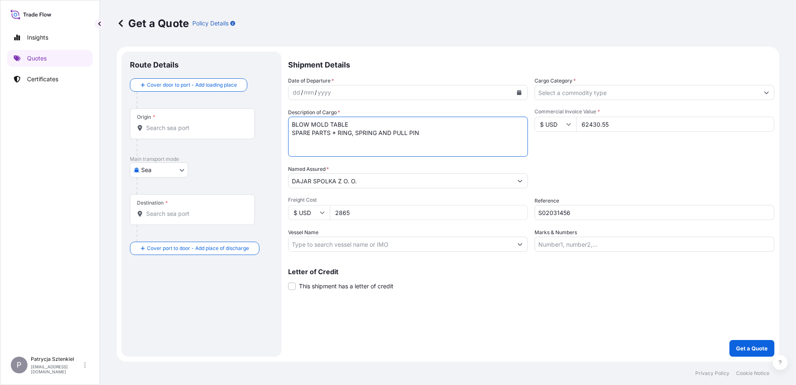
click at [435, 128] on textarea "BLOW MOLD TABLE SPARE PARTS * RING, SPRING AND PULL PIN" at bounding box center [408, 137] width 240 height 40
click at [445, 131] on textarea "BLOW MOLD TABLE SPARE PARTS * RING, SPRING AND PULL PIN" at bounding box center [408, 137] width 240 height 40
paste textarea "OOT CAPS"
paste textarea "CMAU4982261 M3074067 40HC 9887.80 KG 67.88 M3 610 CTN CY/CY* 610 CTN 9887.80 KG…"
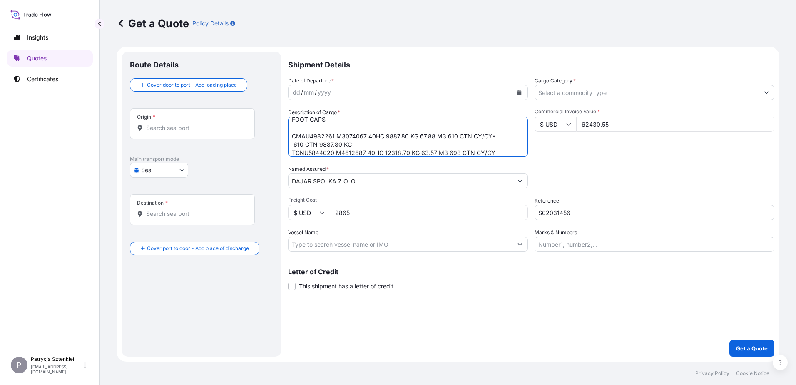
drag, startPoint x: 356, startPoint y: 142, endPoint x: 275, endPoint y: 143, distance: 80.8
click at [275, 143] on form "Route Details Cover door to port - Add loading place Place of loading Road / [G…" at bounding box center [448, 204] width 663 height 315
type textarea "BLOW MOLD TABLE SPARE PARTS * RING, SPRING AND PULL PIN FOOT CAPS CMAU4982261 M…"
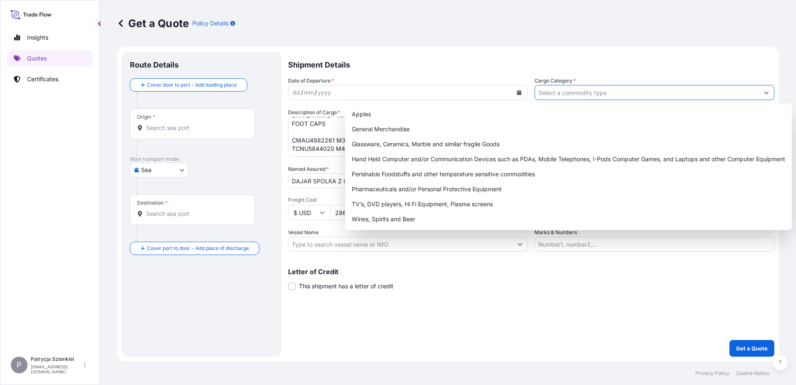
click at [606, 96] on input "Cargo Category *" at bounding box center [647, 92] width 224 height 15
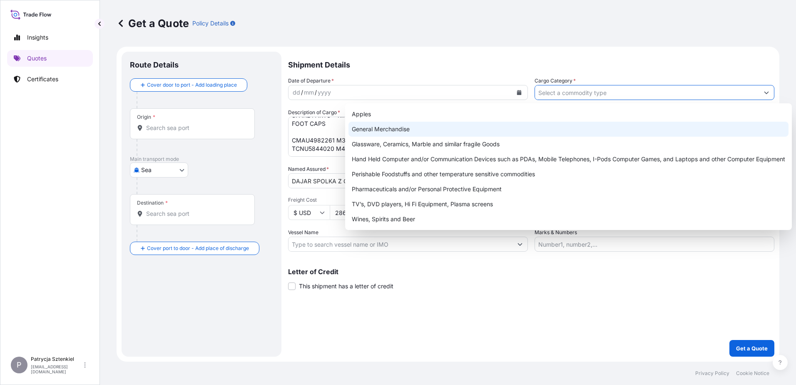
click at [465, 133] on div "General Merchandise" at bounding box center [568, 129] width 440 height 15
type input "General Merchandise"
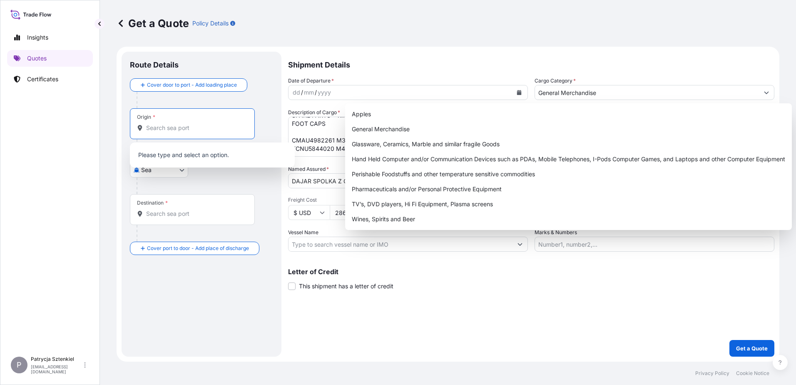
click at [173, 127] on input "Origin *" at bounding box center [195, 128] width 98 height 8
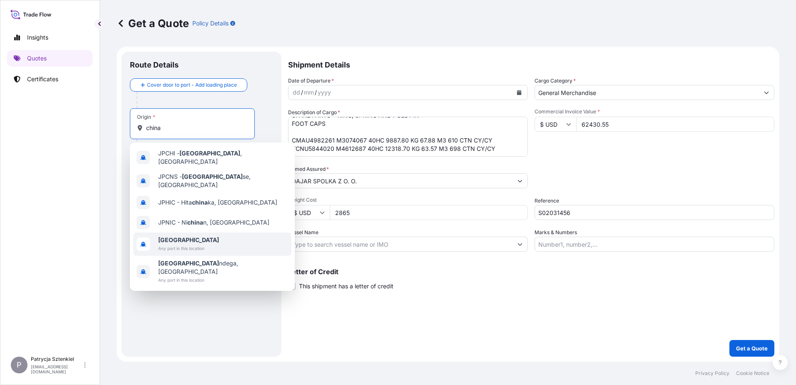
click at [169, 236] on b "[GEOGRAPHIC_DATA]" at bounding box center [188, 239] width 61 height 7
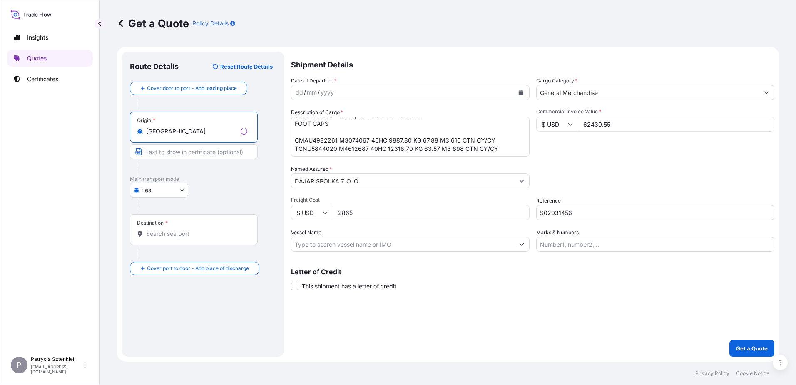
type input "[GEOGRAPHIC_DATA]"
click at [167, 228] on div "Destination *" at bounding box center [194, 229] width 128 height 31
click at [167, 229] on input "Destination *" at bounding box center [196, 233] width 101 height 8
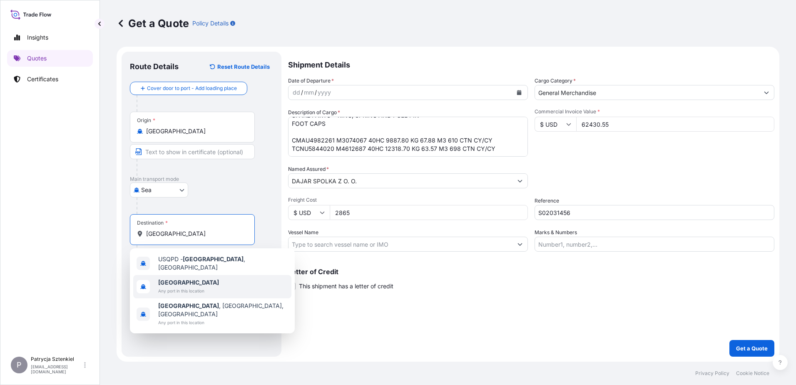
click at [179, 286] on span "Any port in this location" at bounding box center [188, 290] width 61 height 8
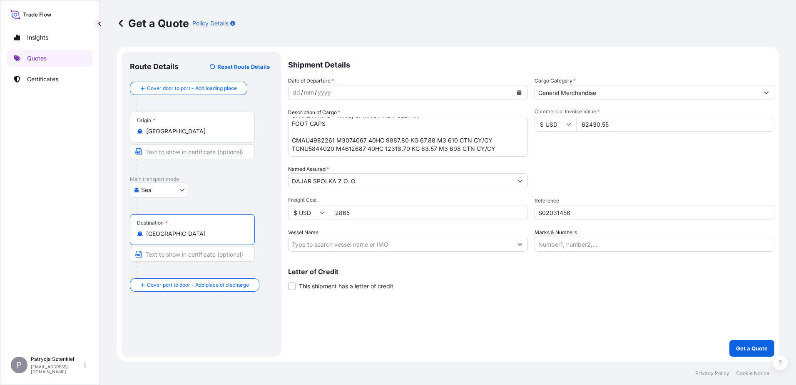
type input "[GEOGRAPHIC_DATA]"
click at [517, 92] on icon "Calendar" at bounding box center [519, 92] width 5 height 5
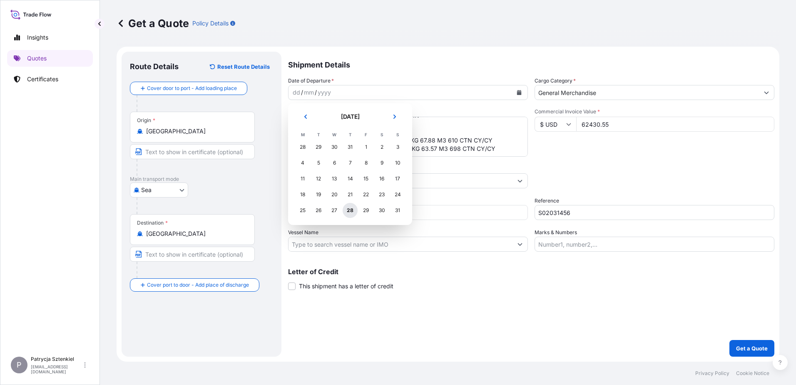
click at [348, 213] on div "28" at bounding box center [350, 210] width 15 height 15
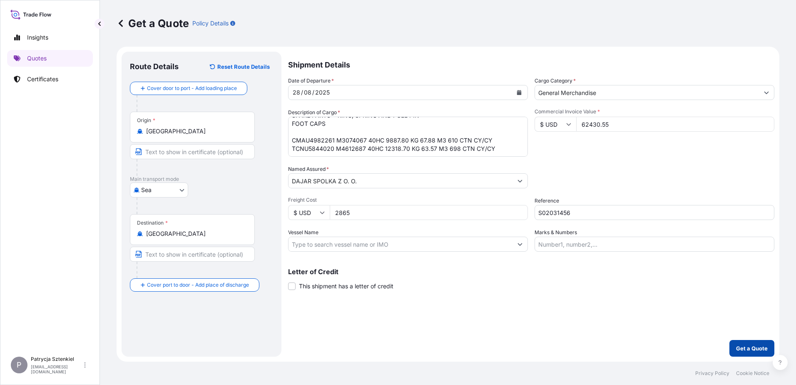
click at [747, 340] on button "Get a Quote" at bounding box center [751, 348] width 45 height 17
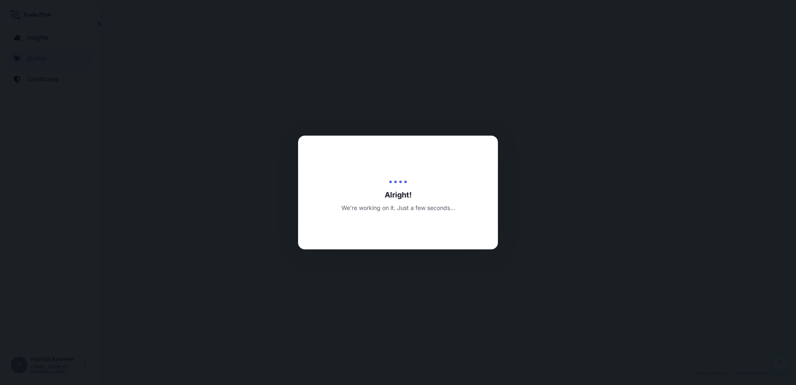
select select "Sea"
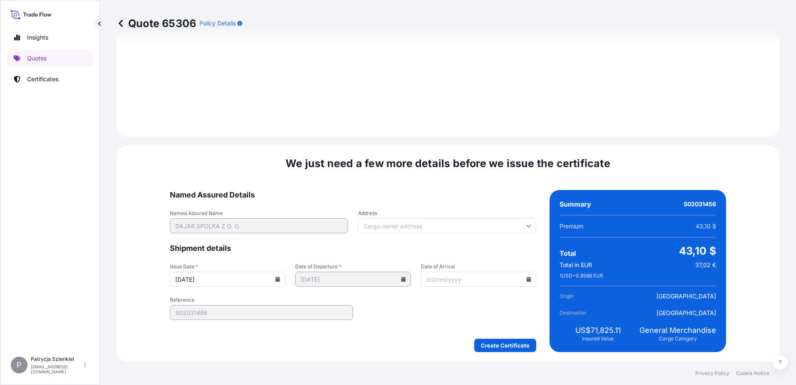
scroll to position [894, 0]
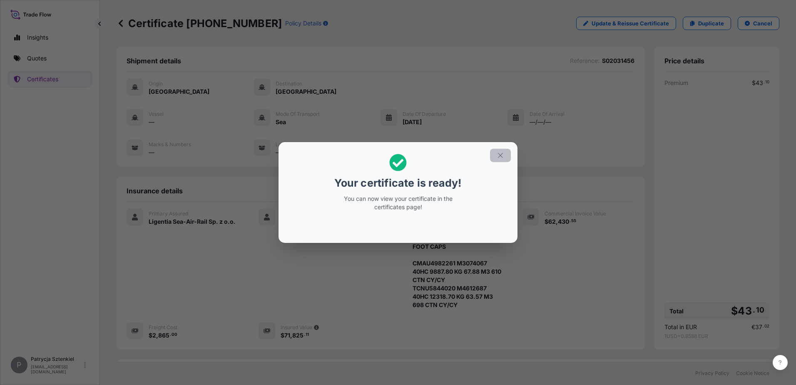
click at [505, 153] on button "button" at bounding box center [500, 155] width 21 height 13
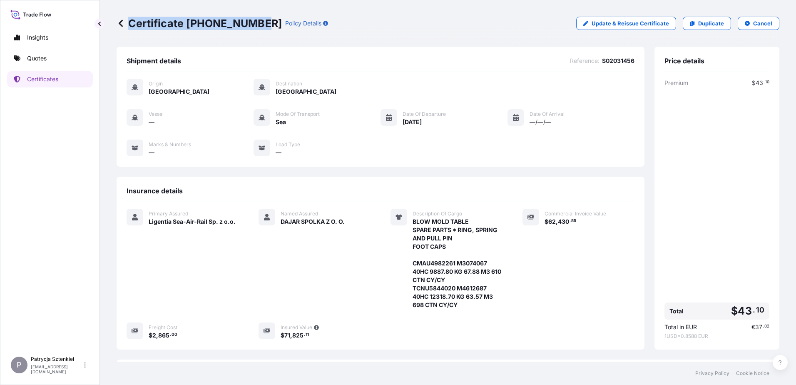
drag, startPoint x: 128, startPoint y: 25, endPoint x: 257, endPoint y: 35, distance: 129.5
click at [257, 35] on div "Certificate [PHONE_NUMBER] Policy Details Update & Reissue Certificate Duplicat…" at bounding box center [448, 23] width 663 height 47
copy p "Certificate [PHONE_NUMBER]"
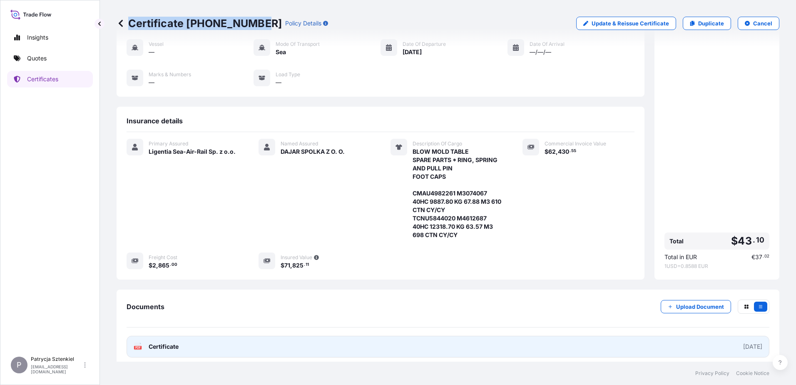
scroll to position [112, 0]
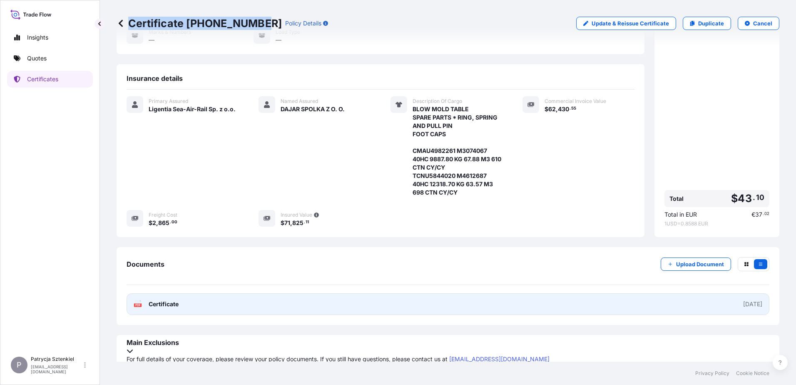
click at [220, 301] on link "PDF Certificate [DATE]" at bounding box center [448, 304] width 643 height 22
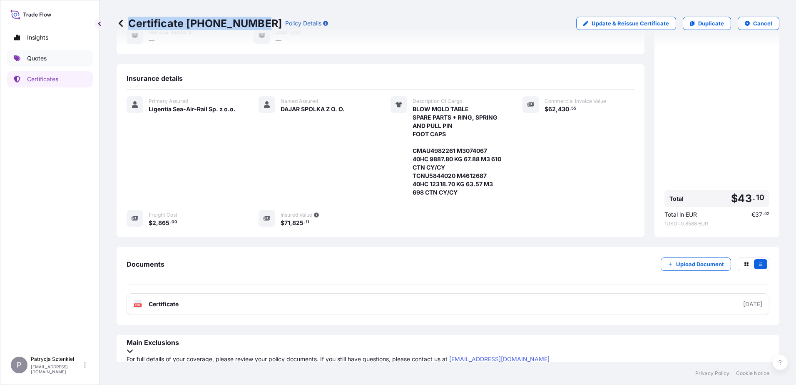
click at [63, 50] on link "Quotes" at bounding box center [50, 58] width 86 height 17
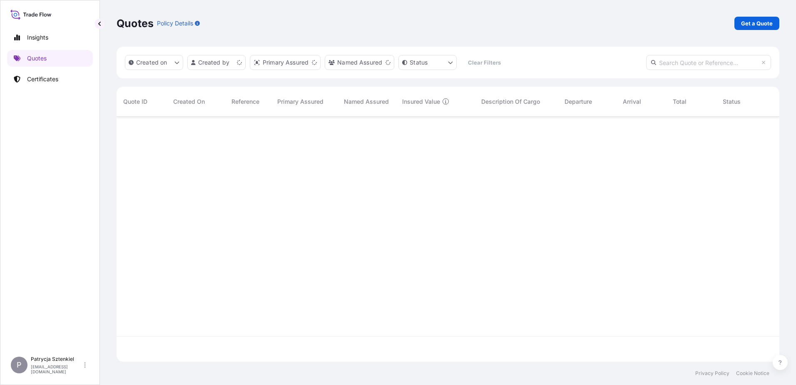
scroll to position [243, 657]
click at [756, 21] on p "Get a Quote" at bounding box center [757, 23] width 32 height 8
select select "Sea"
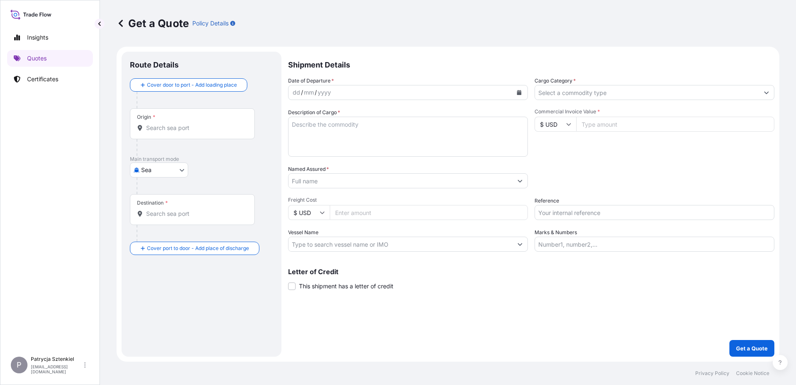
click at [548, 207] on input "Reference" at bounding box center [655, 212] width 240 height 15
paste input "S02033865"
type input "S02033865"
click at [384, 189] on div "Date of Departure * dd / mm / yyyy Cargo Category * Description of Cargo * Comm…" at bounding box center [531, 164] width 486 height 175
click at [380, 179] on input "Named Assured *" at bounding box center [401, 180] width 224 height 15
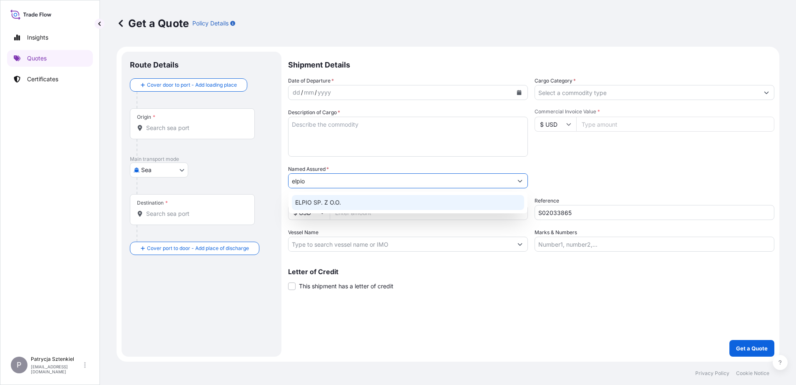
click at [338, 201] on span "ELPIO SP. Z O.O." at bounding box center [318, 202] width 46 height 8
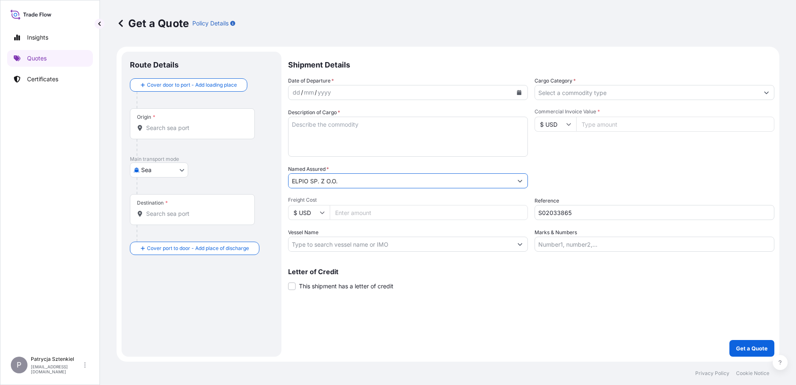
type input "ELPIO SP. Z O.O."
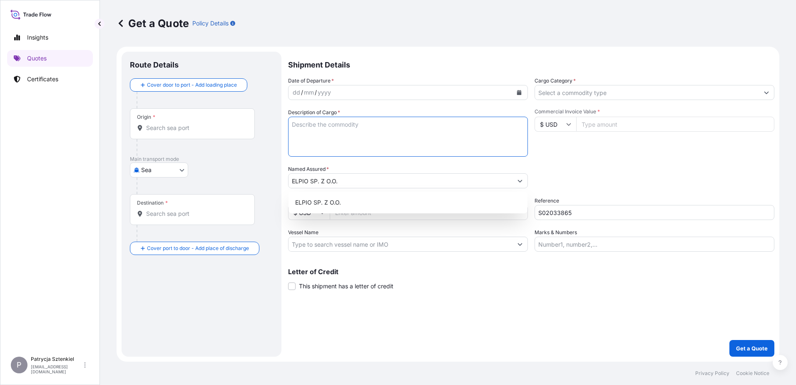
click at [413, 119] on textarea "Description of Cargo *" at bounding box center [408, 137] width 240 height 40
paste textarea "LAN CABLE"
type textarea "LAN CABLE"
click at [607, 96] on input "Cargo Category *" at bounding box center [647, 92] width 224 height 15
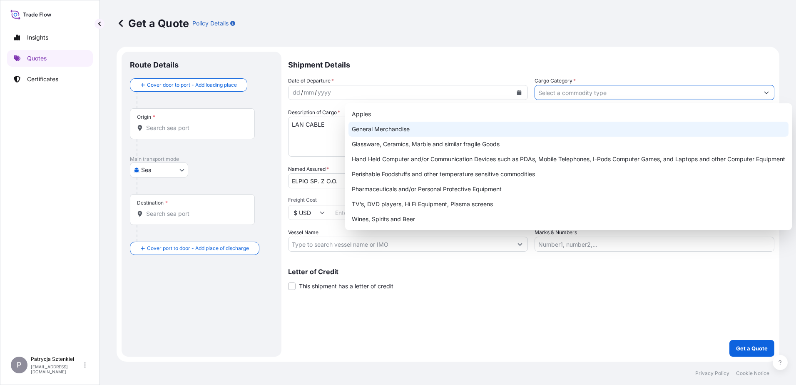
click at [458, 132] on div "General Merchandise" at bounding box center [568, 129] width 440 height 15
type input "General Merchandise"
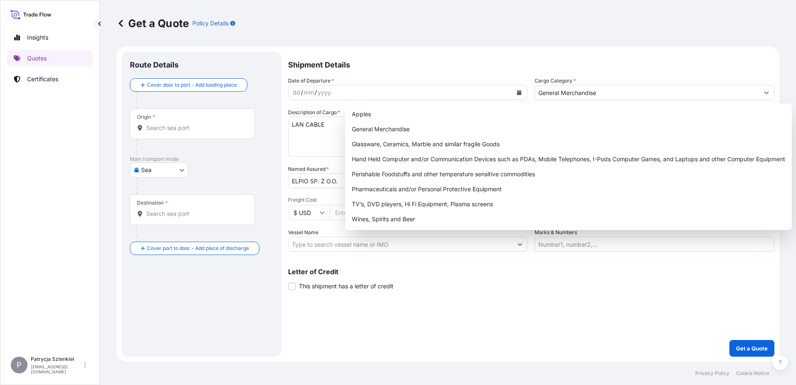
click at [169, 116] on div "Origin *" at bounding box center [192, 123] width 125 height 31
click at [169, 124] on input "Origin *" at bounding box center [195, 128] width 98 height 8
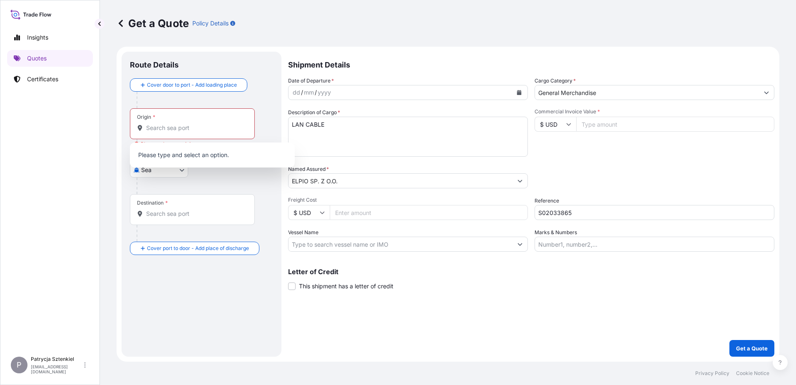
click at [204, 132] on div "Origin *" at bounding box center [192, 123] width 125 height 31
click at [204, 132] on input "Origin * Please select an origin" at bounding box center [195, 128] width 98 height 8
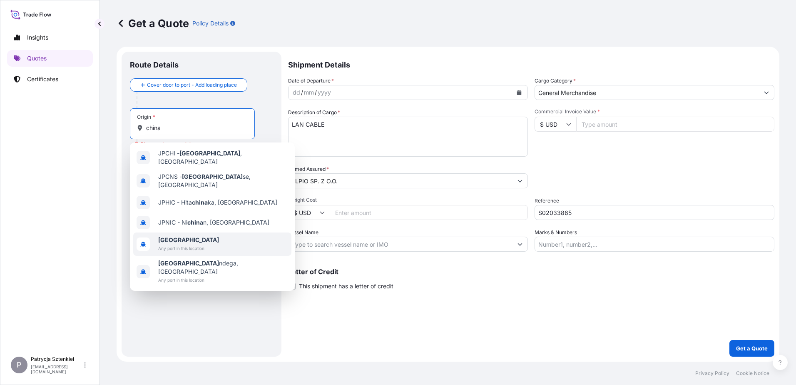
click at [162, 236] on b "[GEOGRAPHIC_DATA]" at bounding box center [188, 239] width 61 height 7
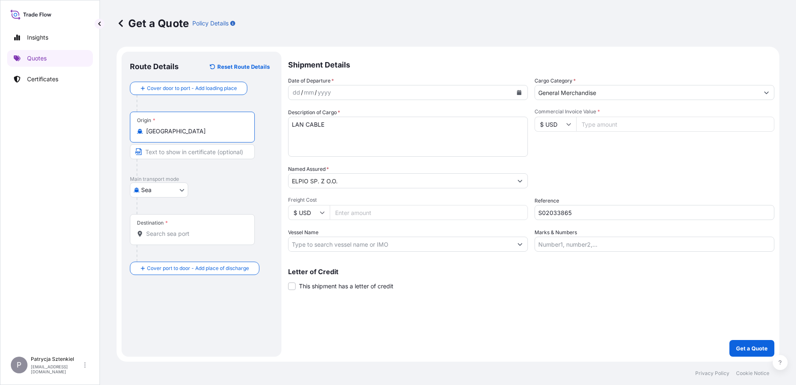
type input "[GEOGRAPHIC_DATA]"
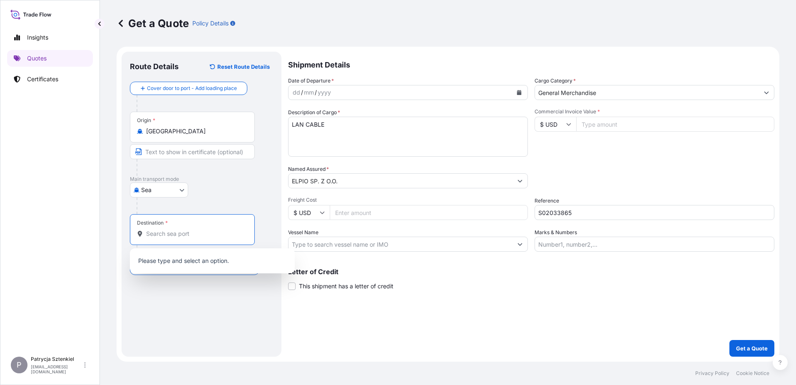
click at [157, 234] on input "Destination *" at bounding box center [195, 233] width 98 height 8
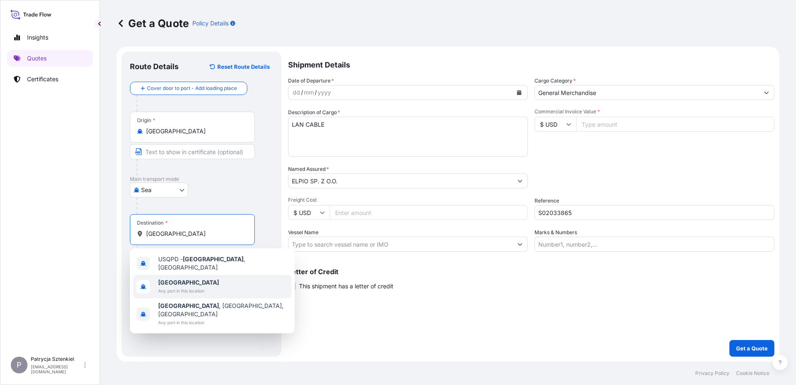
click at [168, 281] on b "[GEOGRAPHIC_DATA]" at bounding box center [188, 282] width 61 height 7
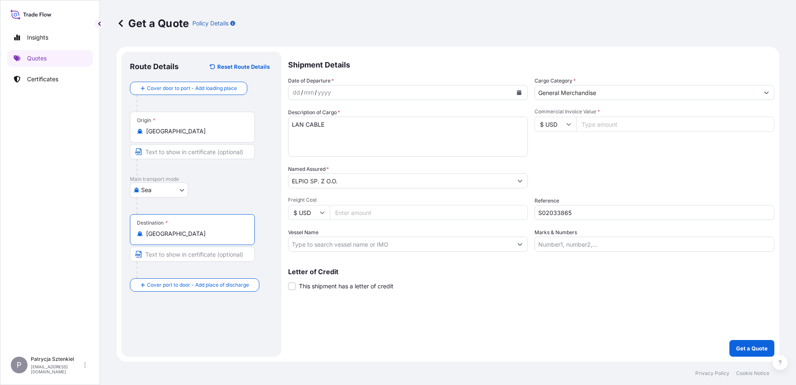
type input "[GEOGRAPHIC_DATA]"
click at [519, 90] on button "Calendar" at bounding box center [518, 92] width 13 height 13
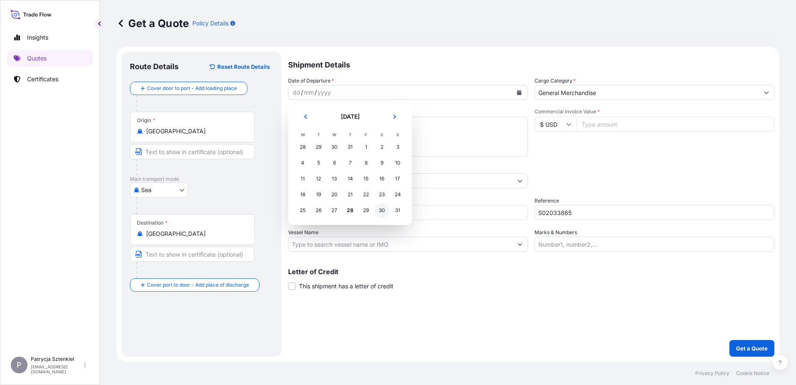
click at [383, 209] on div "30" at bounding box center [381, 210] width 15 height 15
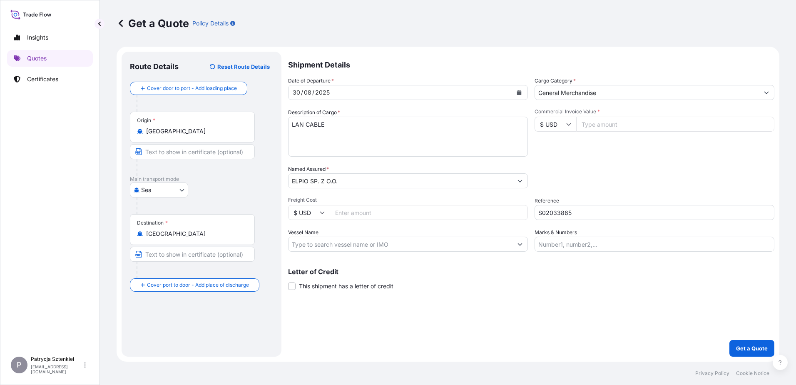
click at [629, 129] on input "Commercial Invoice Value *" at bounding box center [675, 124] width 198 height 15
paste input "58940.05"
type input "58940.05"
click at [555, 214] on input "S02033865" at bounding box center [655, 212] width 240 height 15
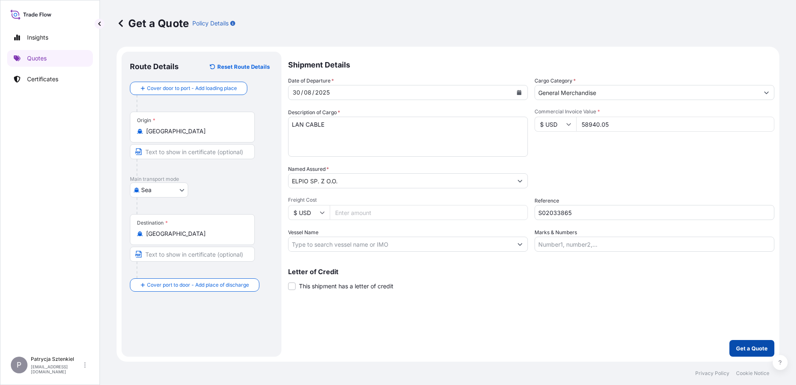
click at [748, 343] on button "Get a Quote" at bounding box center [751, 348] width 45 height 17
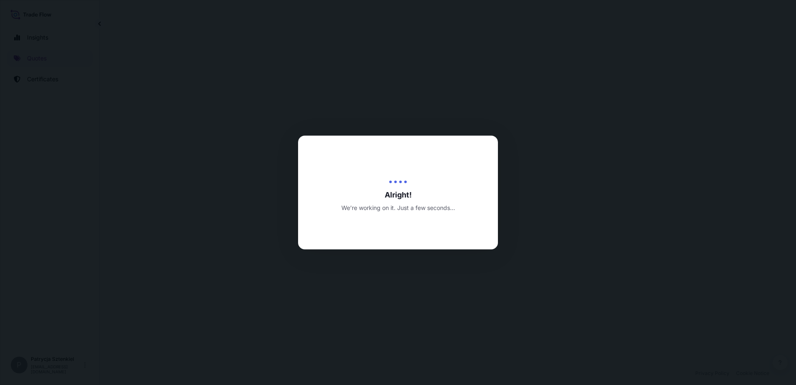
select select "Sea"
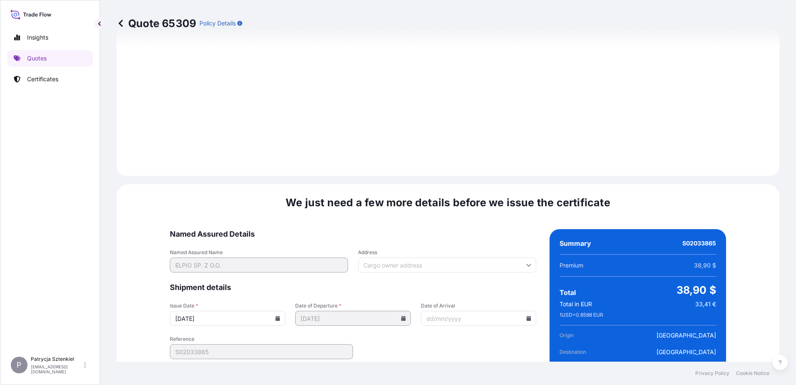
scroll to position [886, 0]
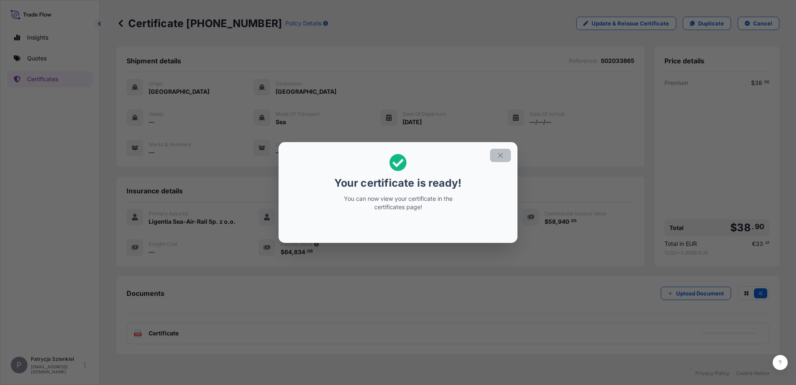
click at [501, 153] on icon "button" at bounding box center [500, 155] width 7 height 7
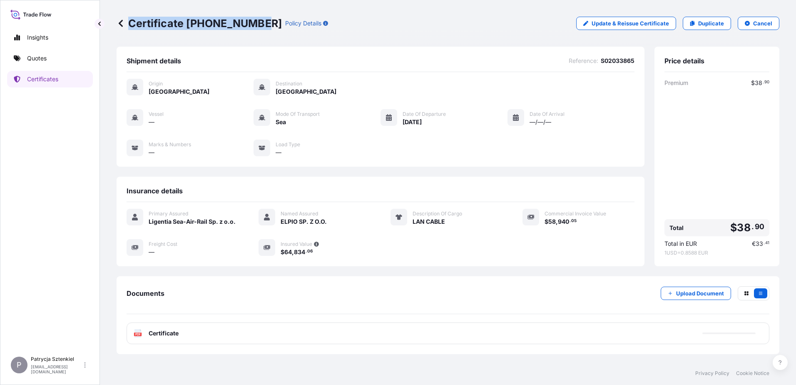
drag, startPoint x: 127, startPoint y: 23, endPoint x: 254, endPoint y: 30, distance: 126.3
click at [254, 30] on div "Certificate [PHONE_NUMBER] Policy Details Update & Reissue Certificate Duplicat…" at bounding box center [448, 23] width 663 height 47
copy p "Certificate [PHONE_NUMBER]"
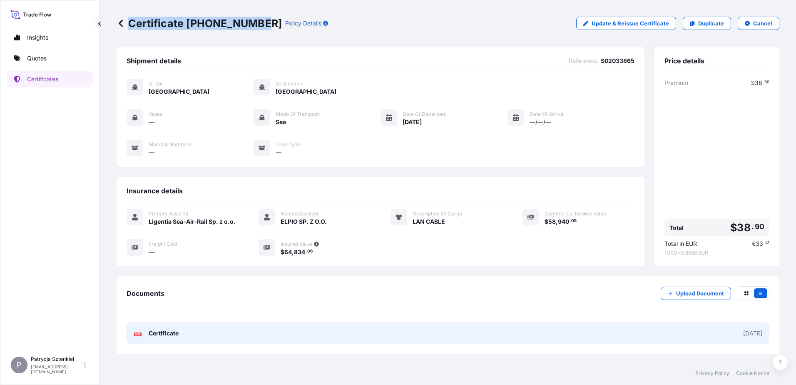
click at [353, 327] on link "PDF Certificate [DATE]" at bounding box center [448, 333] width 643 height 22
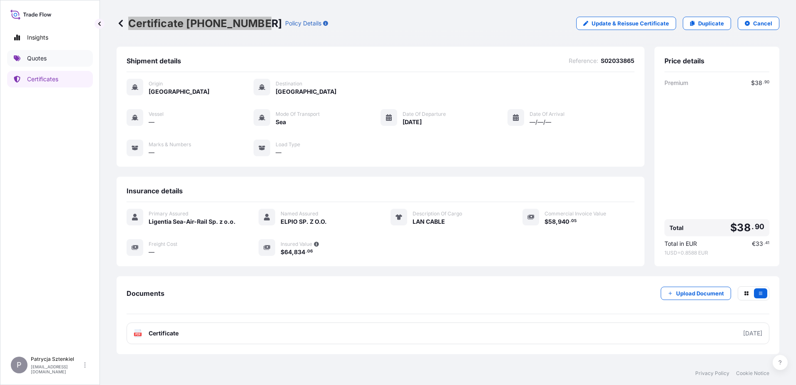
click at [42, 62] on link "Quotes" at bounding box center [50, 58] width 86 height 17
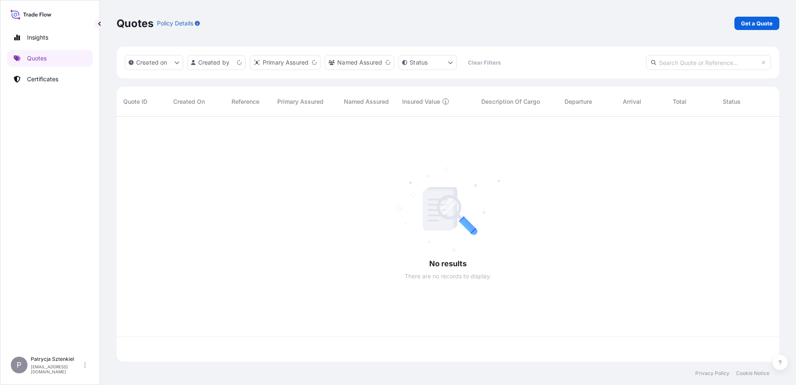
scroll to position [243, 657]
click at [741, 32] on div "Quotes Policy Details Get a Quote" at bounding box center [448, 23] width 663 height 47
click at [743, 25] on p "Get a Quote" at bounding box center [757, 23] width 32 height 8
select select "Sea"
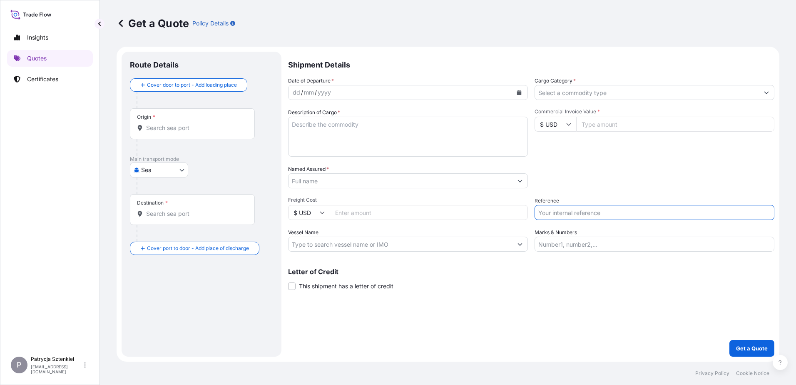
click at [565, 212] on input "Reference" at bounding box center [655, 212] width 240 height 15
paste input "S02015627"
type input "S02015627"
click at [342, 183] on input "Named Assured *" at bounding box center [401, 180] width 224 height 15
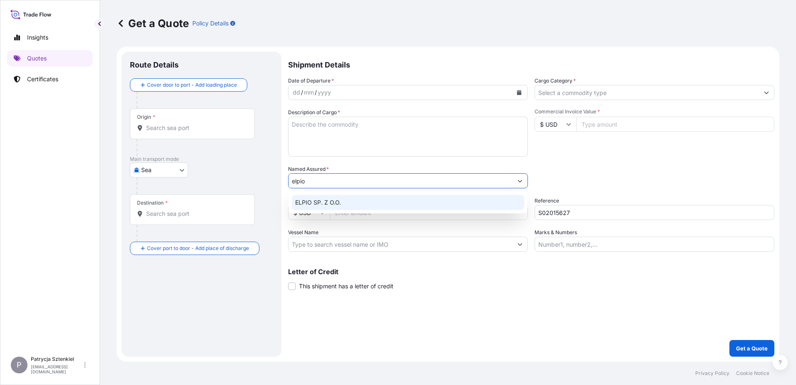
click at [336, 201] on span "ELPIO SP. Z O.O." at bounding box center [318, 202] width 46 height 8
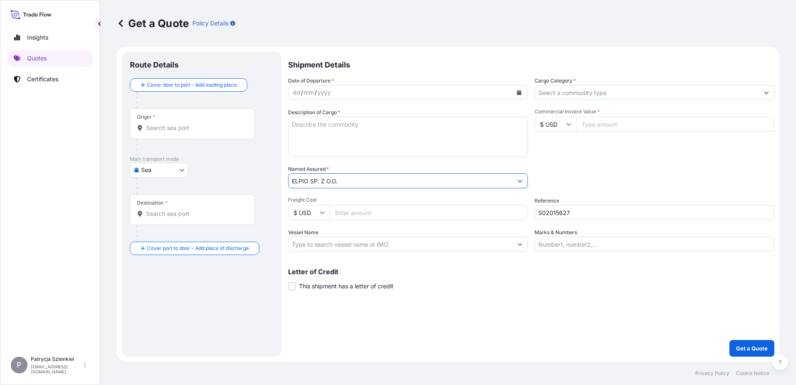
type input "ELPIO SP. Z O.O."
click at [177, 118] on div "Origin *" at bounding box center [192, 123] width 125 height 31
click at [177, 124] on input "Origin *" at bounding box center [195, 128] width 98 height 8
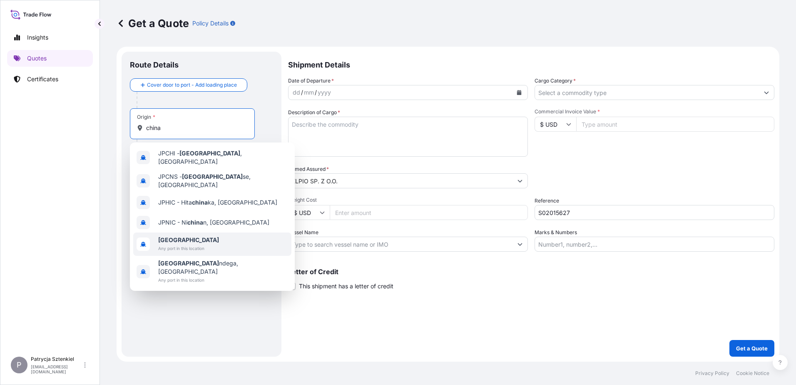
click at [184, 236] on span "[GEOGRAPHIC_DATA]" at bounding box center [188, 240] width 61 height 8
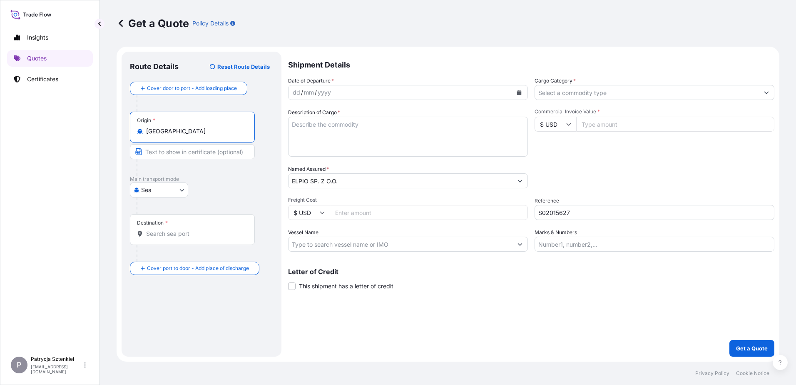
type input "[GEOGRAPHIC_DATA]"
click at [171, 223] on div "Destination *" at bounding box center [192, 229] width 125 height 31
click at [171, 229] on input "Destination *" at bounding box center [195, 233] width 98 height 8
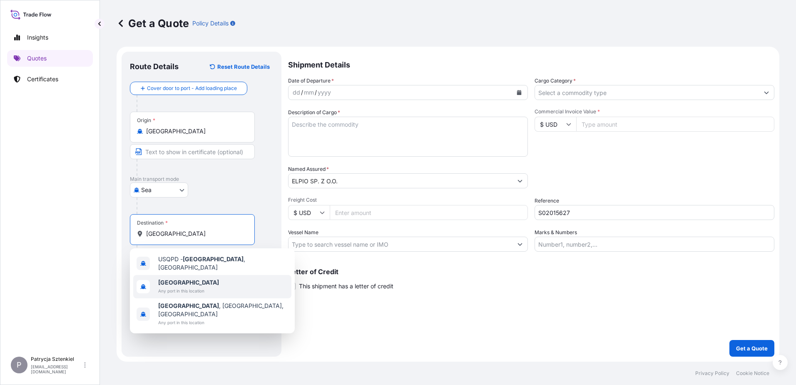
click at [170, 282] on span "[GEOGRAPHIC_DATA]" at bounding box center [188, 282] width 61 height 8
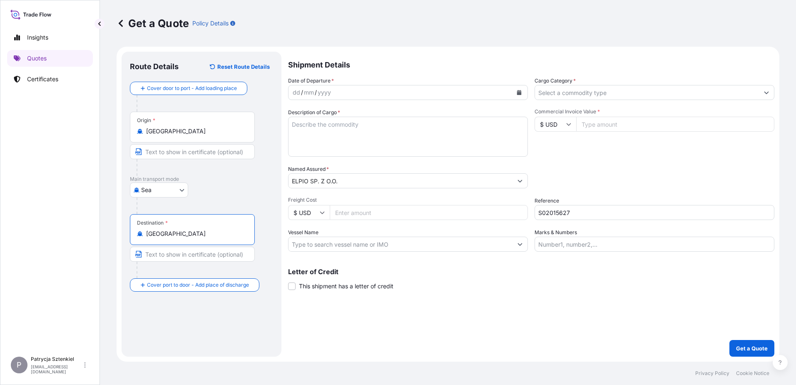
type input "[GEOGRAPHIC_DATA]"
click at [515, 95] on button "Calendar" at bounding box center [518, 92] width 13 height 13
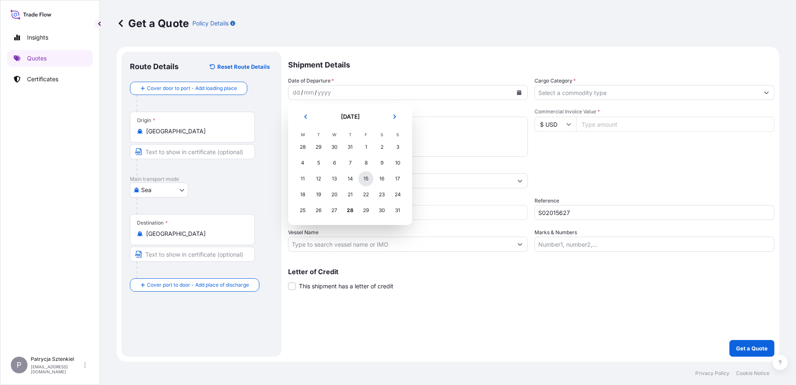
click at [363, 179] on div "15" at bounding box center [365, 178] width 15 height 15
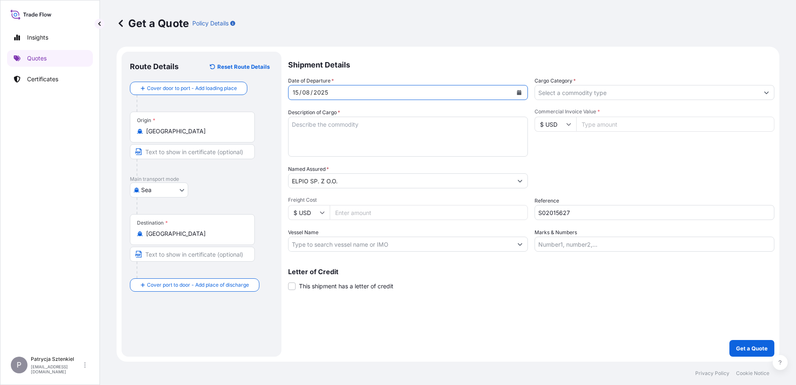
click at [330, 139] on textarea "Description of Cargo *" at bounding box center [408, 137] width 240 height 40
paste textarea "LAN CABLE"
paste textarea "UETU2515579 OOLJVV7507 20GP 13091.00 KG 27.33 M3 937 CTN CY/CY"
type textarea "LAN CABLE UETU2515579 OOLJVV7507 20GP 13091.00 KG 27.33 M3 937 CTN CY/CY"
click at [569, 97] on input "Cargo Category *" at bounding box center [647, 92] width 224 height 15
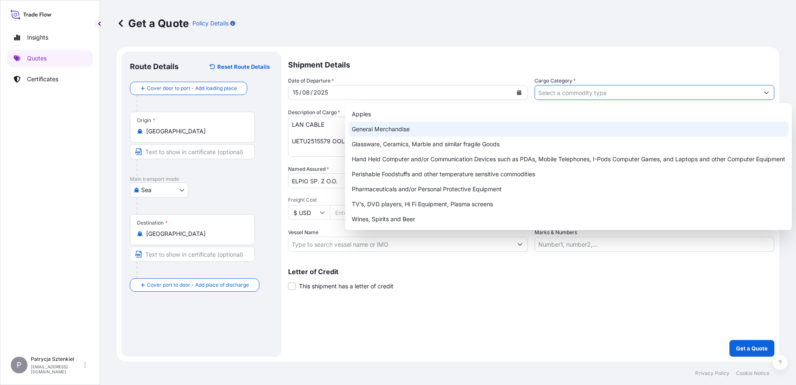
click at [449, 134] on div "General Merchandise" at bounding box center [568, 129] width 440 height 15
click at [595, 125] on div "General Merchandise" at bounding box center [568, 129] width 440 height 15
paste input "64 358,00"
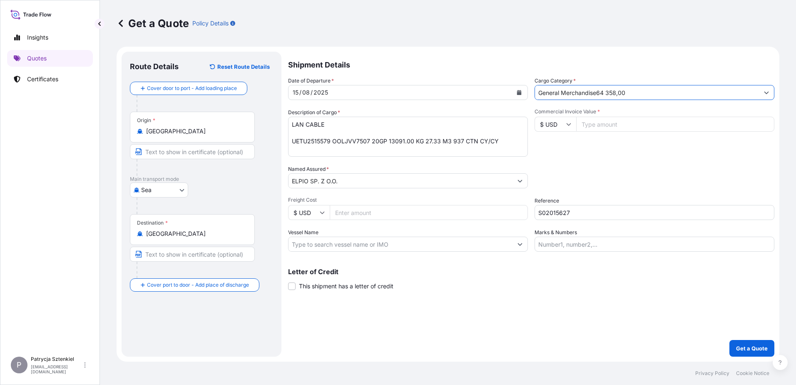
drag, startPoint x: 645, startPoint y: 95, endPoint x: 598, endPoint y: 94, distance: 47.1
click at [598, 94] on input "General Merchandise64 358,00" at bounding box center [647, 92] width 224 height 15
type input "General Merchandise"
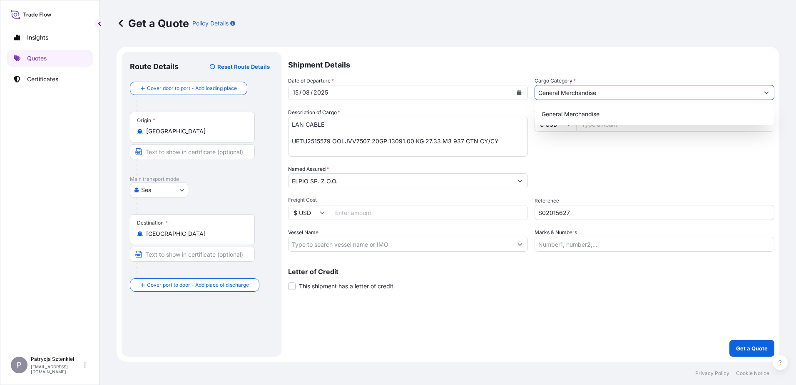
click at [609, 108] on div "General Merchandise" at bounding box center [654, 114] width 232 height 15
click at [602, 126] on input "Commercial Invoice Value *" at bounding box center [675, 124] width 198 height 15
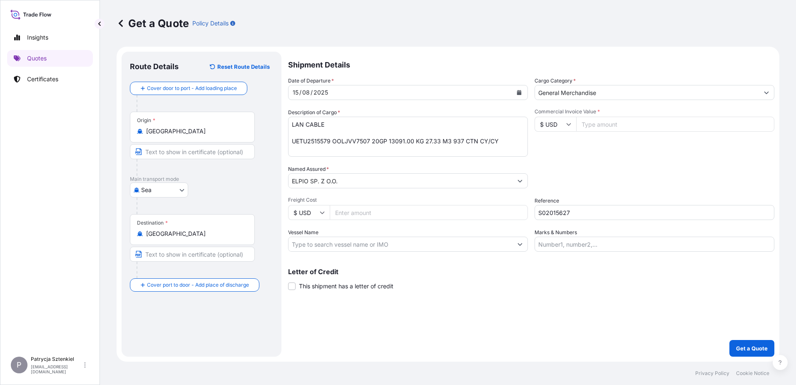
paste input "64358.00"
type input "64358.00"
click at [744, 344] on p "Get a Quote" at bounding box center [752, 348] width 32 height 8
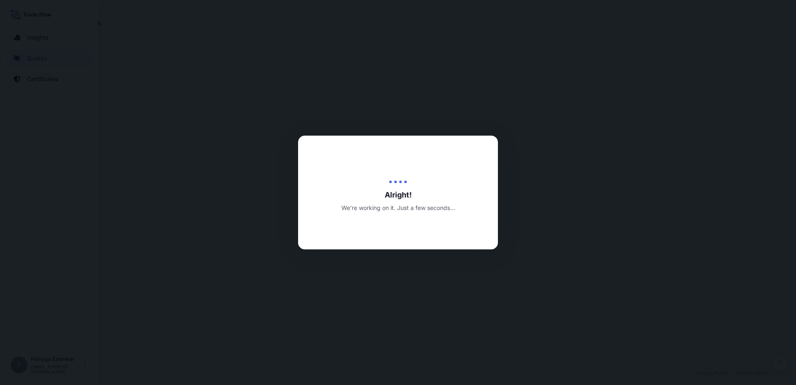
select select "Sea"
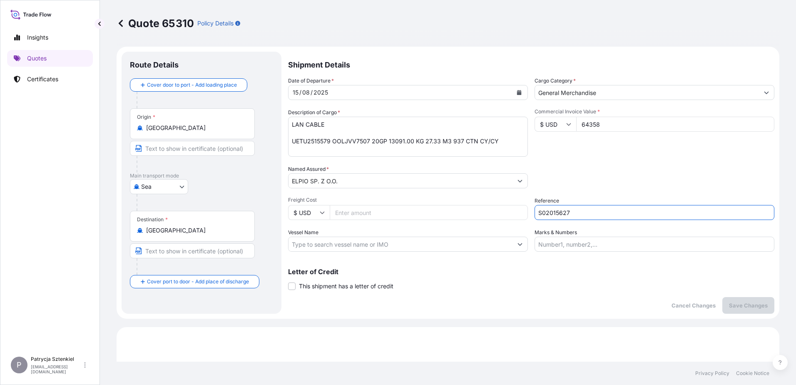
click at [556, 214] on input "S02015627" at bounding box center [655, 212] width 240 height 15
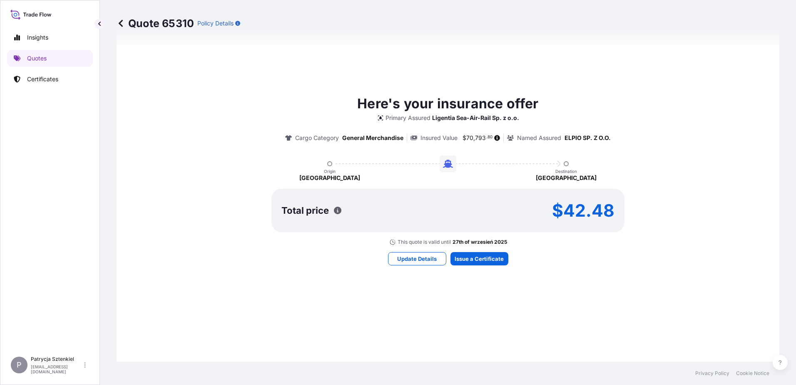
scroll to position [432, 0]
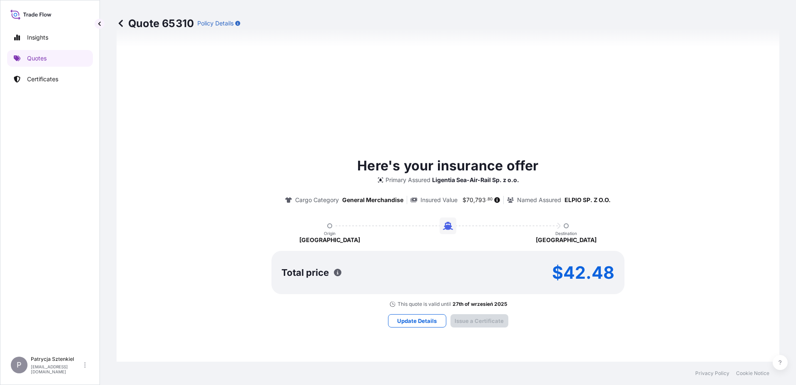
type input "[DATE]"
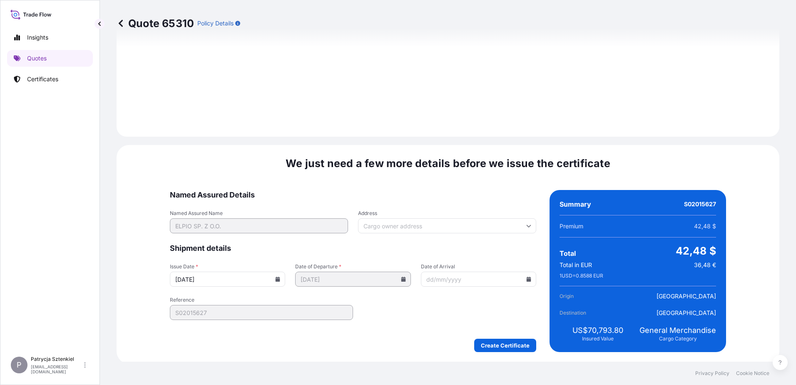
scroll to position [886, 0]
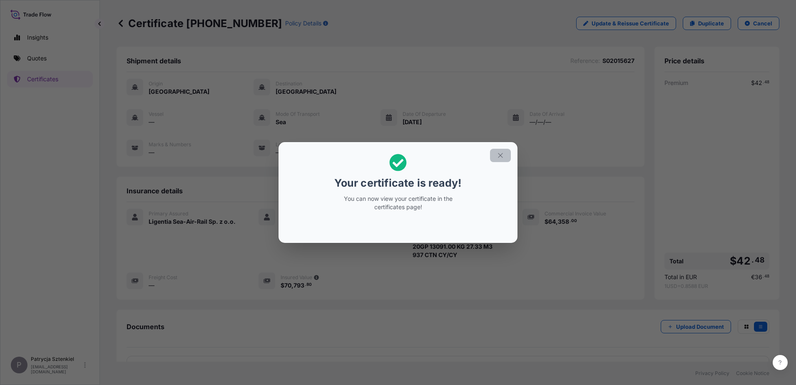
click at [496, 157] on button "button" at bounding box center [500, 155] width 21 height 13
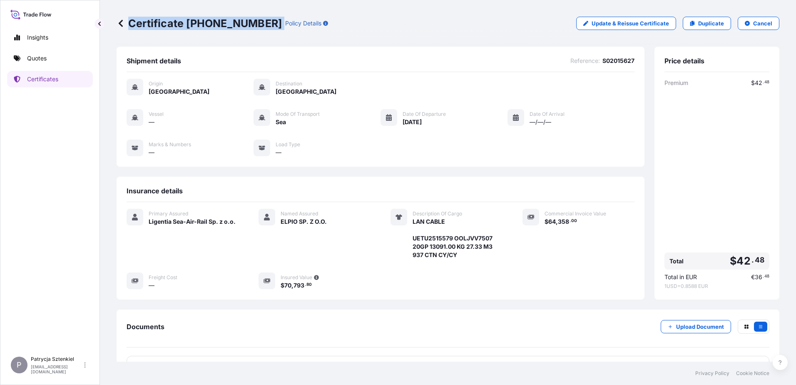
drag, startPoint x: 129, startPoint y: 27, endPoint x: 256, endPoint y: 28, distance: 126.6
click at [256, 28] on p "Certificate [PHONE_NUMBER]" at bounding box center [199, 23] width 165 height 13
copy p "Certificate [PHONE_NUMBER]"
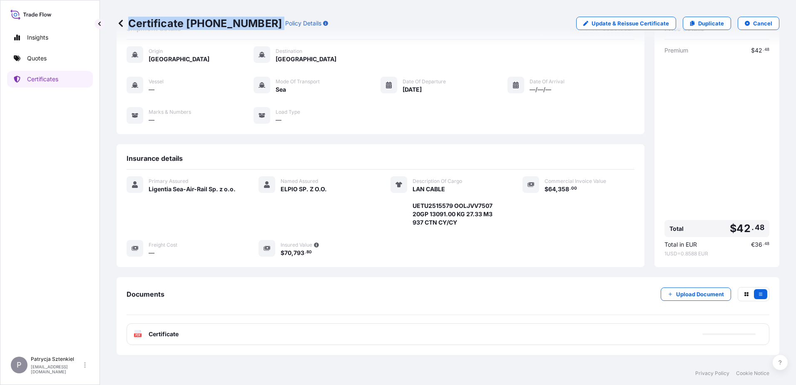
scroll to position [62, 0]
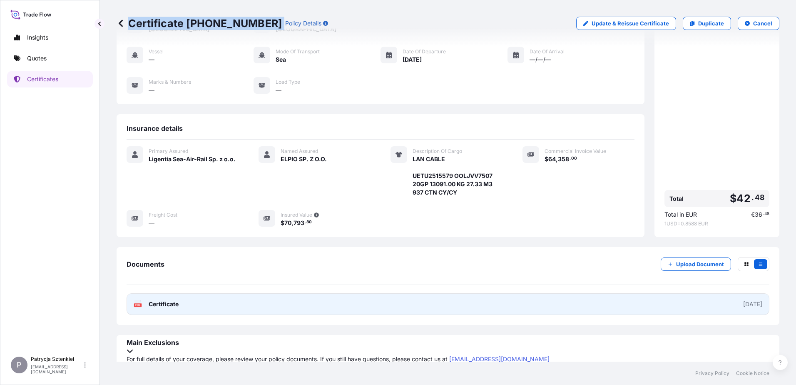
click at [336, 296] on link "PDF Certificate [DATE]" at bounding box center [448, 304] width 643 height 22
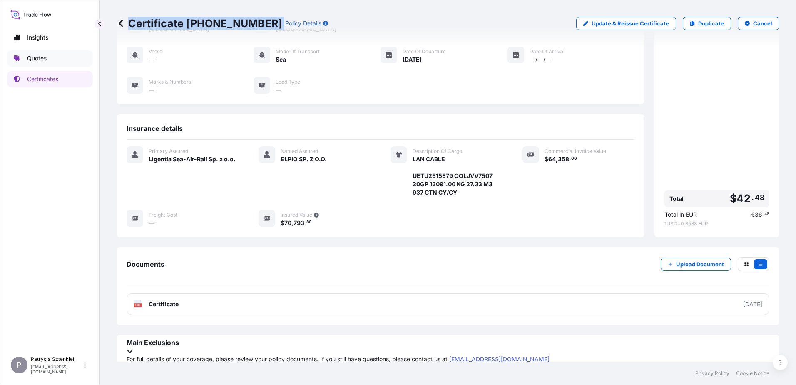
click at [75, 59] on link "Quotes" at bounding box center [50, 58] width 86 height 17
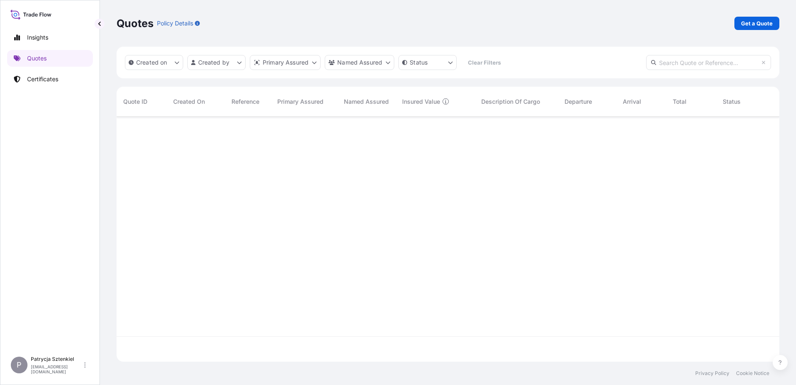
scroll to position [243, 657]
click at [743, 25] on p "Get a Quote" at bounding box center [757, 23] width 32 height 8
select select "Sea"
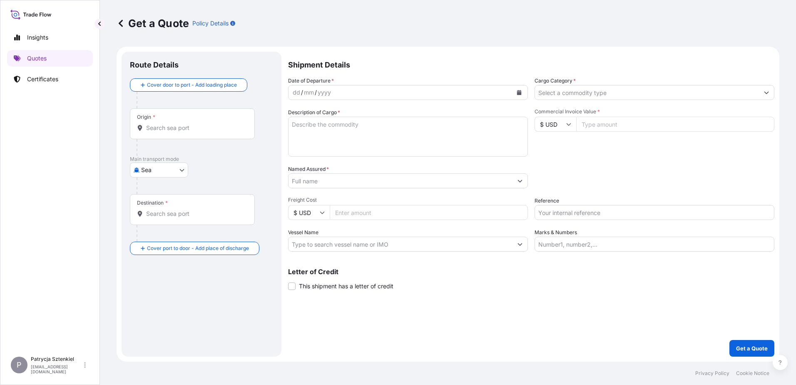
click at [553, 213] on input "Reference" at bounding box center [655, 212] width 240 height 15
paste input "SE0708250147"
click at [560, 215] on input "SE0708250147" at bounding box center [655, 212] width 240 height 15
type input "SE0708250147"
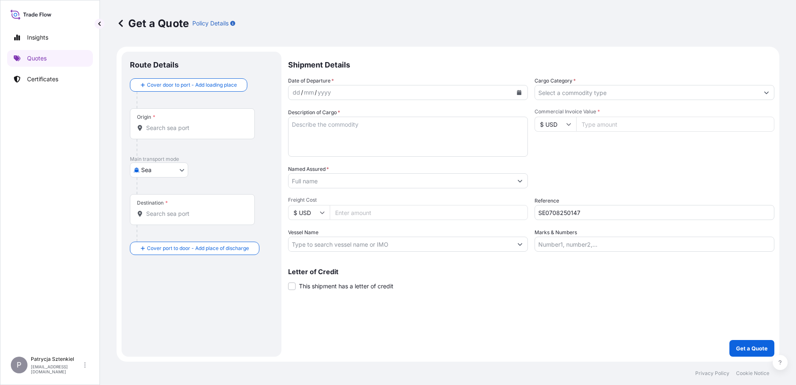
click at [346, 186] on input "Named Assured *" at bounding box center [401, 180] width 224 height 15
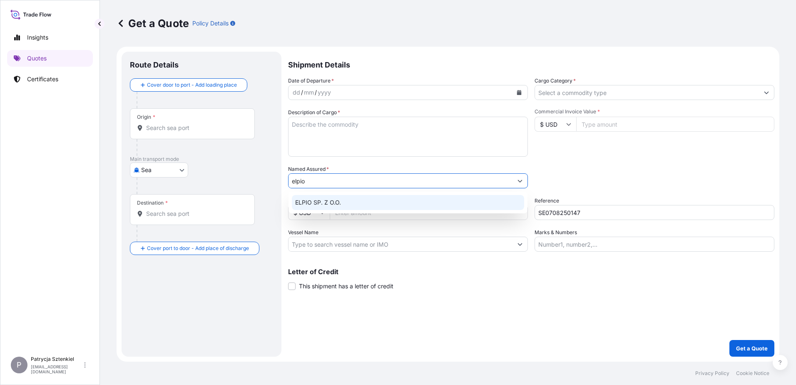
click at [335, 206] on span "ELPIO SP. Z O.O." at bounding box center [318, 202] width 46 height 8
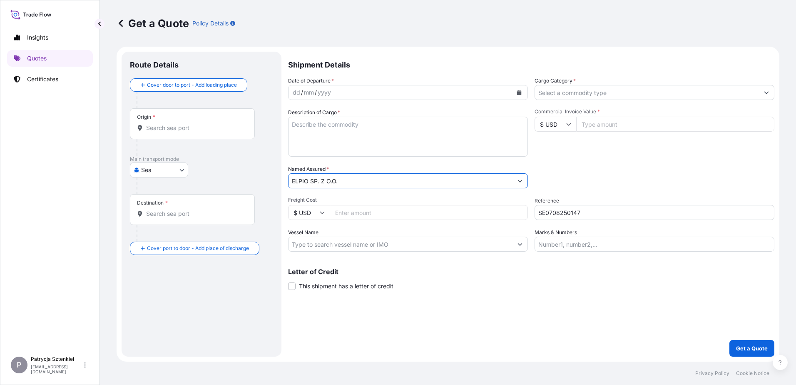
type input "ELPIO SP. Z O.O."
click at [160, 125] on input "Origin *" at bounding box center [195, 128] width 98 height 8
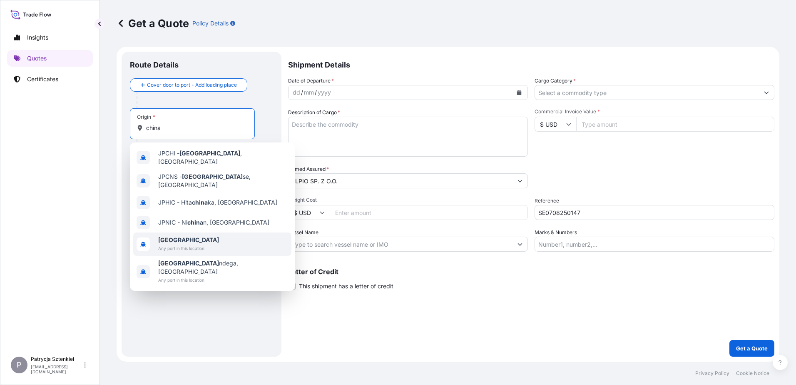
click at [166, 236] on b "[GEOGRAPHIC_DATA]" at bounding box center [188, 239] width 61 height 7
type input "[GEOGRAPHIC_DATA]"
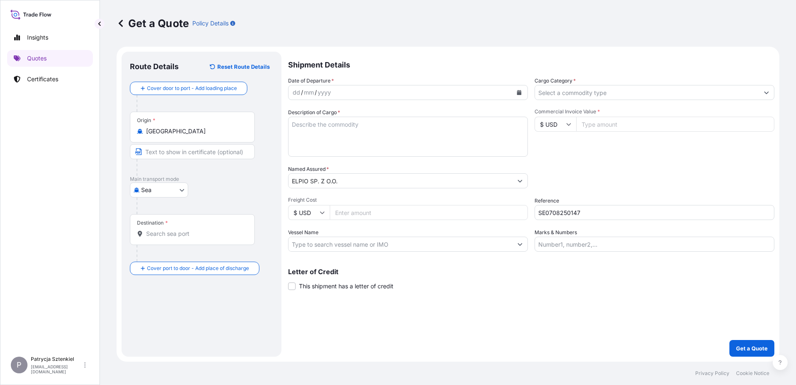
click at [162, 244] on div "Destination *" at bounding box center [192, 229] width 125 height 31
click at [162, 238] on input "Destination *" at bounding box center [195, 233] width 98 height 8
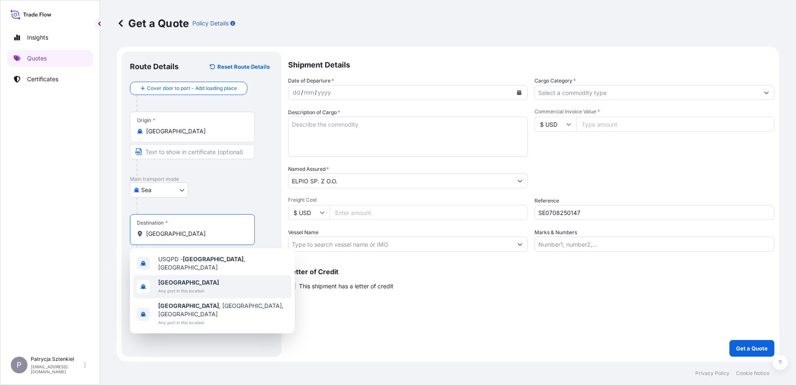
click at [177, 279] on b "[GEOGRAPHIC_DATA]" at bounding box center [188, 282] width 61 height 7
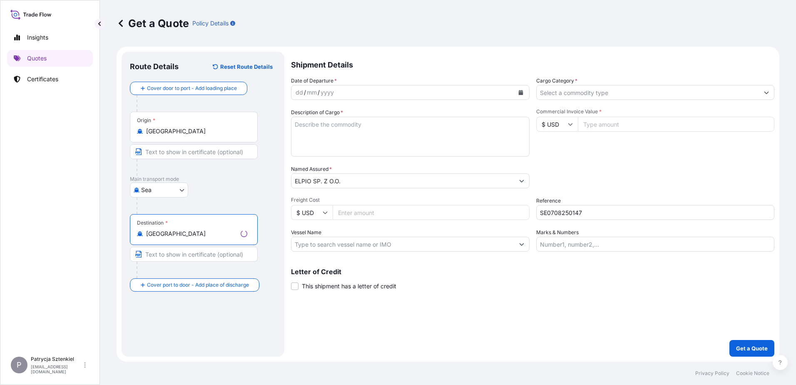
type input "[GEOGRAPHIC_DATA]"
click at [525, 92] on button "Calendar" at bounding box center [520, 92] width 13 height 13
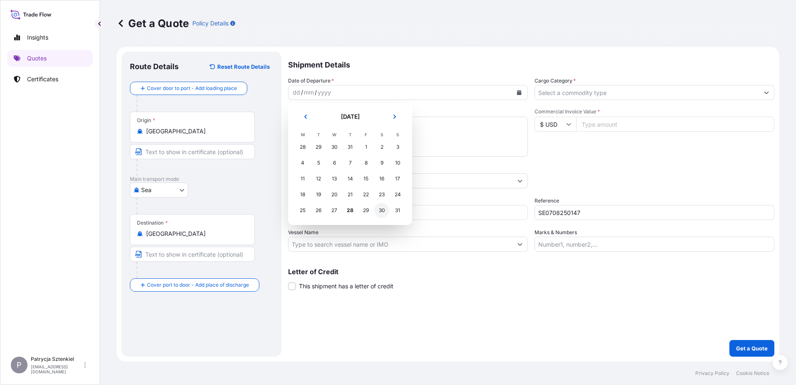
click at [383, 214] on div "30" at bounding box center [381, 210] width 15 height 15
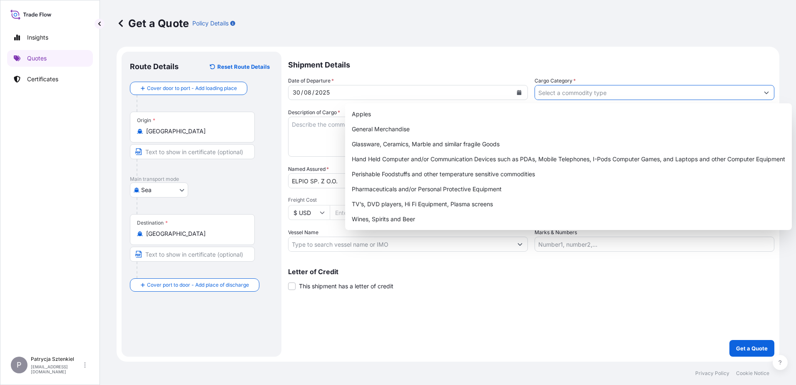
click at [575, 95] on input "Cargo Category *" at bounding box center [647, 92] width 224 height 15
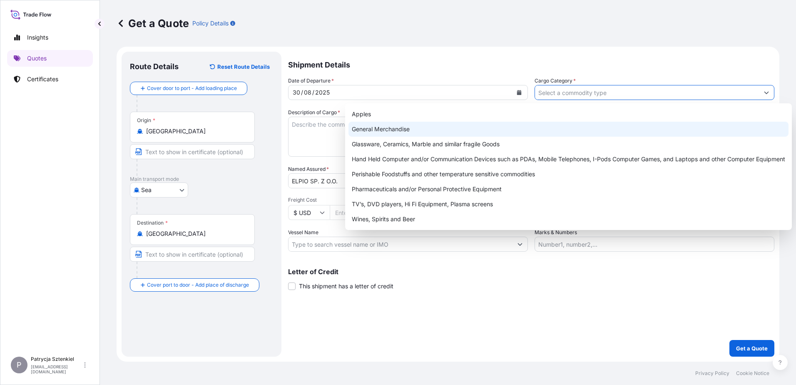
click at [401, 129] on div "General Merchandise" at bounding box center [568, 129] width 440 height 15
type input "General Merchandise"
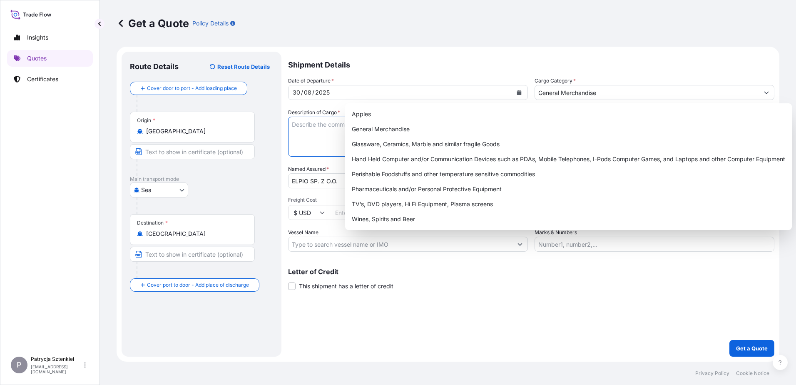
click at [331, 126] on textarea "Description of Cargo *" at bounding box center [408, 137] width 240 height 40
paste textarea "ELPIO SE0708250147 [PERSON_NAME] 20DV CMA CRD koniec sierpnia Ningbo [DATE] [GE…"
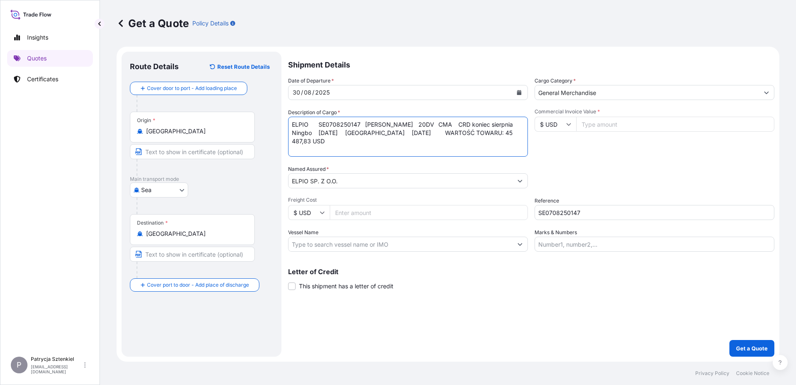
click at [364, 126] on textarea "ELPIO SE0708250147 [PERSON_NAME] 20DV CMA CRD koniec sierpnia Ningbo [DATE] [GE…" at bounding box center [408, 137] width 240 height 40
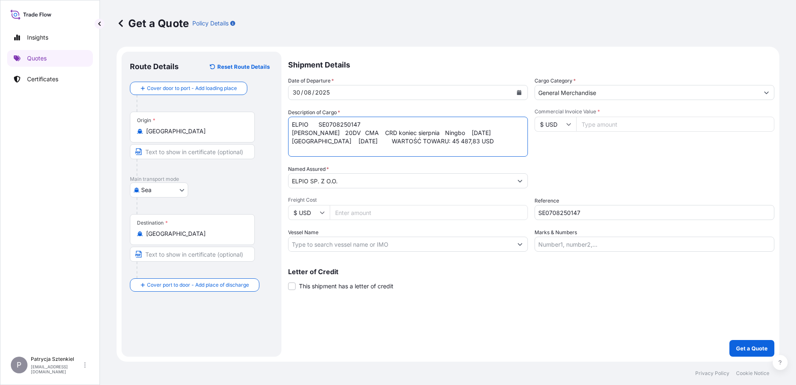
click at [363, 131] on textarea "ELPIO SE0708250147 [PERSON_NAME] 20DV CMA CRD koniec sierpnia Ningbo [DATE] [GE…" at bounding box center [408, 137] width 240 height 40
click at [351, 141] on textarea "ELPIO SE0708250147 [PERSON_NAME] 20DV CMA CRD koniec sierpnia Ningbo [DATE] [GE…" at bounding box center [408, 137] width 240 height 40
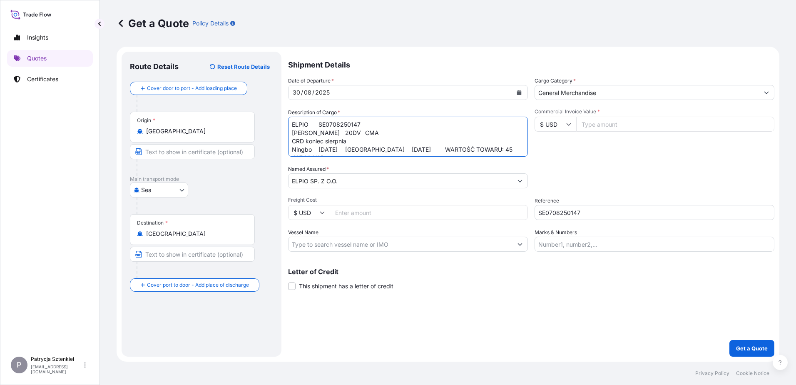
click at [357, 149] on textarea "ELPIO SE0708250147 [PERSON_NAME] 20DV CMA CRD koniec sierpnia Ningbo [DATE] [GE…" at bounding box center [408, 137] width 240 height 40
click at [366, 146] on textarea "ELPIO SE0708250147 [PERSON_NAME] 20DV CMA CRD koniec sierpnia Ningbo [DATE] [GE…" at bounding box center [408, 137] width 240 height 40
type textarea "ELPIO SE0708250147 [PERSON_NAME] 20DV CMA CRD koniec sierpnia Ningbo [DATE] [GE…"
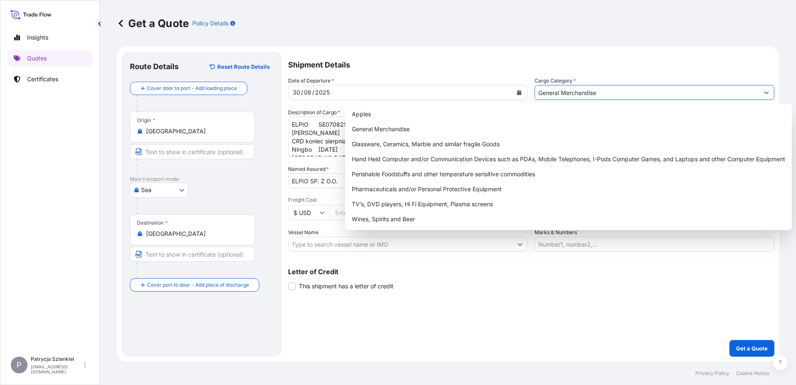
click at [597, 86] on input "General Merchandise" at bounding box center [647, 92] width 224 height 15
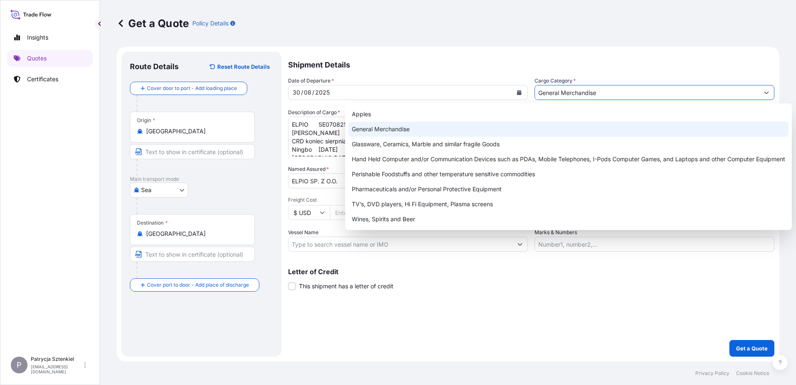
click at [442, 124] on div "General Merchandise" at bounding box center [568, 129] width 440 height 15
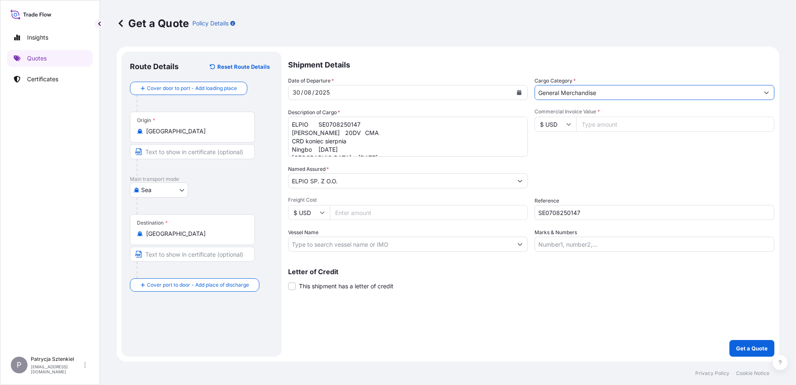
click at [603, 122] on input "Commercial Invoice Value *" at bounding box center [675, 124] width 198 height 15
type input "45487.83"
click at [739, 343] on button "Get a Quote" at bounding box center [751, 348] width 45 height 17
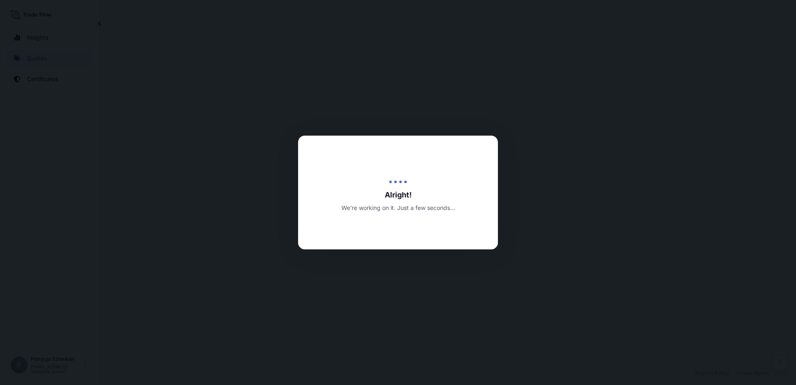
select select "Sea"
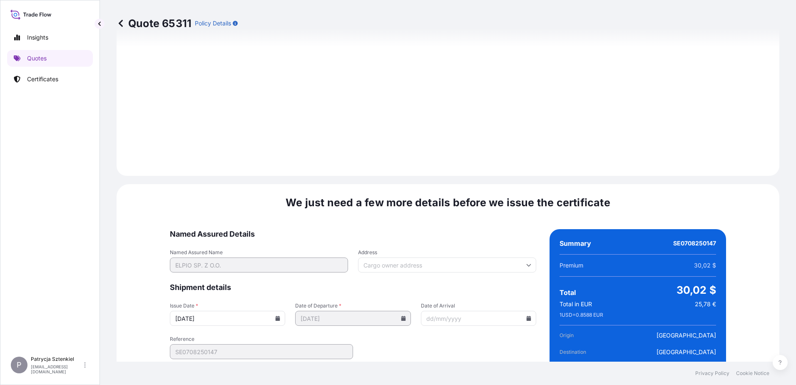
scroll to position [886, 0]
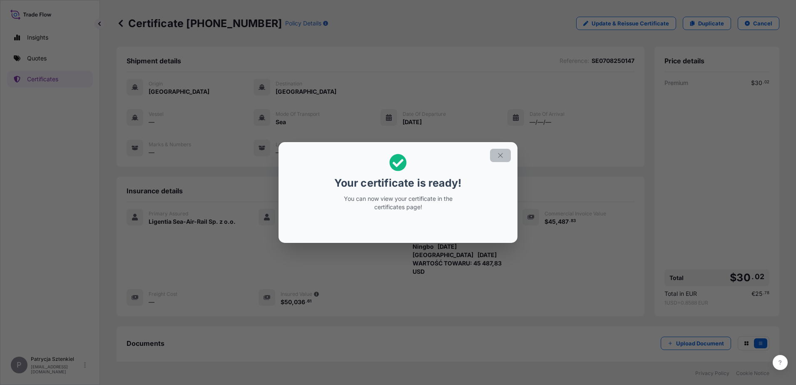
click at [496, 156] on button "button" at bounding box center [500, 155] width 21 height 13
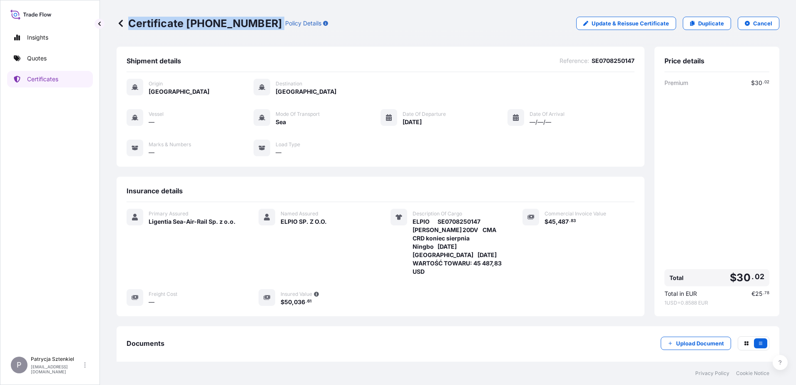
drag, startPoint x: 131, startPoint y: 20, endPoint x: 259, endPoint y: 23, distance: 128.7
click at [259, 23] on div "Certificate [PHONE_NUMBER] Policy Details" at bounding box center [222, 23] width 211 height 13
copy p "Certificate [PHONE_NUMBER]"
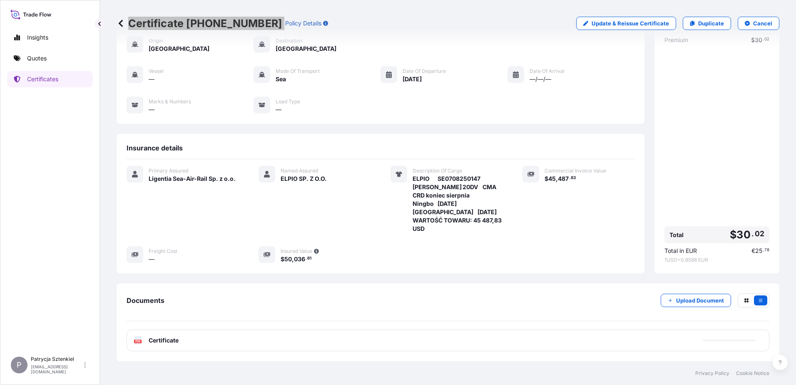
scroll to position [79, 0]
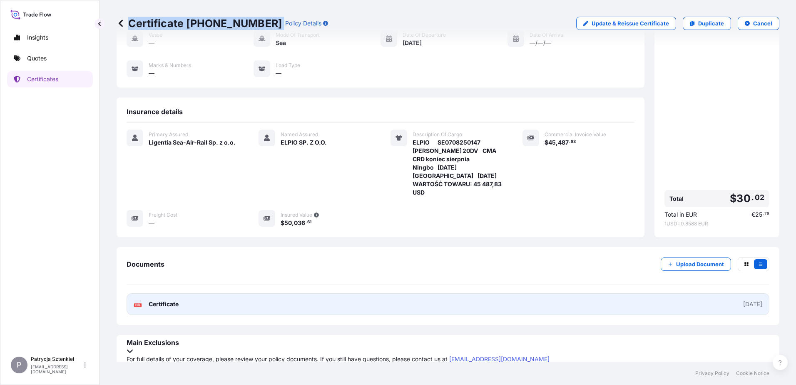
click at [231, 299] on link "PDF Certificate [DATE]" at bounding box center [448, 304] width 643 height 22
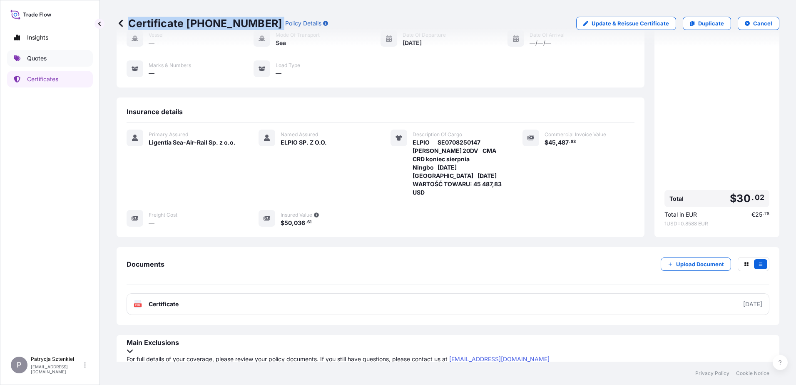
click at [80, 60] on link "Quotes" at bounding box center [50, 58] width 86 height 17
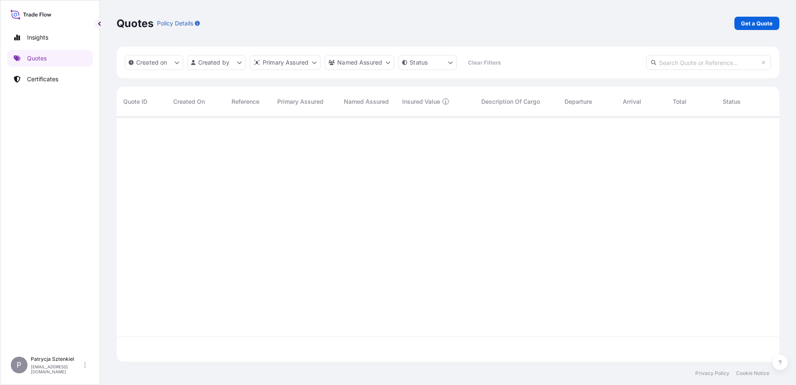
scroll to position [243, 657]
click at [763, 24] on p "Get a Quote" at bounding box center [757, 23] width 32 height 8
select select "Sea"
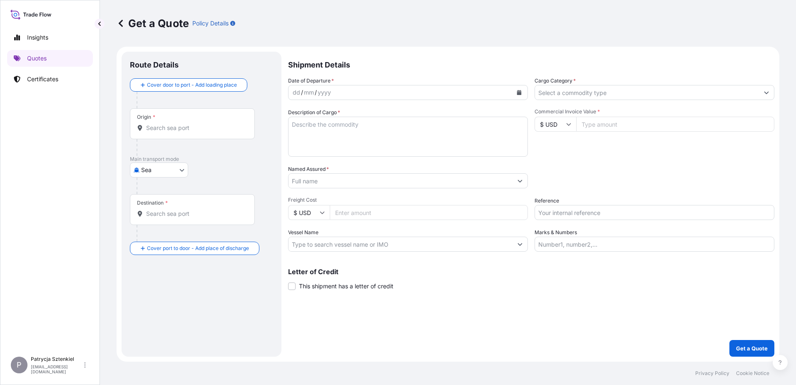
click at [577, 215] on input "Reference" at bounding box center [655, 212] width 240 height 15
paste input "S02027836"
type input "S02027836"
click at [423, 216] on input "Freight Cost" at bounding box center [429, 212] width 198 height 15
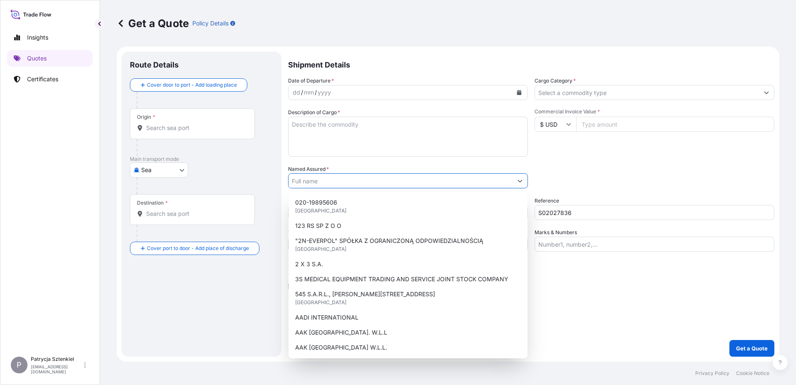
click at [383, 182] on input "Named Assured *" at bounding box center [401, 180] width 224 height 15
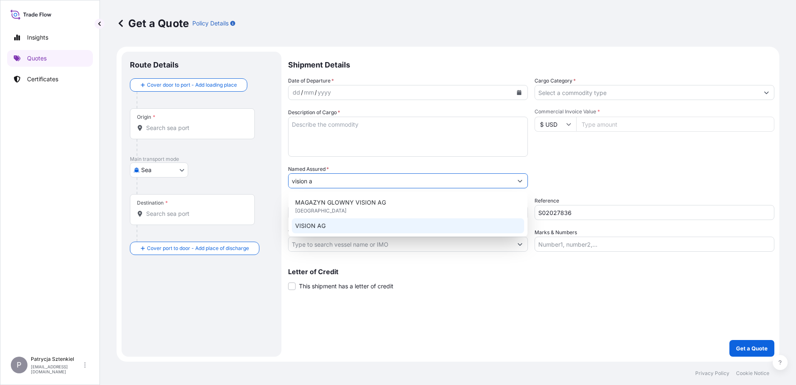
click at [314, 222] on span "VISION AG" at bounding box center [310, 225] width 30 height 8
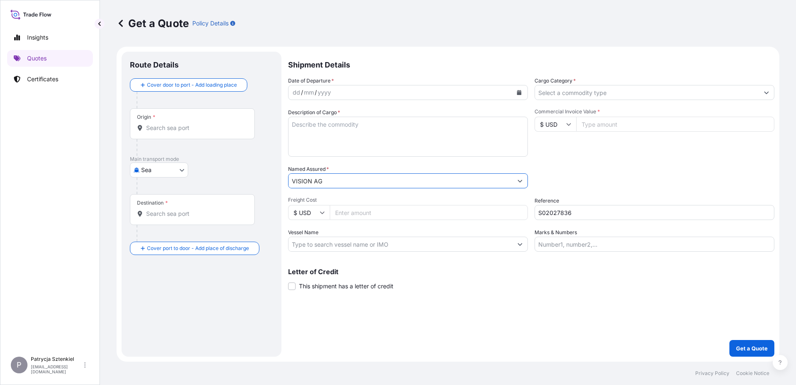
type input "VISION AG"
click at [621, 123] on input "Commercial Invoice Value *" at bounding box center [675, 124] width 198 height 15
type input "240"
type input "24901.8"
click at [196, 122] on div "Origin *" at bounding box center [192, 123] width 125 height 31
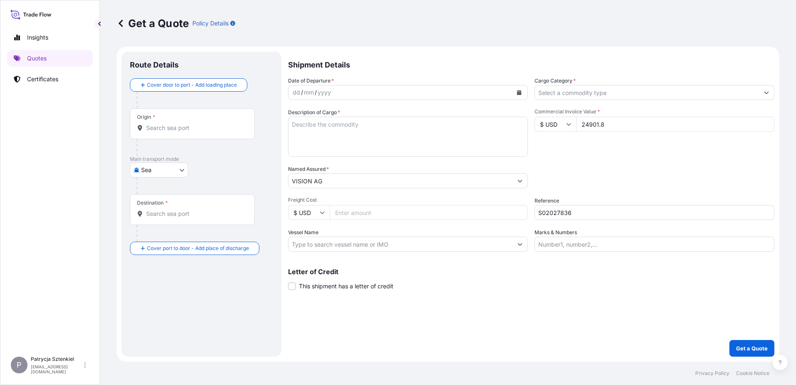
click at [196, 124] on input "Origin *" at bounding box center [195, 128] width 98 height 8
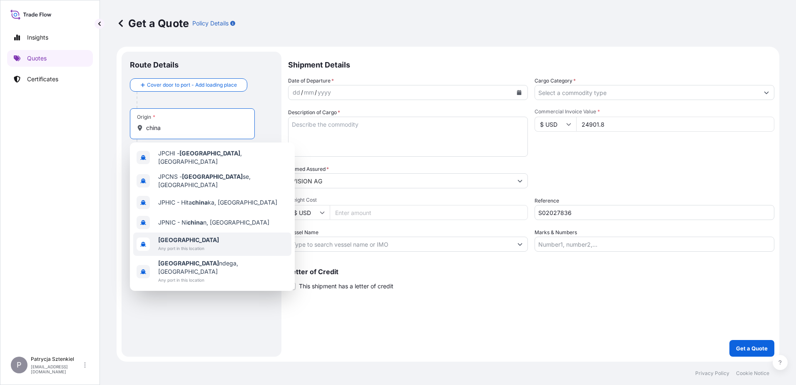
click at [170, 236] on b "[GEOGRAPHIC_DATA]" at bounding box center [188, 239] width 61 height 7
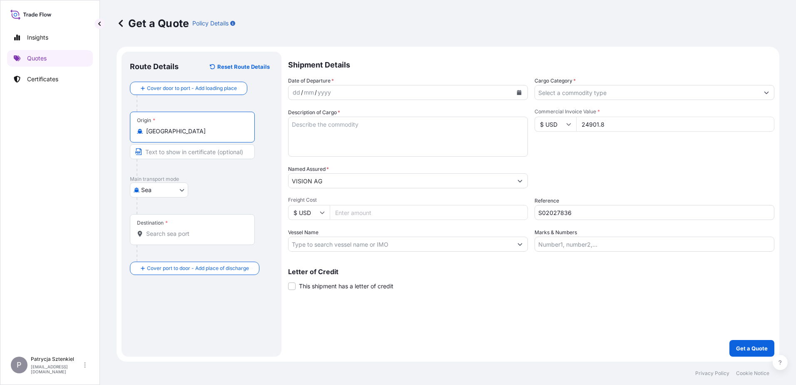
type input "[GEOGRAPHIC_DATA]"
click at [170, 233] on input "Destination *" at bounding box center [195, 233] width 98 height 8
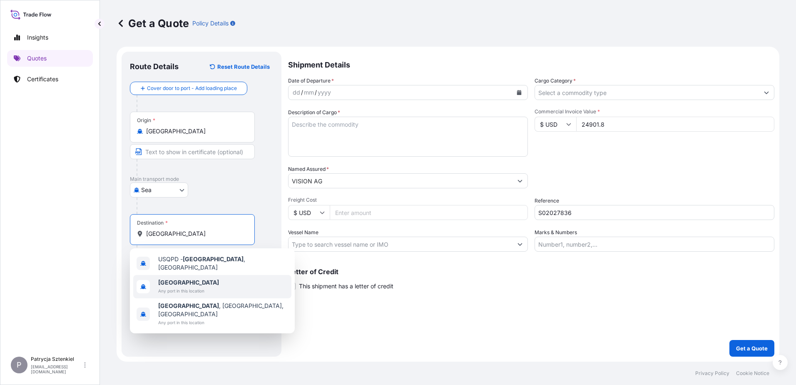
click at [195, 278] on span "[GEOGRAPHIC_DATA]" at bounding box center [188, 282] width 61 height 8
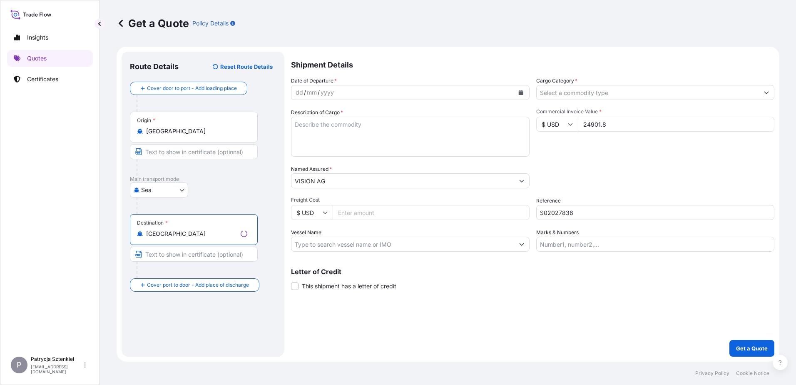
type input "[GEOGRAPHIC_DATA]"
click at [430, 134] on textarea "Description of Cargo *" at bounding box center [408, 137] width 240 height 40
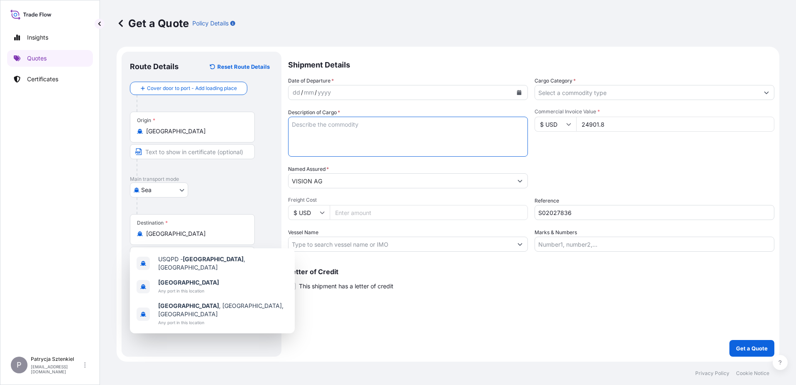
paste textarea "COFFEE MAKER"
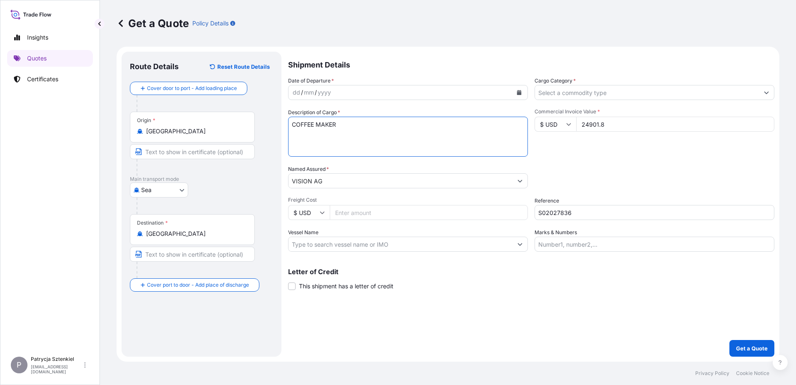
type textarea "COFFEE MAKER"
click at [517, 90] on icon "Calendar" at bounding box center [519, 92] width 5 height 5
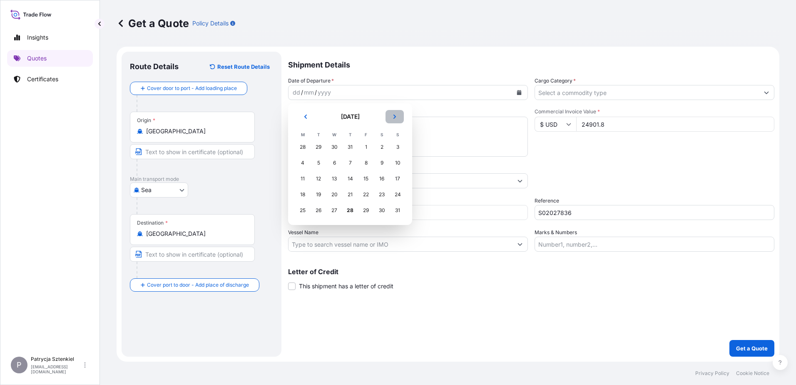
click at [397, 116] on icon "Next" at bounding box center [394, 116] width 5 height 5
click at [369, 145] on div "5" at bounding box center [365, 146] width 15 height 15
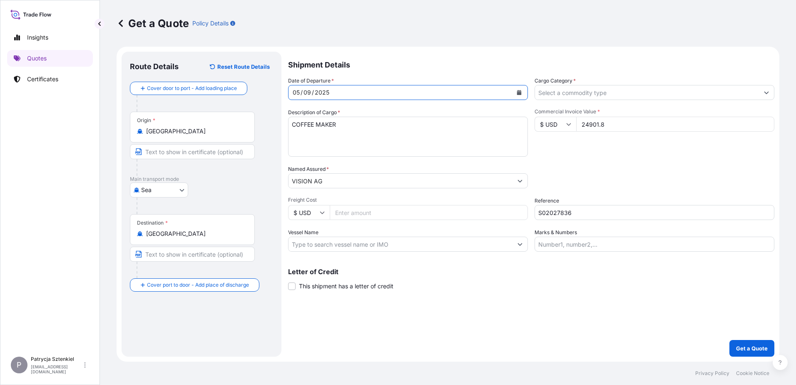
click at [616, 96] on input "Cargo Category *" at bounding box center [647, 92] width 224 height 15
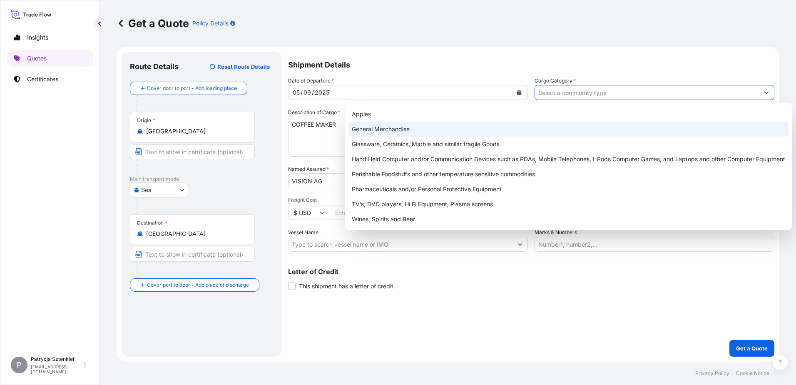
click at [422, 132] on div "General Merchandise" at bounding box center [568, 129] width 440 height 15
type input "General Merchandise"
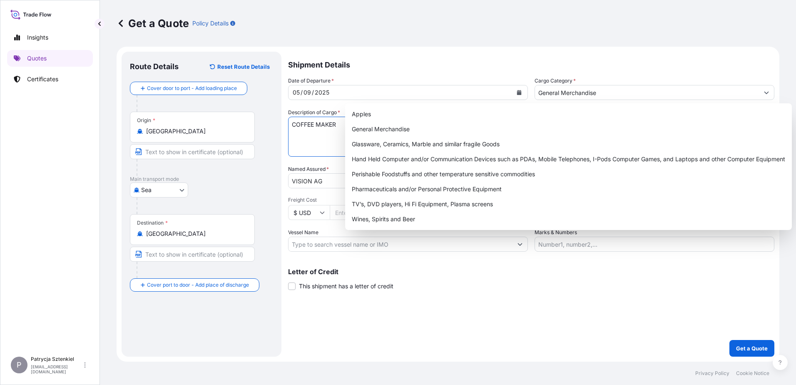
click at [304, 150] on textarea "COFFEE MAKER" at bounding box center [408, 137] width 240 height 40
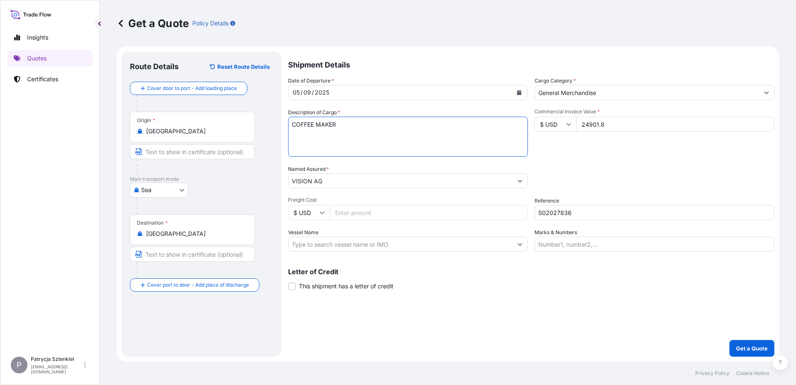
paste textarea "Container 20'GP GLDU9854845"
click at [316, 153] on textarea "COFFEE MAKER Container 20'GP GLDU9854845" at bounding box center [408, 137] width 240 height 40
type textarea "COFFEE MAKER Container 20'GP GLDU9854845 539 ctn, 4366 kg, 26,7 cbm"
click at [750, 342] on button "Get a Quote" at bounding box center [751, 348] width 45 height 17
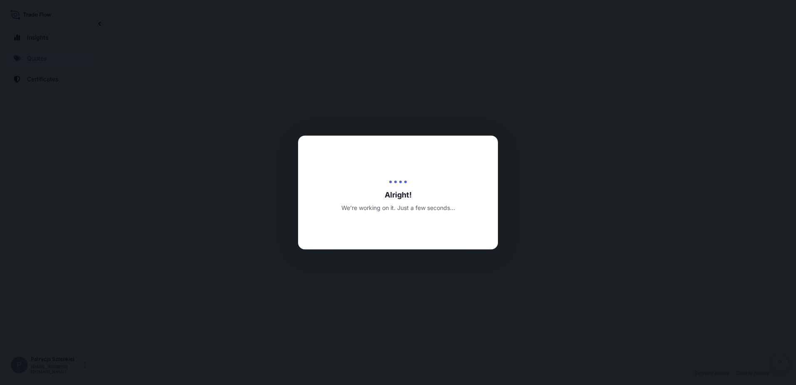
select select "Sea"
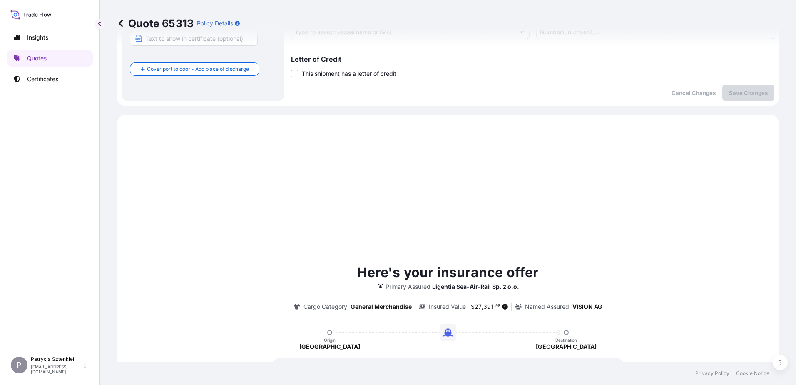
scroll to position [285, 0]
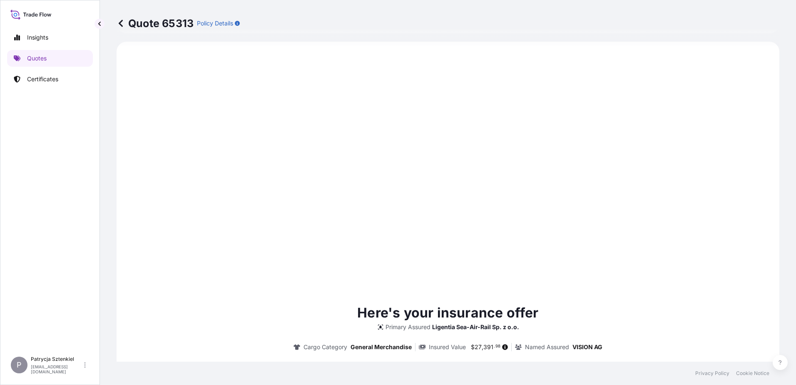
type input "[DATE]"
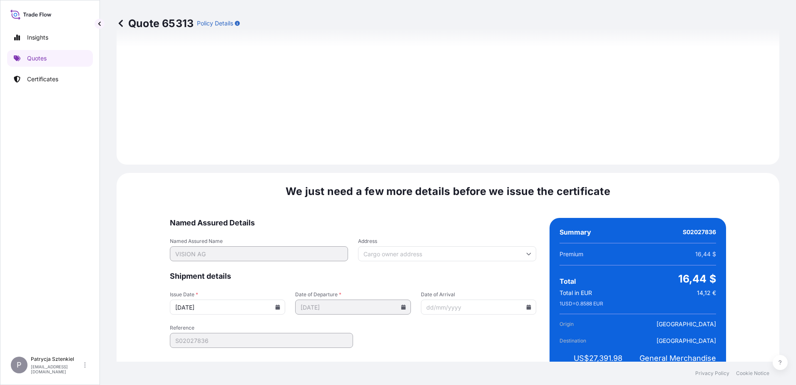
scroll to position [886, 0]
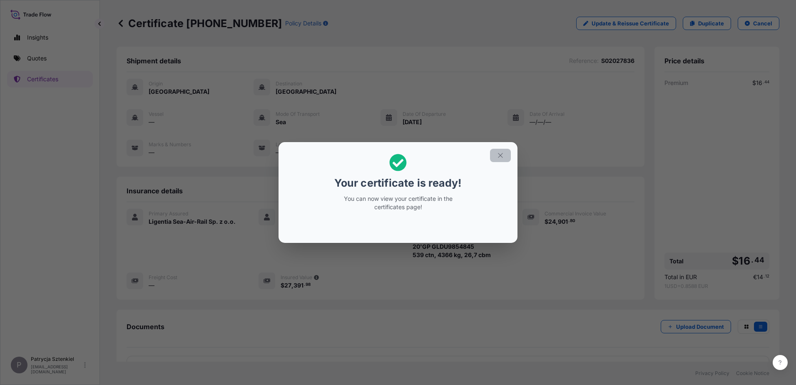
click at [496, 154] on button "button" at bounding box center [500, 155] width 21 height 13
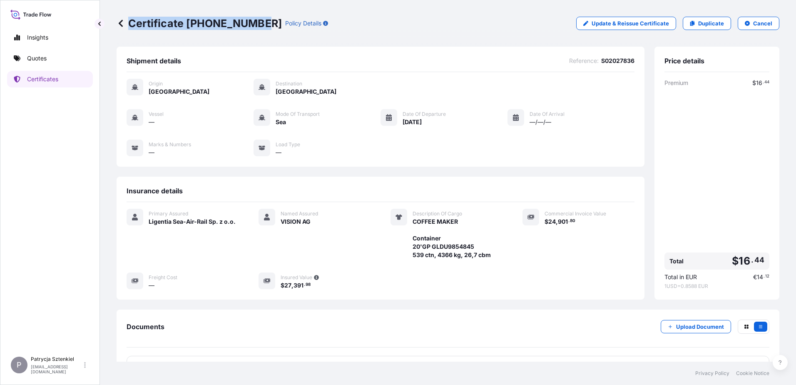
drag, startPoint x: 128, startPoint y: 23, endPoint x: 255, endPoint y: 37, distance: 127.7
click at [255, 37] on div "Certificate [PHONE_NUMBER] Policy Details Update & Reissue Certificate Duplicat…" at bounding box center [448, 23] width 663 height 47
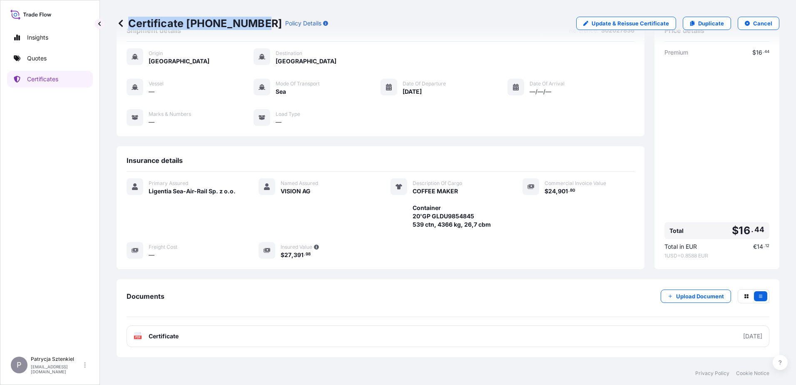
scroll to position [62, 0]
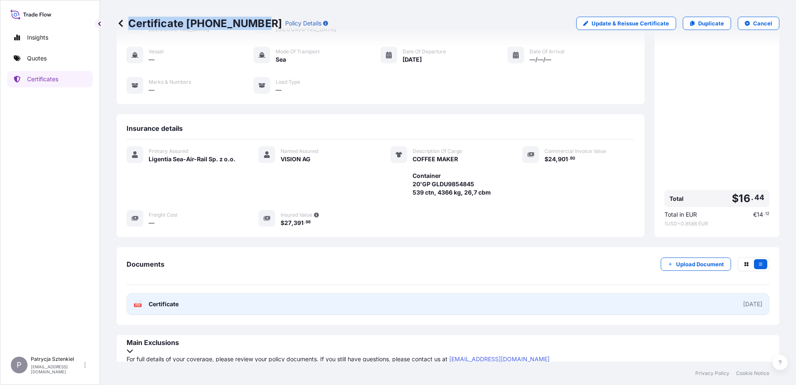
click at [230, 313] on link "PDF Certificate [DATE]" at bounding box center [448, 304] width 643 height 22
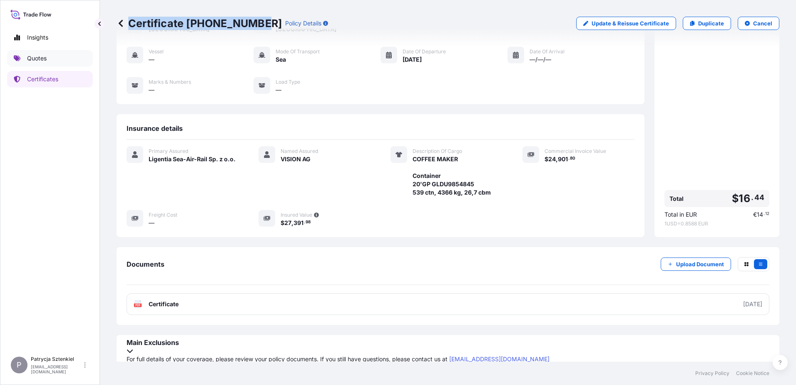
click at [36, 65] on link "Quotes" at bounding box center [50, 58] width 86 height 17
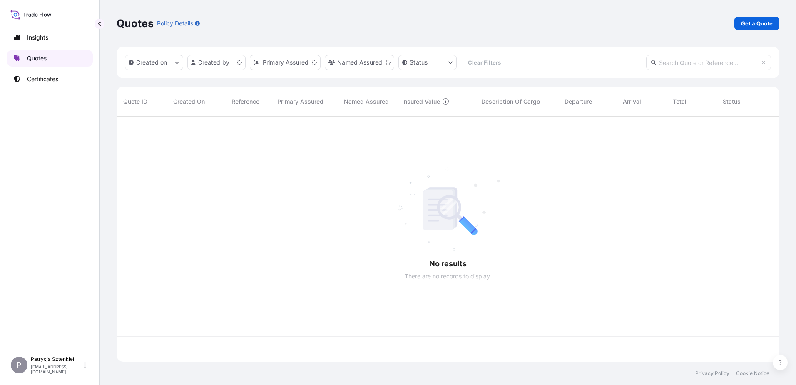
scroll to position [243, 657]
click at [671, 62] on input "text" at bounding box center [708, 62] width 125 height 15
click at [57, 78] on p "Certificates" at bounding box center [42, 79] width 31 height 8
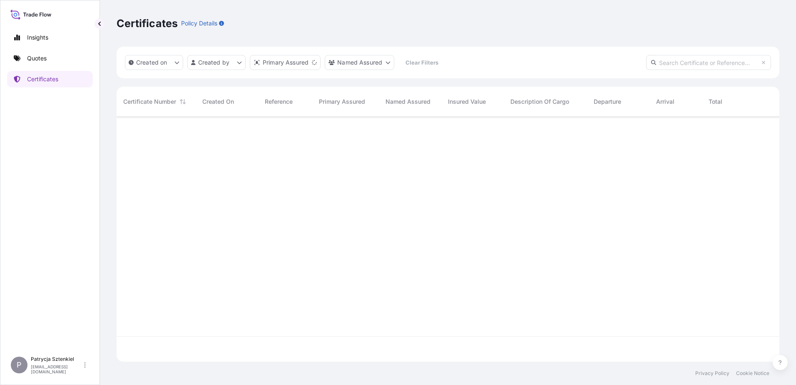
scroll to position [243, 657]
click at [668, 65] on input "text" at bounding box center [708, 62] width 125 height 15
paste input "[PHONE_NUMBER]"
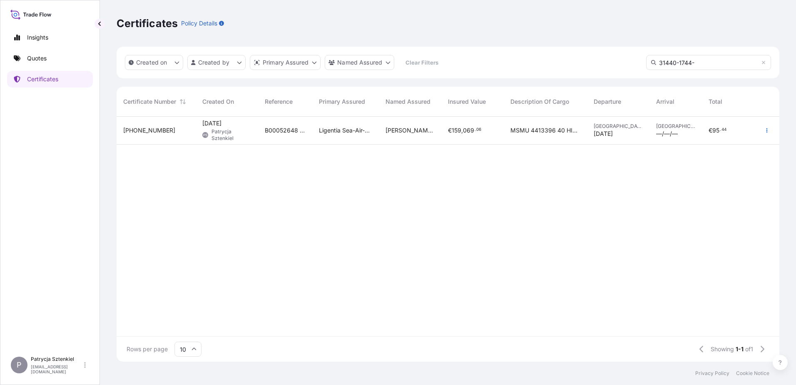
click at [726, 58] on input "31440-1744-" at bounding box center [708, 62] width 125 height 15
type input "31440-1744-"
click at [362, 131] on span "Ligentia Sea-Air-Rail Sp. z o.o." at bounding box center [345, 130] width 53 height 8
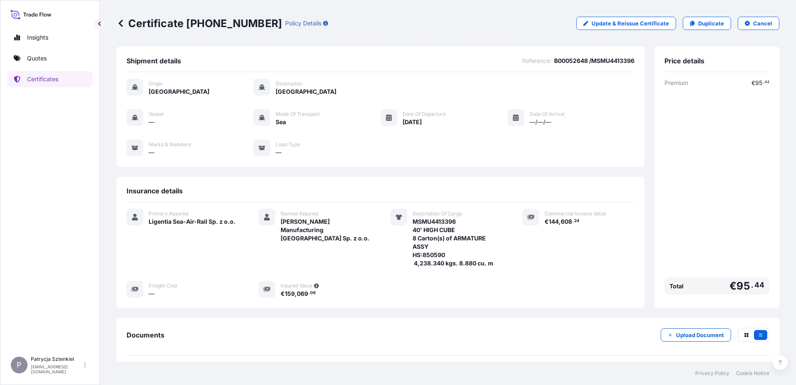
click at [427, 224] on span "MSMU4413396 40' HIGH CUBE 8 Carton(s) of ARMATURE ASSY HS:850590 4,238.340 kgs.…" at bounding box center [458, 242] width 90 height 50
click at [560, 61] on span "B00052648 /MSMU4413396" at bounding box center [594, 61] width 80 height 8
click at [615, 23] on p "Update & Reissue Certificate" at bounding box center [630, 23] width 77 height 8
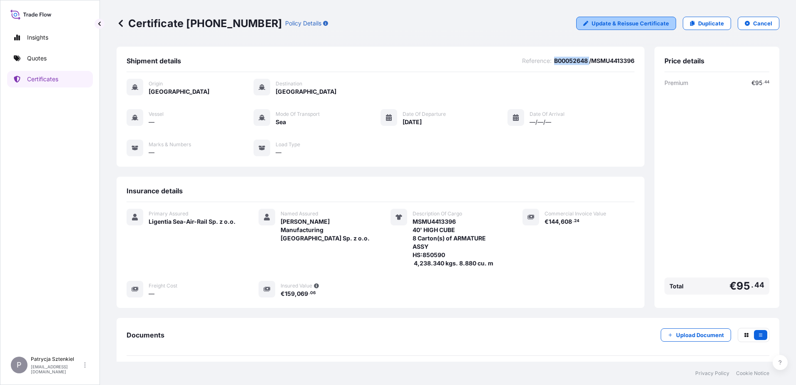
select select "Sea"
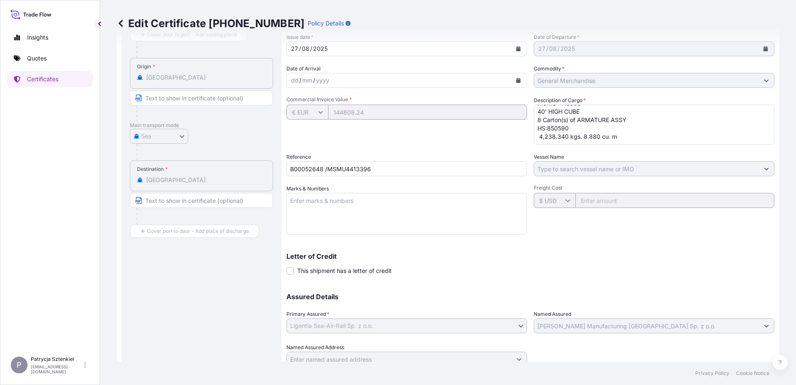
scroll to position [83, 0]
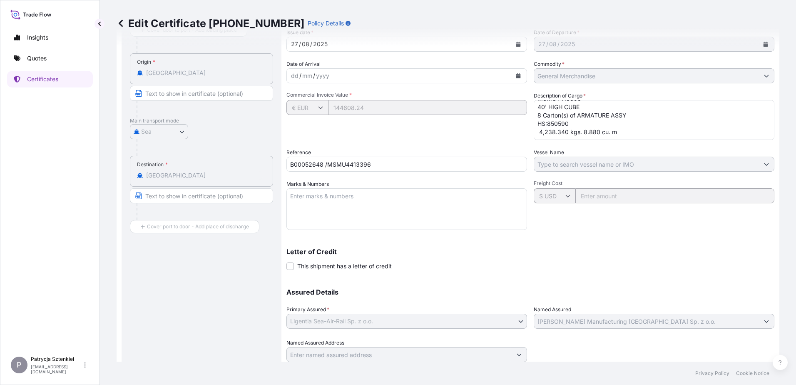
click at [623, 131] on textarea "MSMU4413396 40' HIGH CUBE 8 Carton(s) of ARMATURE ASSY HS:850590 4,238.340 kgs.…" at bounding box center [654, 120] width 241 height 40
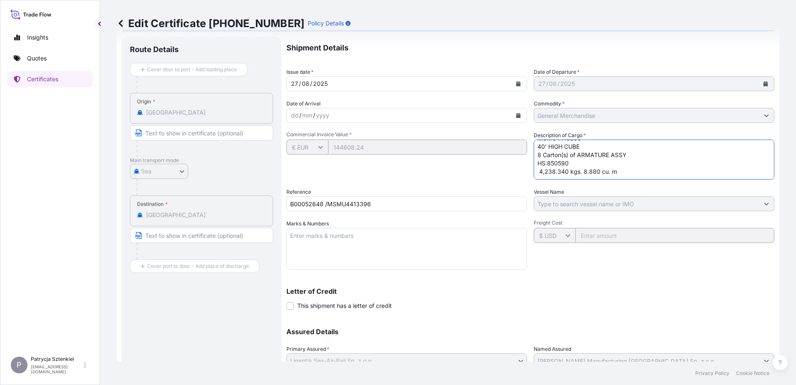
scroll to position [0, 0]
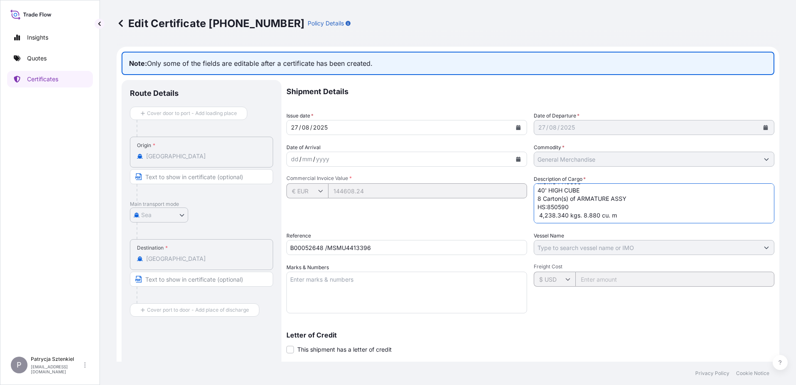
paste textarea "17 Carton(s) of CORE 9,188.300 kgs. 16.420 cu. m"
paste textarea "14 [PERSON_NAME](s) of PULLEY ASSY 9,621.140 kgs. 14.740 cu. m"
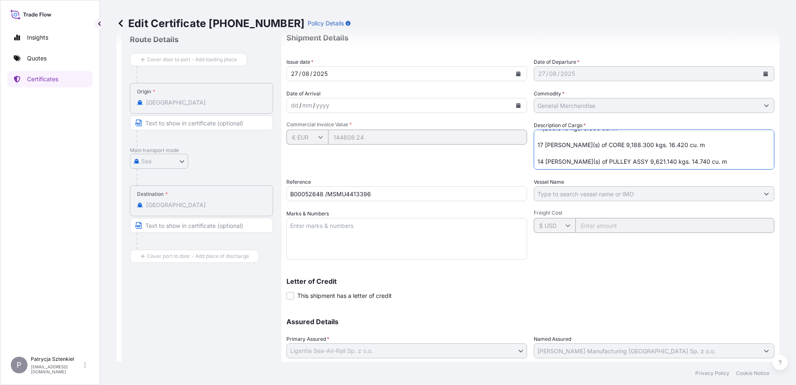
scroll to position [112, 0]
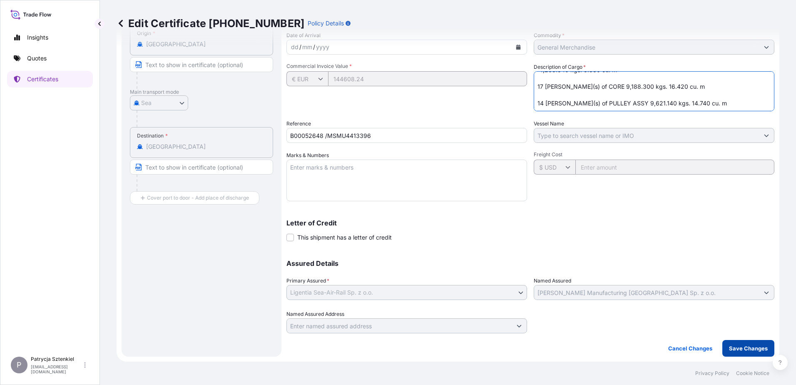
type textarea "MSMU4413396 40' HIGH CUBE 8 Carton(s) of ARMATURE ASSY HS:850590 4,238.340 kgs.…"
click at [739, 343] on button "Save Changes" at bounding box center [748, 348] width 52 height 17
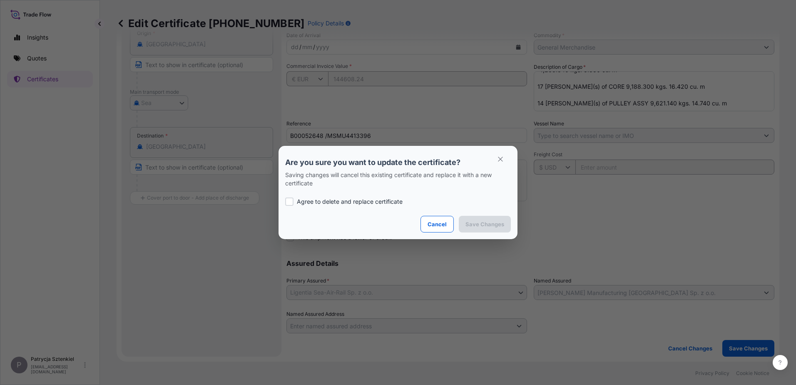
click at [341, 204] on p "Agree to delete and replace certificate" at bounding box center [350, 201] width 106 height 8
checkbox input "true"
click at [503, 224] on p "Save Changes" at bounding box center [484, 224] width 39 height 8
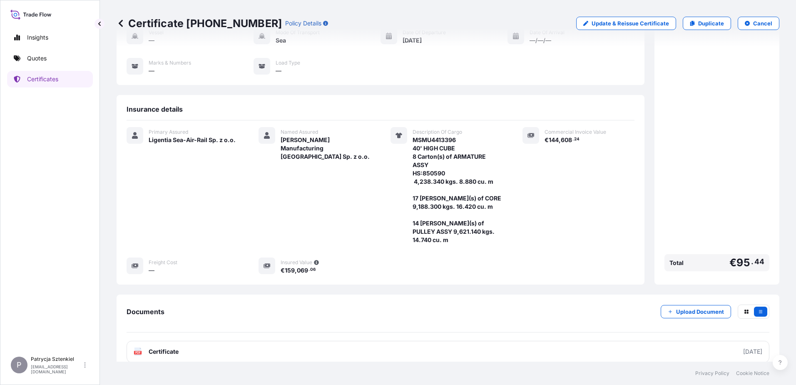
scroll to position [121, 0]
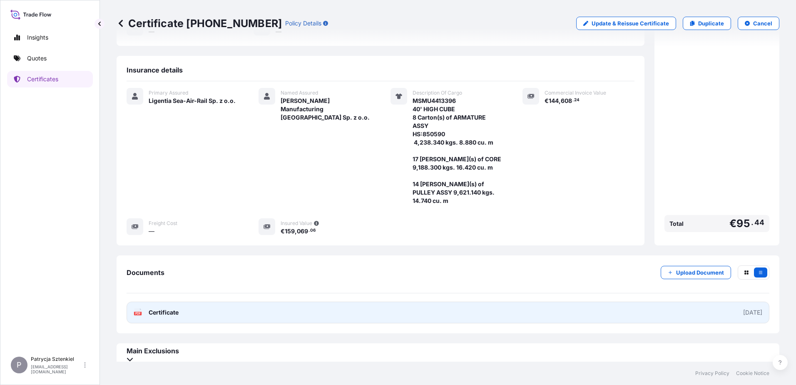
click at [304, 307] on link "PDF Certificate [DATE]" at bounding box center [448, 312] width 643 height 22
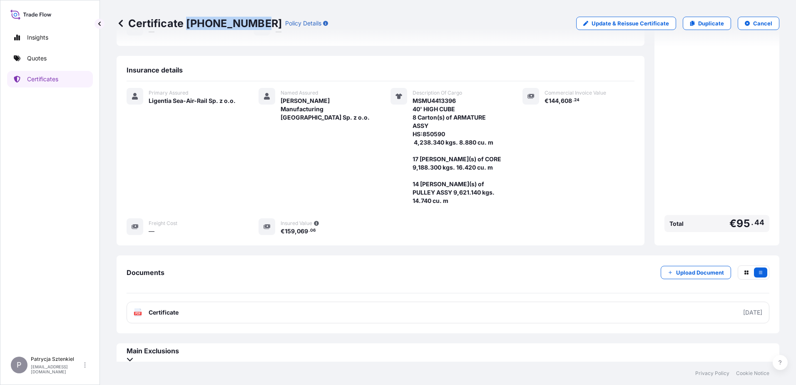
drag, startPoint x: 185, startPoint y: 26, endPoint x: 259, endPoint y: 32, distance: 73.5
click at [259, 32] on div "Certificate [PHONE_NUMBER] Policy Details Update & Reissue Certificate Duplicat…" at bounding box center [448, 23] width 663 height 47
click at [45, 80] on p "Certificates" at bounding box center [42, 79] width 31 height 8
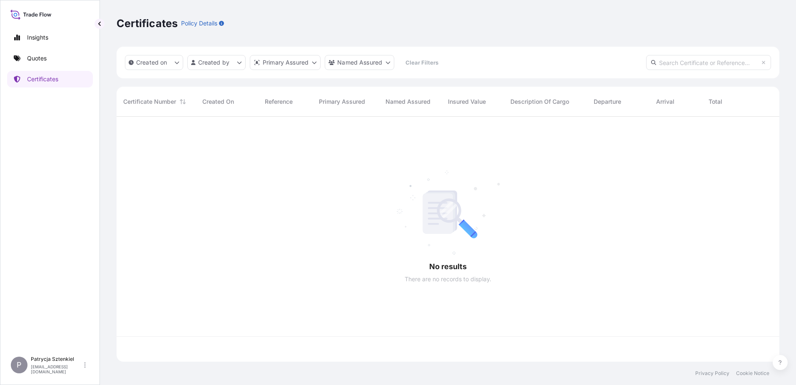
scroll to position [243, 657]
click at [701, 62] on input "text" at bounding box center [708, 62] width 125 height 15
paste input "[PHONE_NUMBER]"
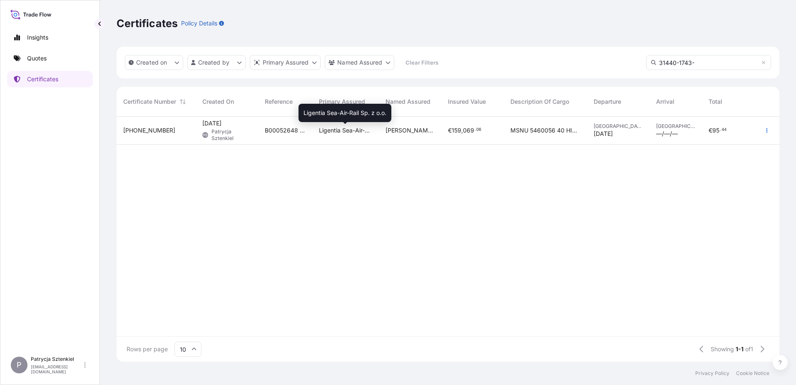
type input "31440-1743-"
click at [363, 132] on span "Ligentia Sea-Air-Rail Sp. z o.o." at bounding box center [345, 130] width 53 height 8
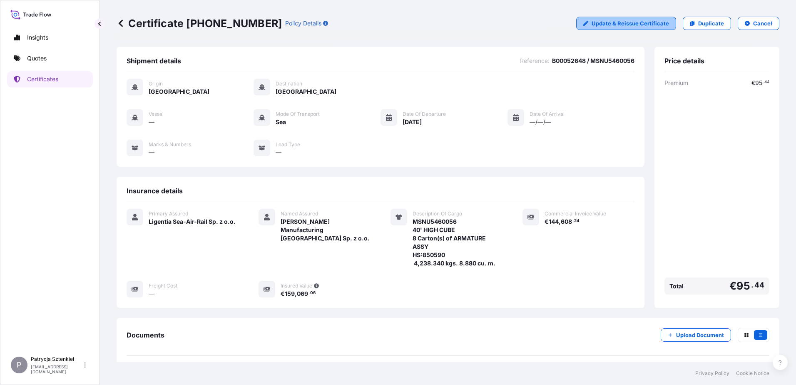
click at [632, 26] on p "Update & Reissue Certificate" at bounding box center [630, 23] width 77 height 8
select select "Sea"
select select "31440"
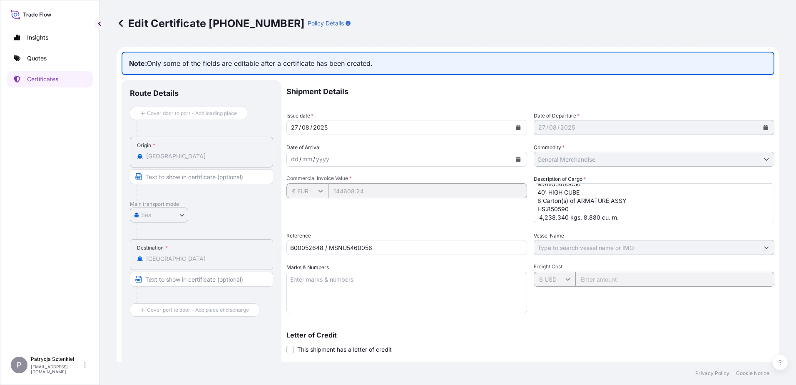
scroll to position [9, 0]
click at [625, 215] on textarea "MSNU5460056 40' HIGH CUBE 8 Carton(s) of ARMATURE ASSY HS:850590 4,238.340 kgs.…" at bounding box center [654, 203] width 241 height 40
paste textarea "17 Carton(s) of CORE 9,188.300 kgs. 16.420 cu. m."
click at [652, 226] on div "Shipment Details Issue date * [DATE] Date of Departure * [DATE] Date of Arrival…" at bounding box center [530, 262] width 488 height 365
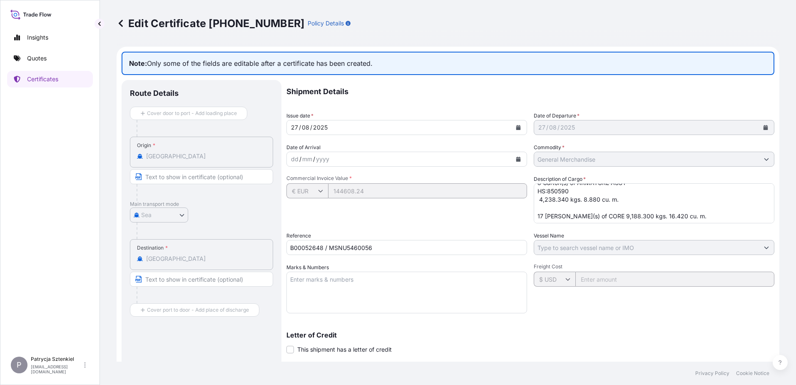
scroll to position [26, 0]
click at [689, 214] on textarea "MSNU5460056 40' HIGH CUBE 8 Carton(s) of ARMATURE ASSY HS:850590 4,238.340 kgs.…" at bounding box center [654, 203] width 241 height 40
paste textarea "14 [PERSON_NAME](s) of PULLEY ASSY 9,621.140 kgs. 14.740 cu. m."
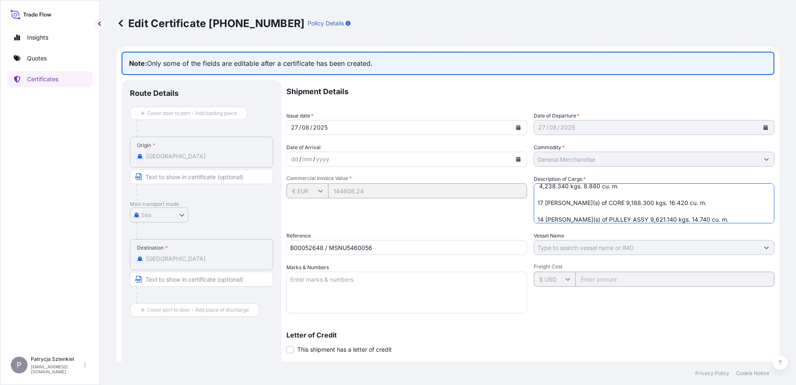
type textarea "MSNU5460056 40' HIGH CUBE 8 Carton(s) of ARMATURE ASSY HS:850590 4,238.340 kgs.…"
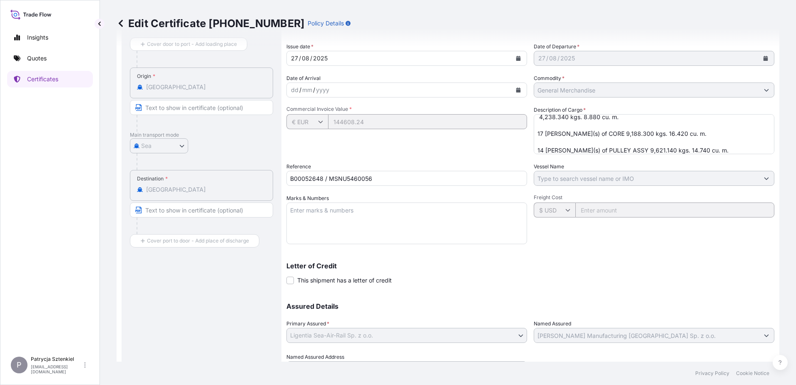
scroll to position [112, 0]
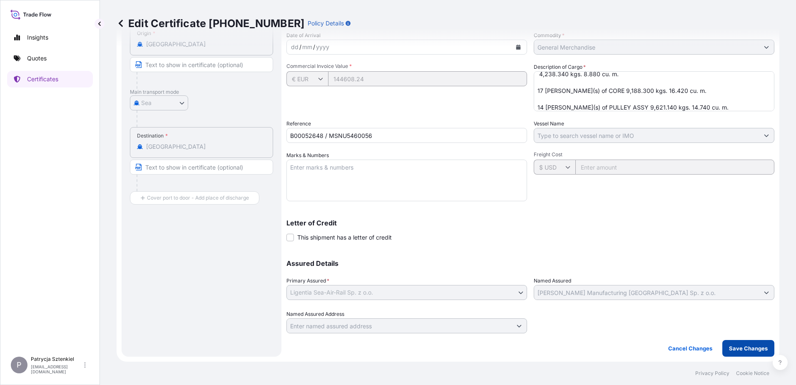
click at [753, 348] on p "Save Changes" at bounding box center [748, 348] width 39 height 8
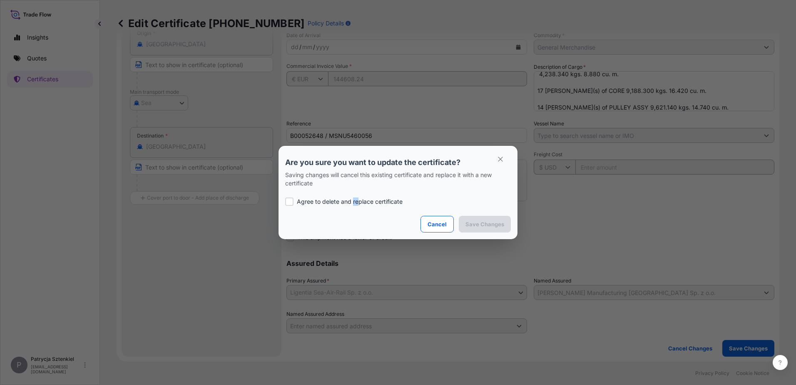
drag, startPoint x: 357, startPoint y: 209, endPoint x: 350, endPoint y: 201, distance: 10.3
click at [350, 201] on div "Agree to delete and replace certificate" at bounding box center [398, 201] width 226 height 28
click at [349, 200] on p "Agree to delete and replace certificate" at bounding box center [350, 201] width 106 height 8
checkbox input "true"
click at [495, 221] on p "Save Changes" at bounding box center [484, 224] width 39 height 8
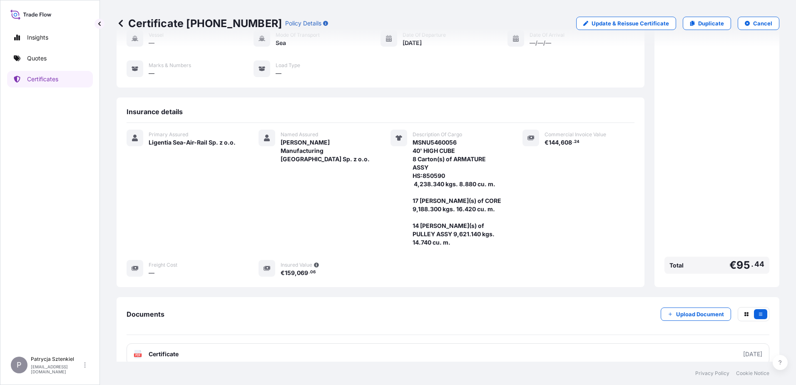
scroll to position [121, 0]
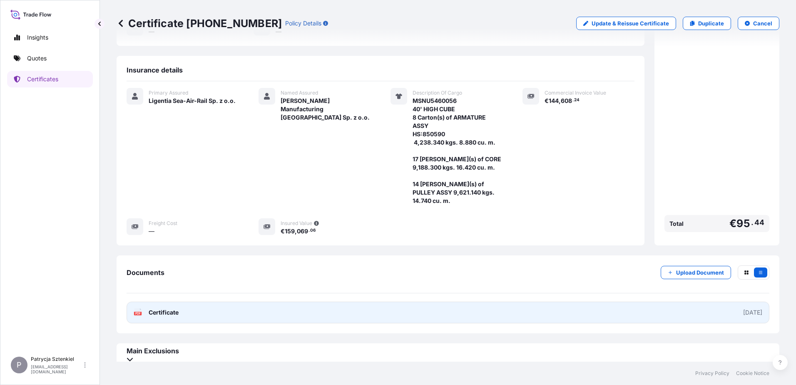
click at [358, 310] on link "PDF Certificate [DATE]" at bounding box center [448, 312] width 643 height 22
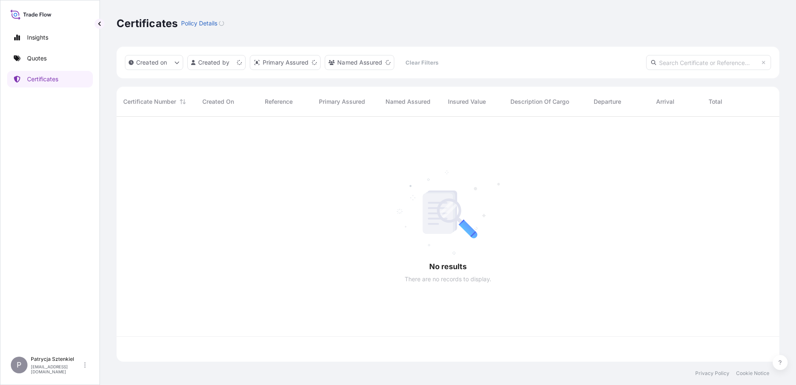
scroll to position [243, 657]
click at [674, 57] on input "text" at bounding box center [708, 62] width 125 height 15
paste input "TIIU7107269"
click at [701, 59] on input "TIIU7107269" at bounding box center [708, 62] width 125 height 15
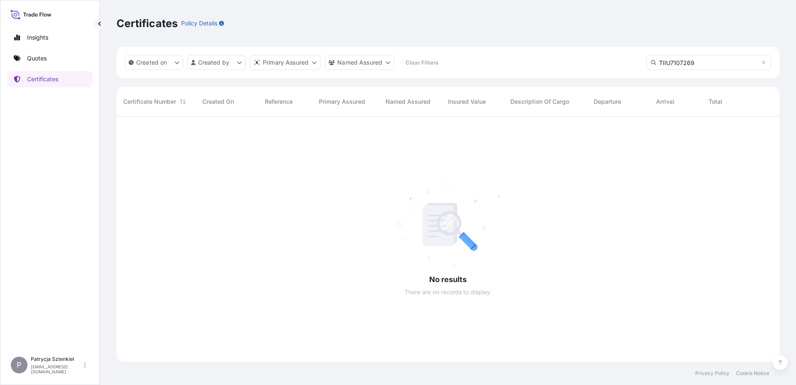
drag, startPoint x: 724, startPoint y: 62, endPoint x: 598, endPoint y: 61, distance: 125.7
click at [598, 61] on div "Created on Created by Primary Assured Named Assured Clear Filters TIIU7107269" at bounding box center [448, 63] width 663 height 32
paste input "31440-1624-1"
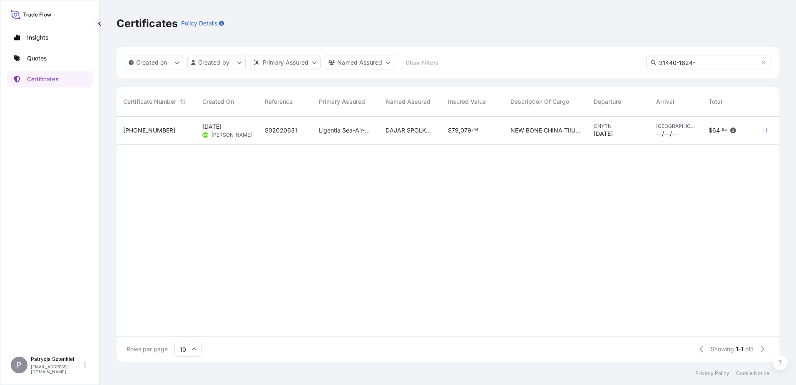
type input "31440-1624-"
click at [309, 134] on div "S02020631" at bounding box center [285, 131] width 54 height 28
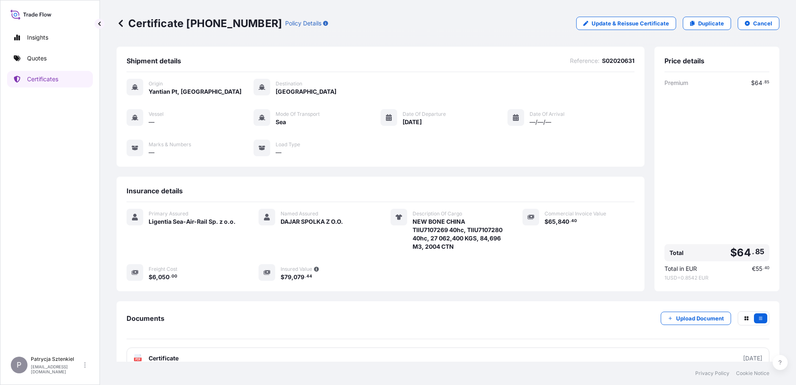
scroll to position [62, 0]
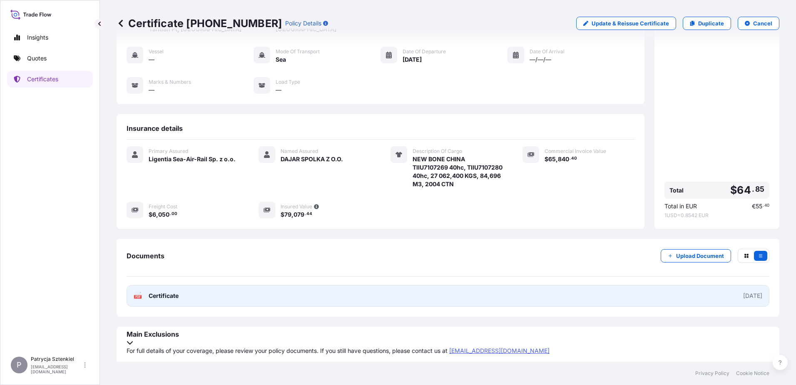
click at [331, 306] on link "PDF Certificate 2025-08-17" at bounding box center [448, 296] width 643 height 22
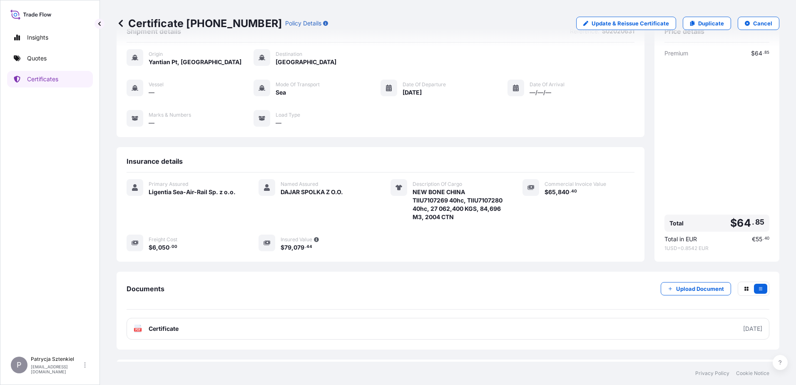
scroll to position [0, 0]
